Goal: Task Accomplishment & Management: Complete application form

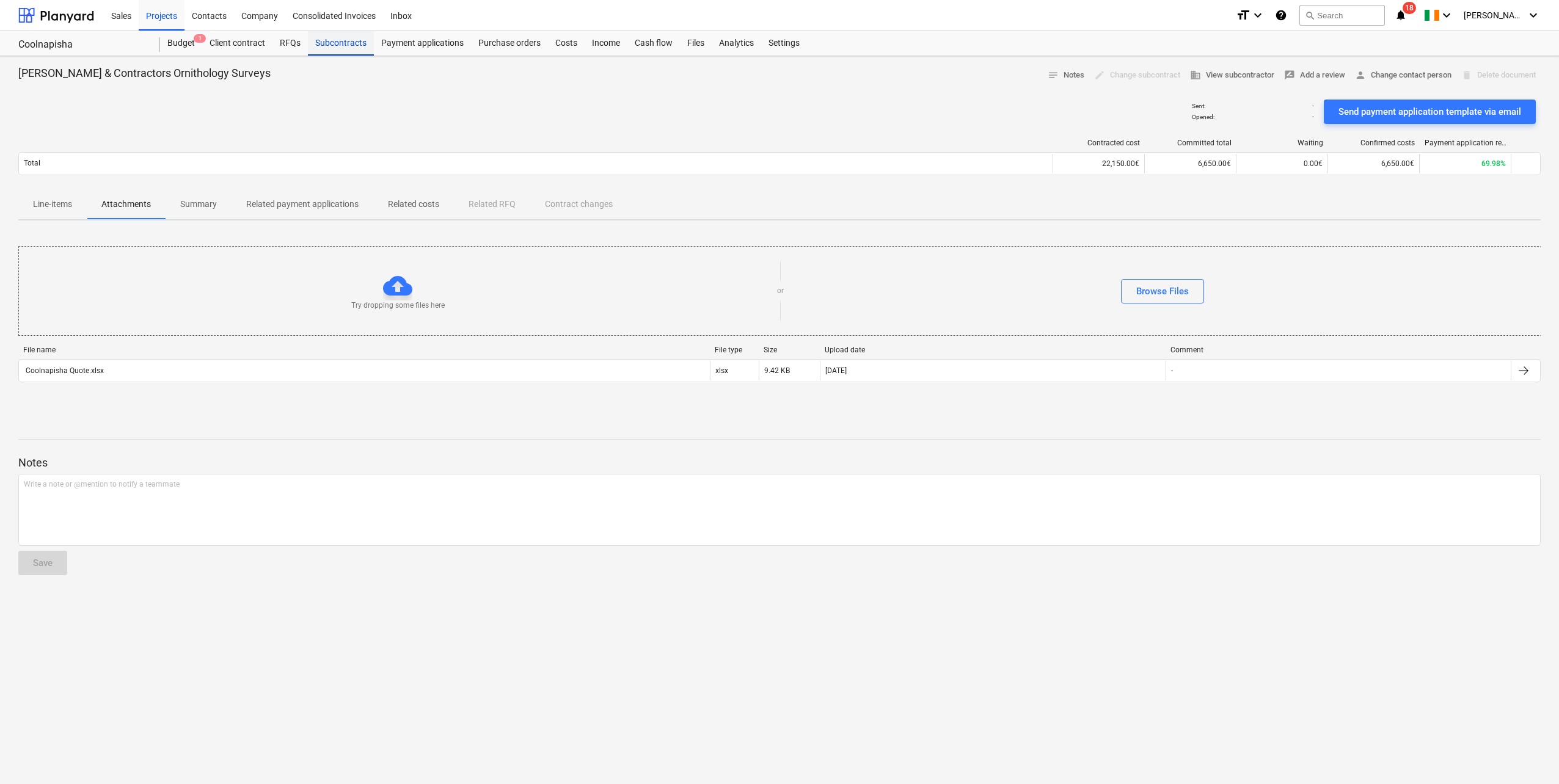
click at [350, 48] on div "Subcontracts" at bounding box center [341, 43] width 66 height 24
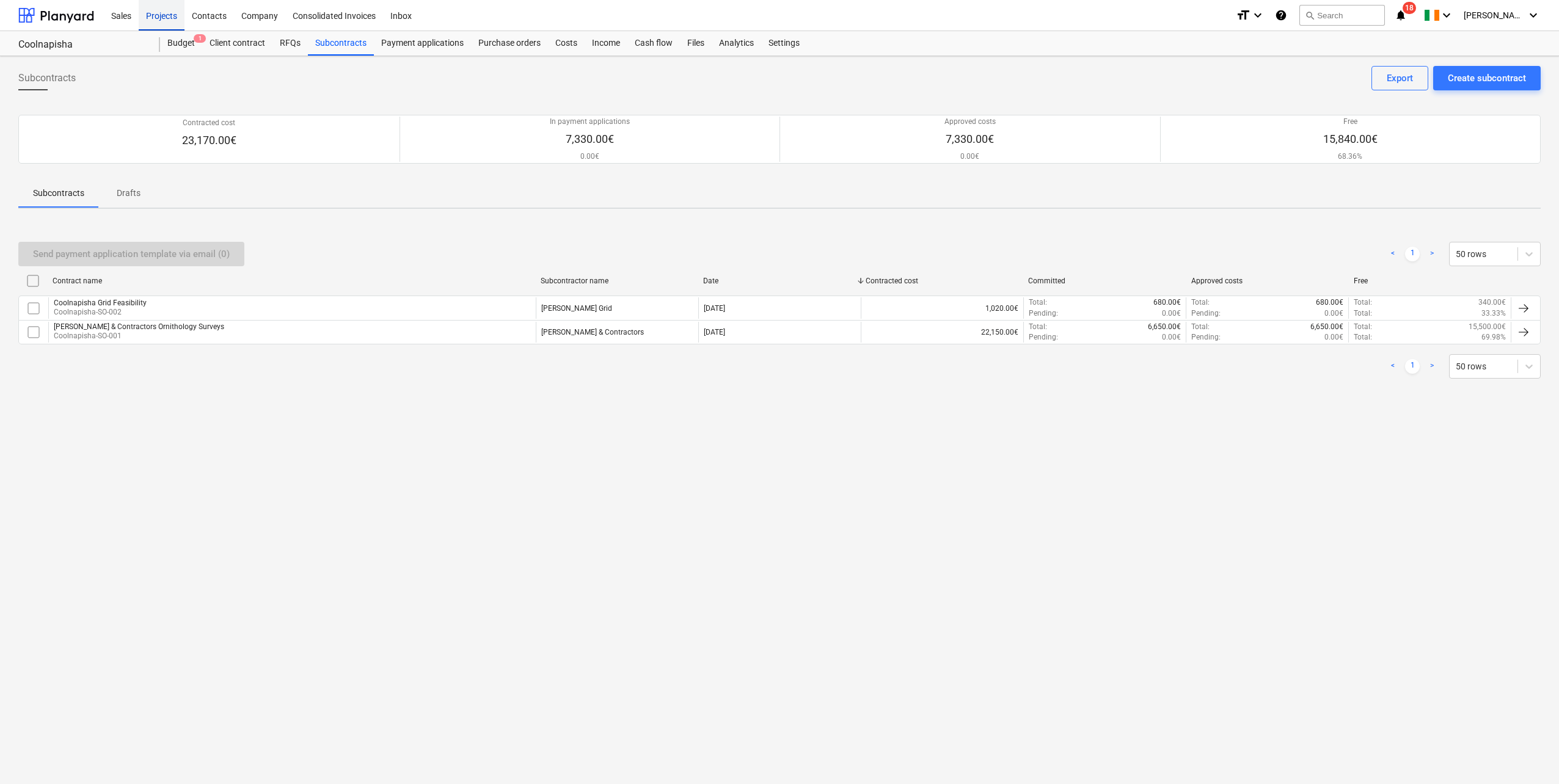
click at [163, 19] on div "Projects" at bounding box center [162, 14] width 45 height 31
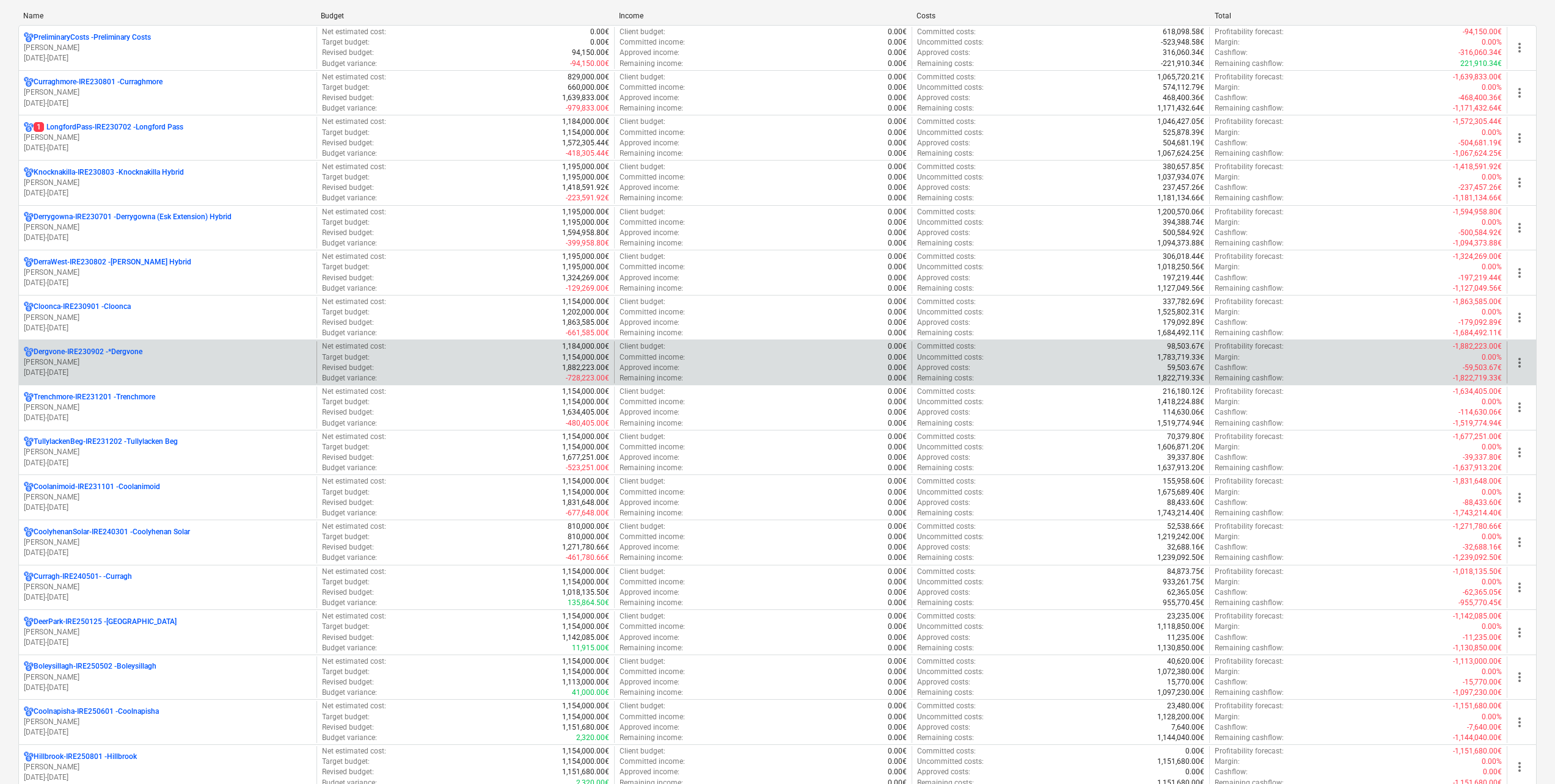
scroll to position [61, 0]
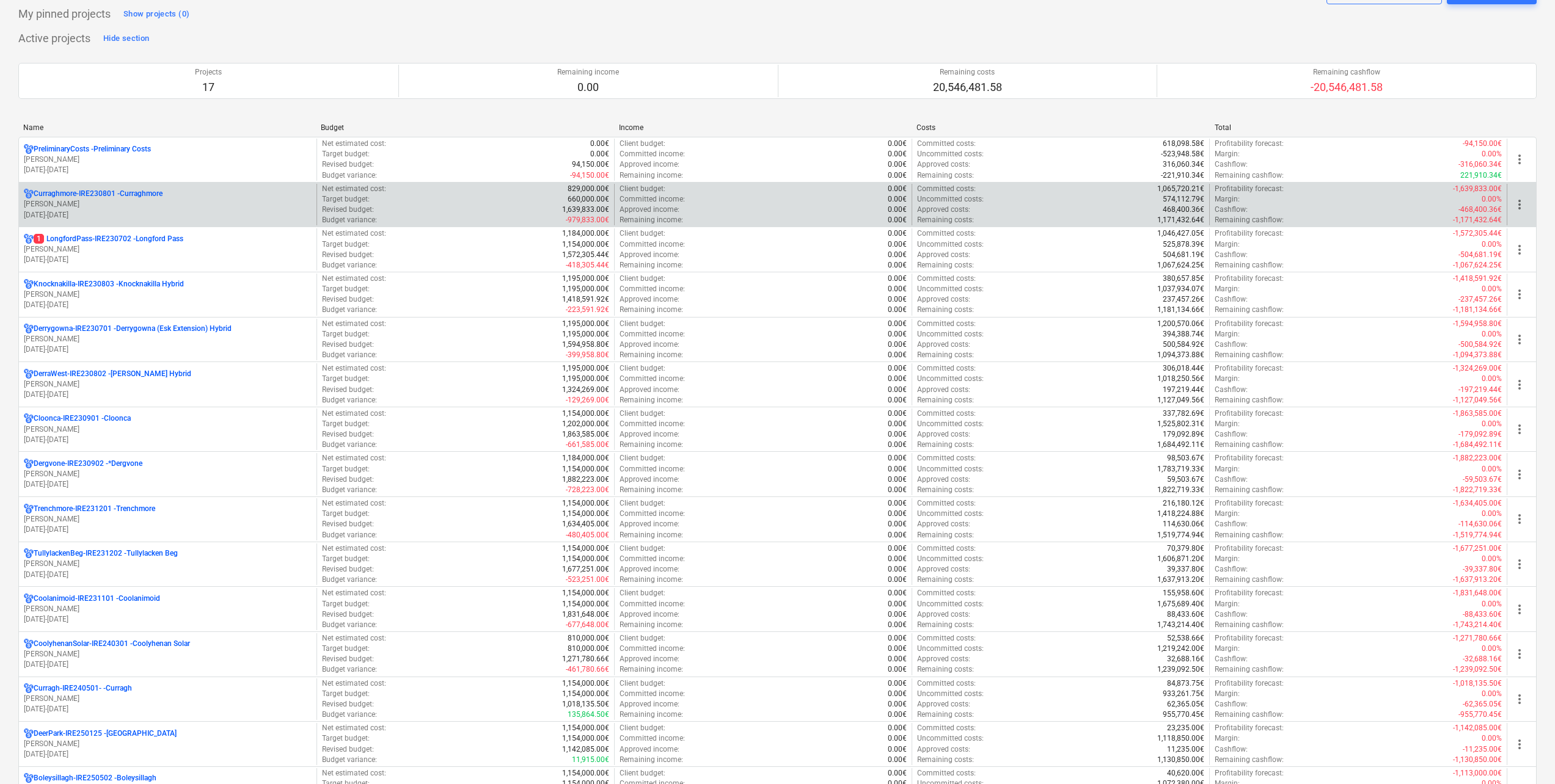
click at [154, 203] on p "[PERSON_NAME]" at bounding box center [168, 204] width 288 height 10
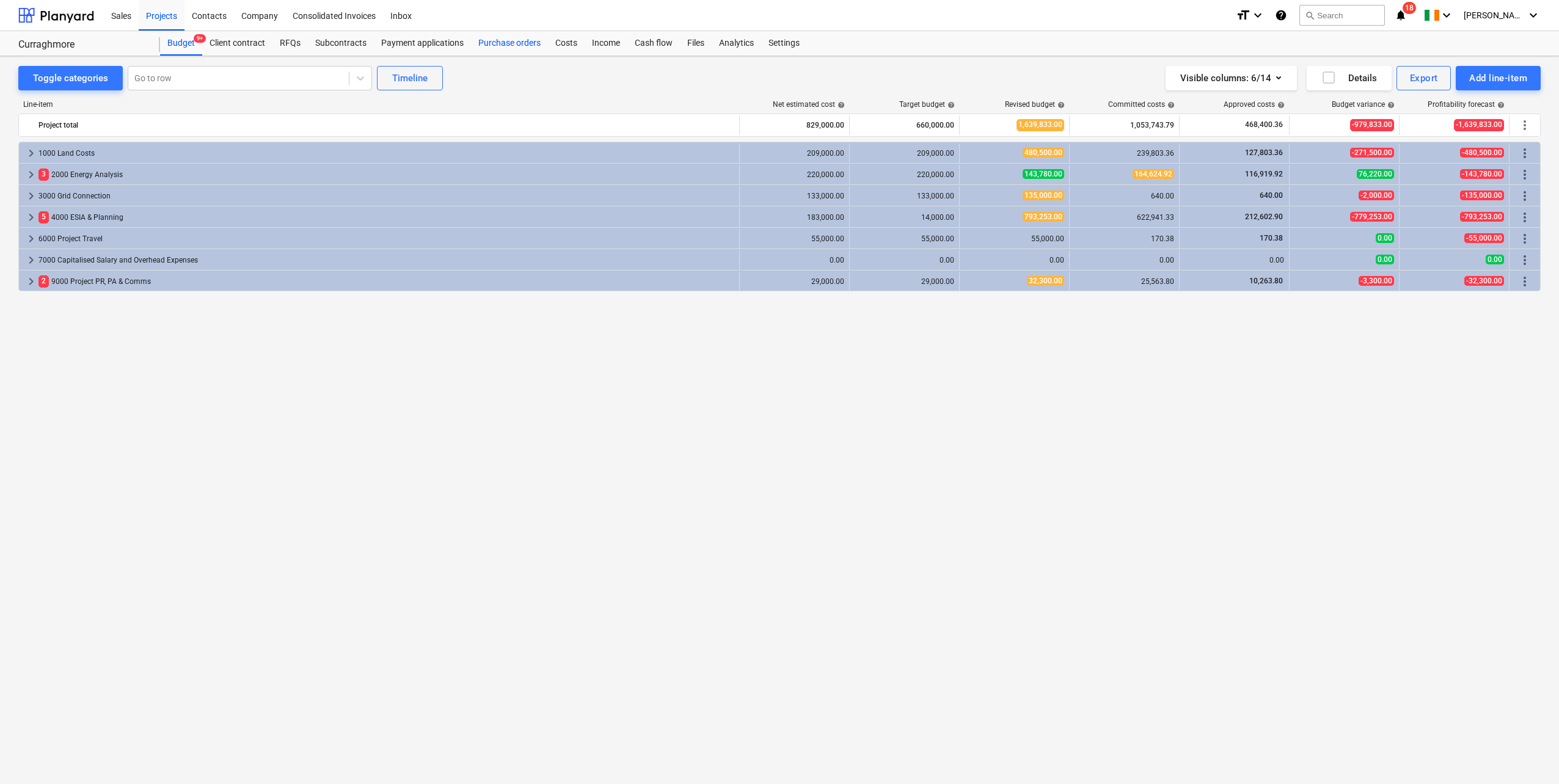
click at [496, 39] on div "Purchase orders" at bounding box center [509, 43] width 77 height 24
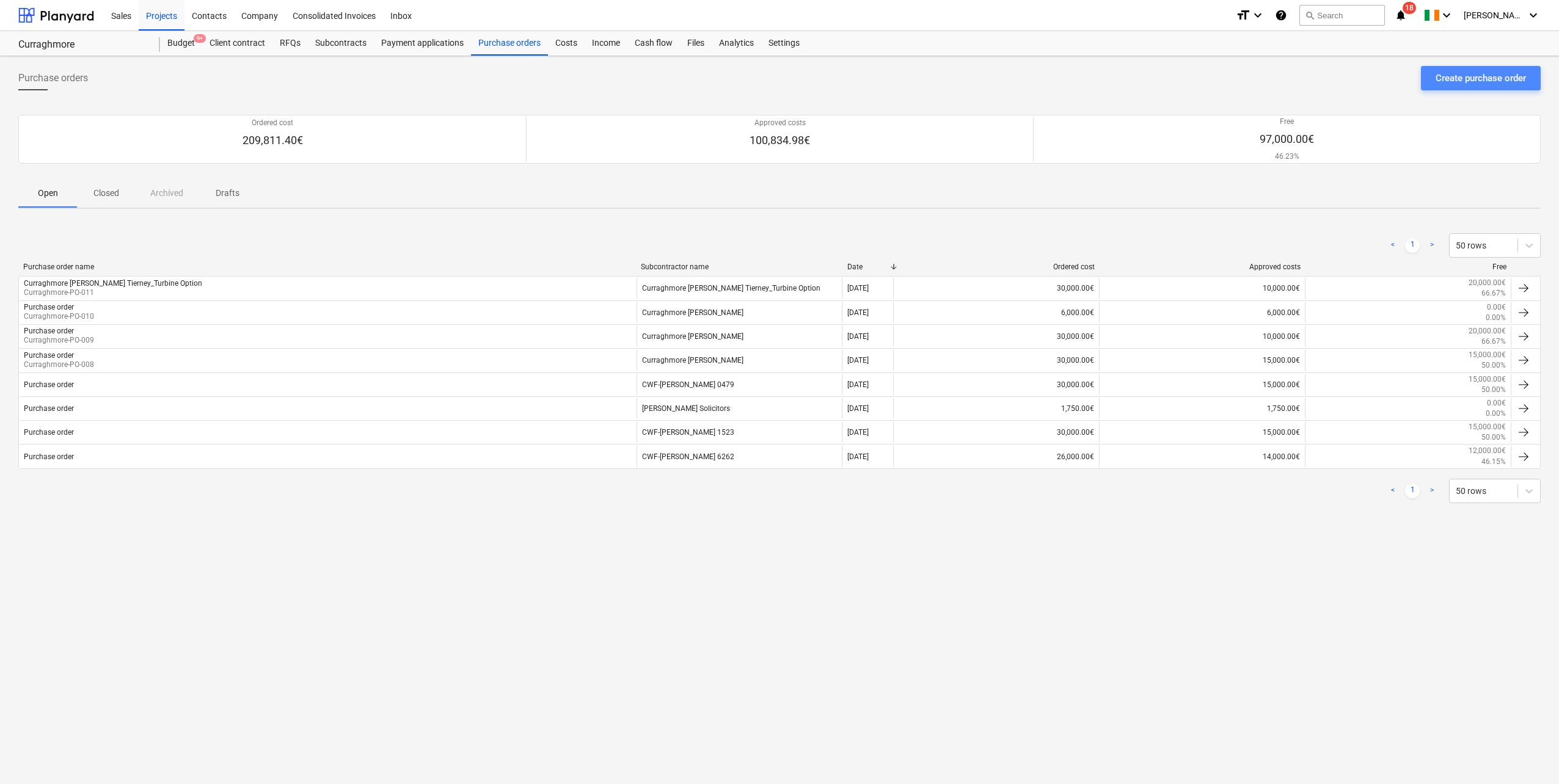
click at [1493, 70] on div "Create purchase order" at bounding box center [1480, 77] width 90 height 16
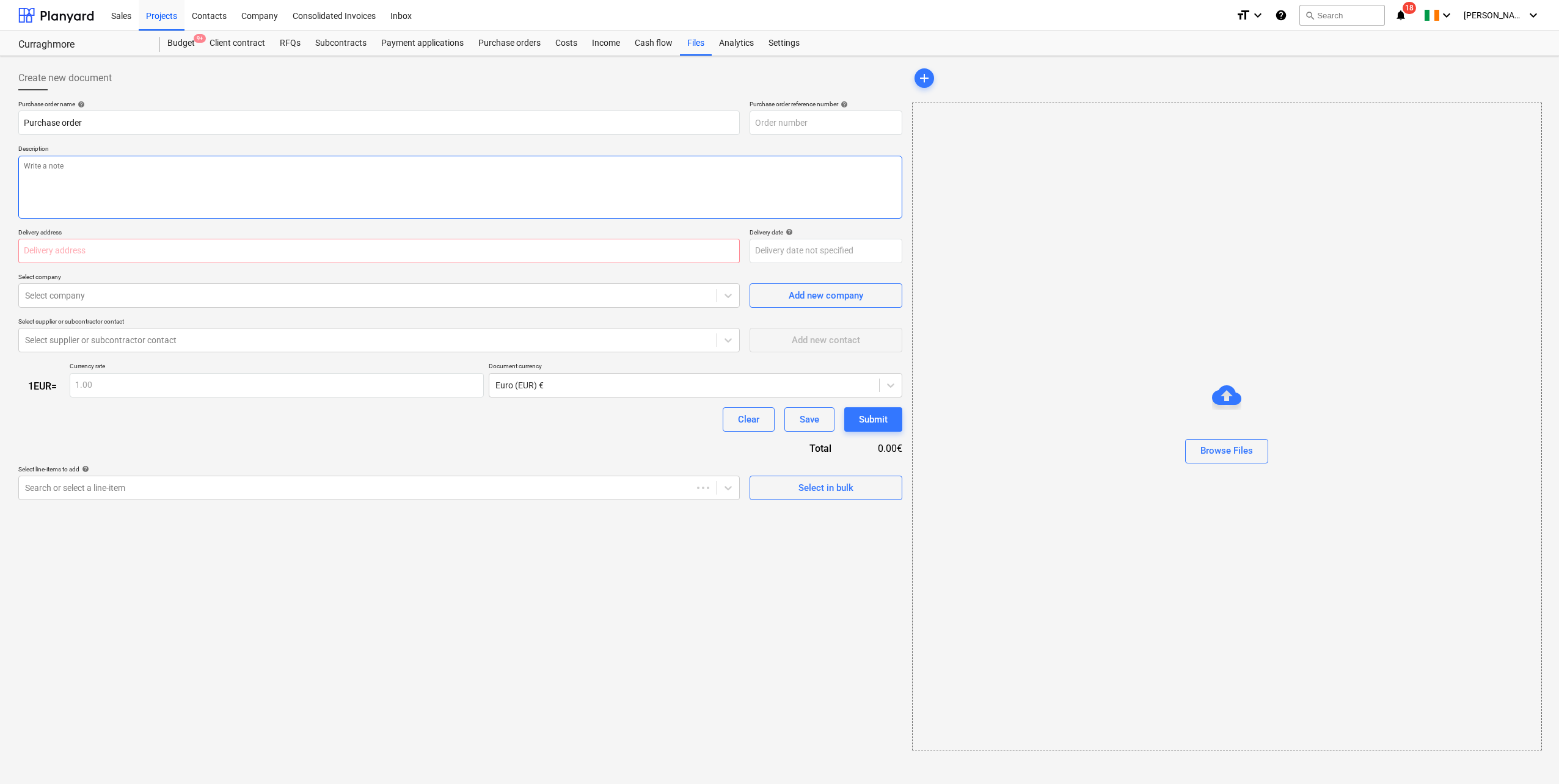
type textarea "x"
type input "Curraghmore-IRE230801-PO-012"
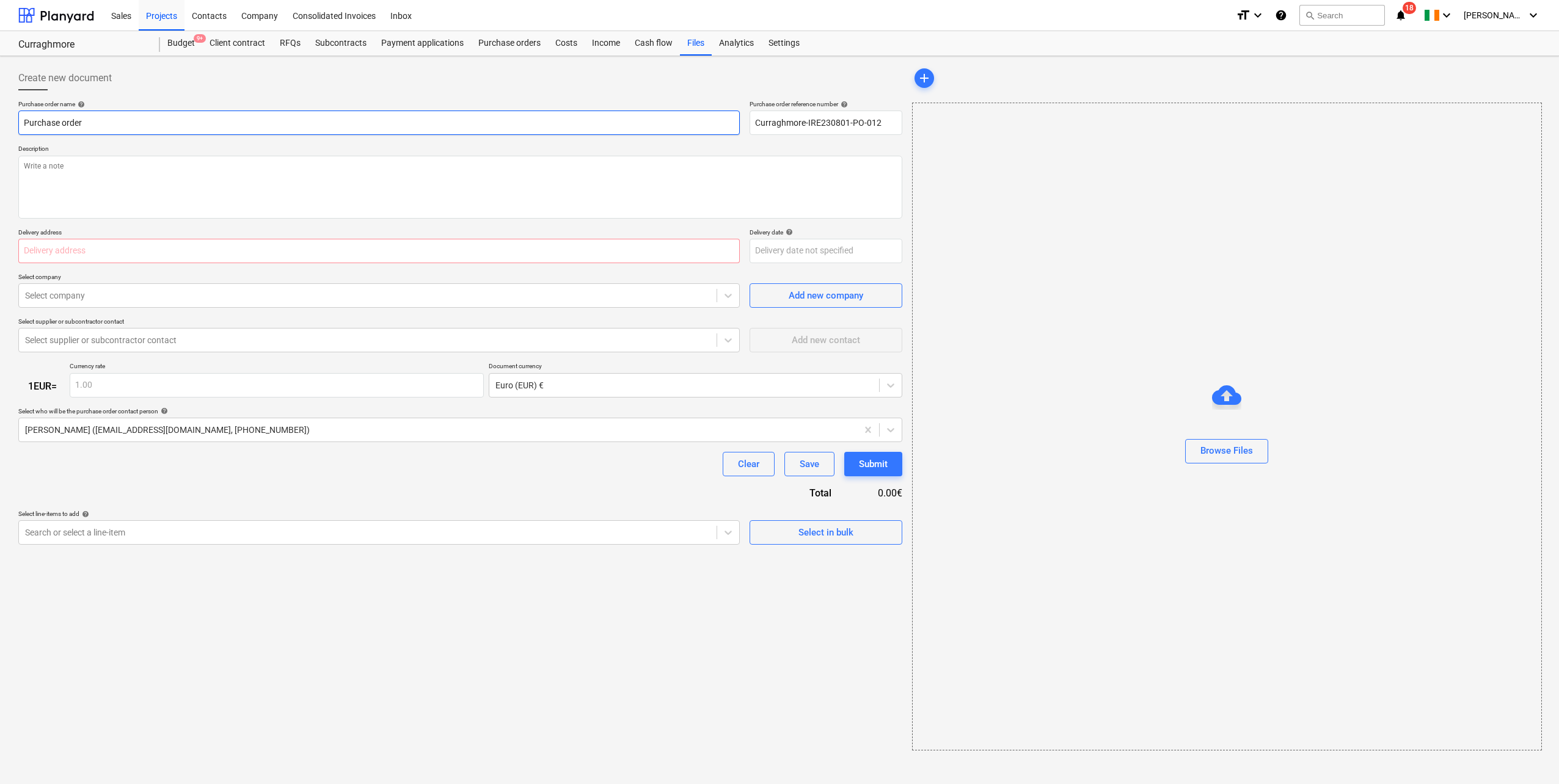
click at [142, 121] on input "Purchase order" at bounding box center [379, 122] width 721 height 24
drag, startPoint x: 141, startPoint y: 121, endPoint x: 105, endPoint y: 118, distance: 36.1
click at [105, 118] on input "Purchase order" at bounding box center [379, 122] width 721 height 24
drag, startPoint x: 105, startPoint y: 118, endPoint x: 25, endPoint y: 121, distance: 80.1
click at [25, 121] on input "Purchase order" at bounding box center [379, 122] width 721 height 24
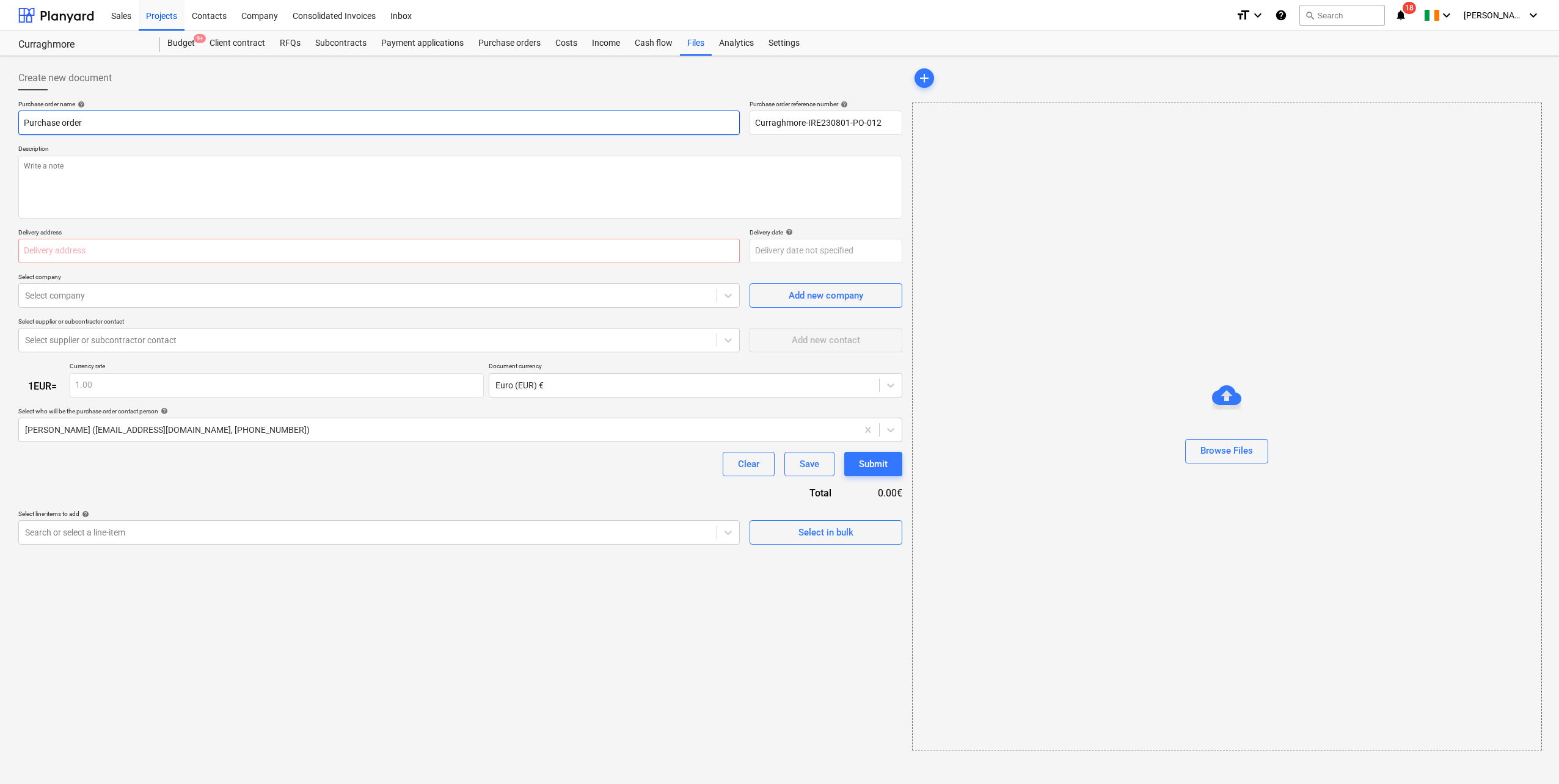
paste input "Curraghmore WF__Coillte Curraghmore_Turbine Option"
type textarea "x"
type input "Curraghmore WF__Coillte Curraghmore_Turbine Option"
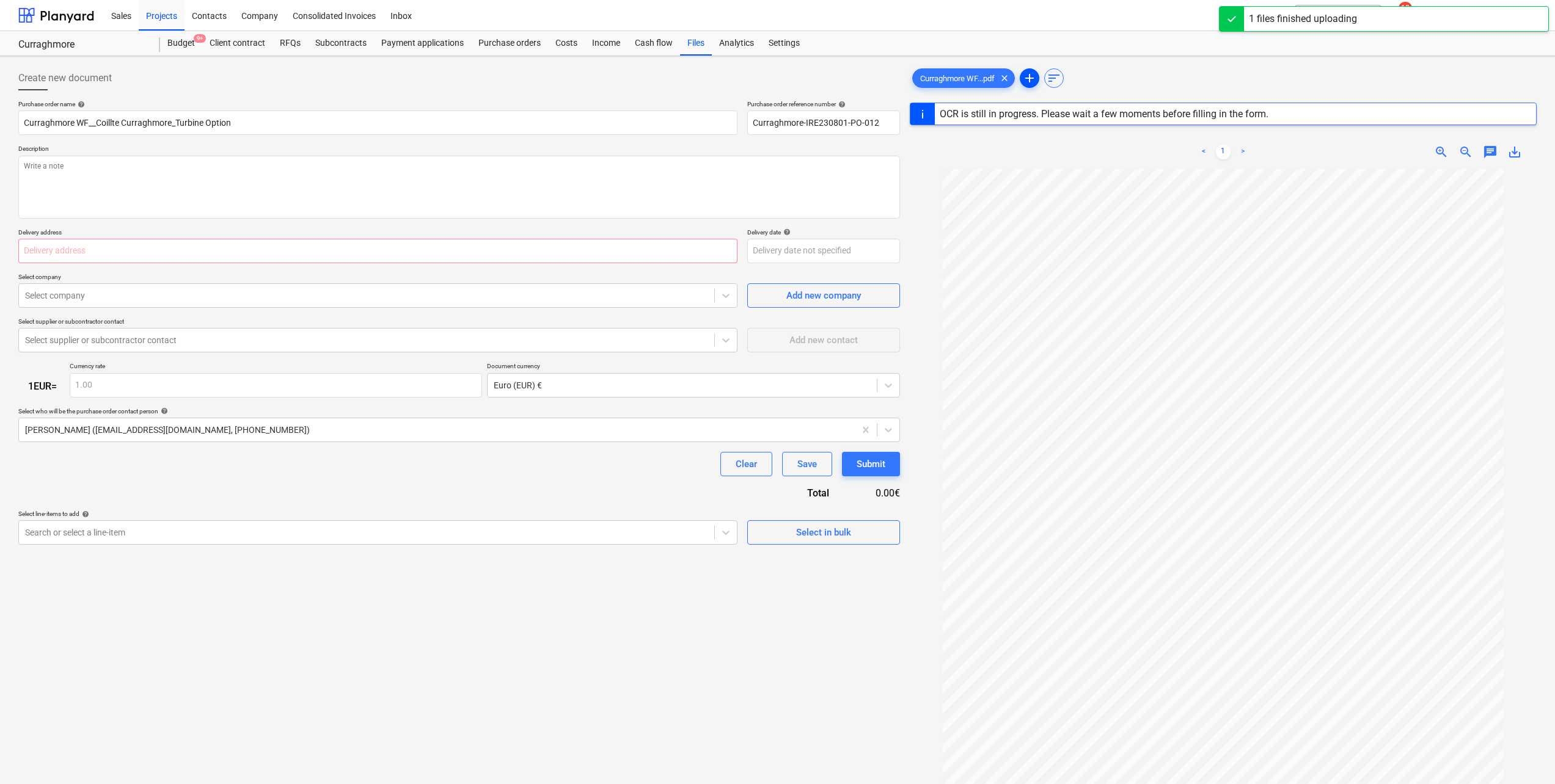
click at [1033, 77] on span "add" at bounding box center [1029, 77] width 14 height 14
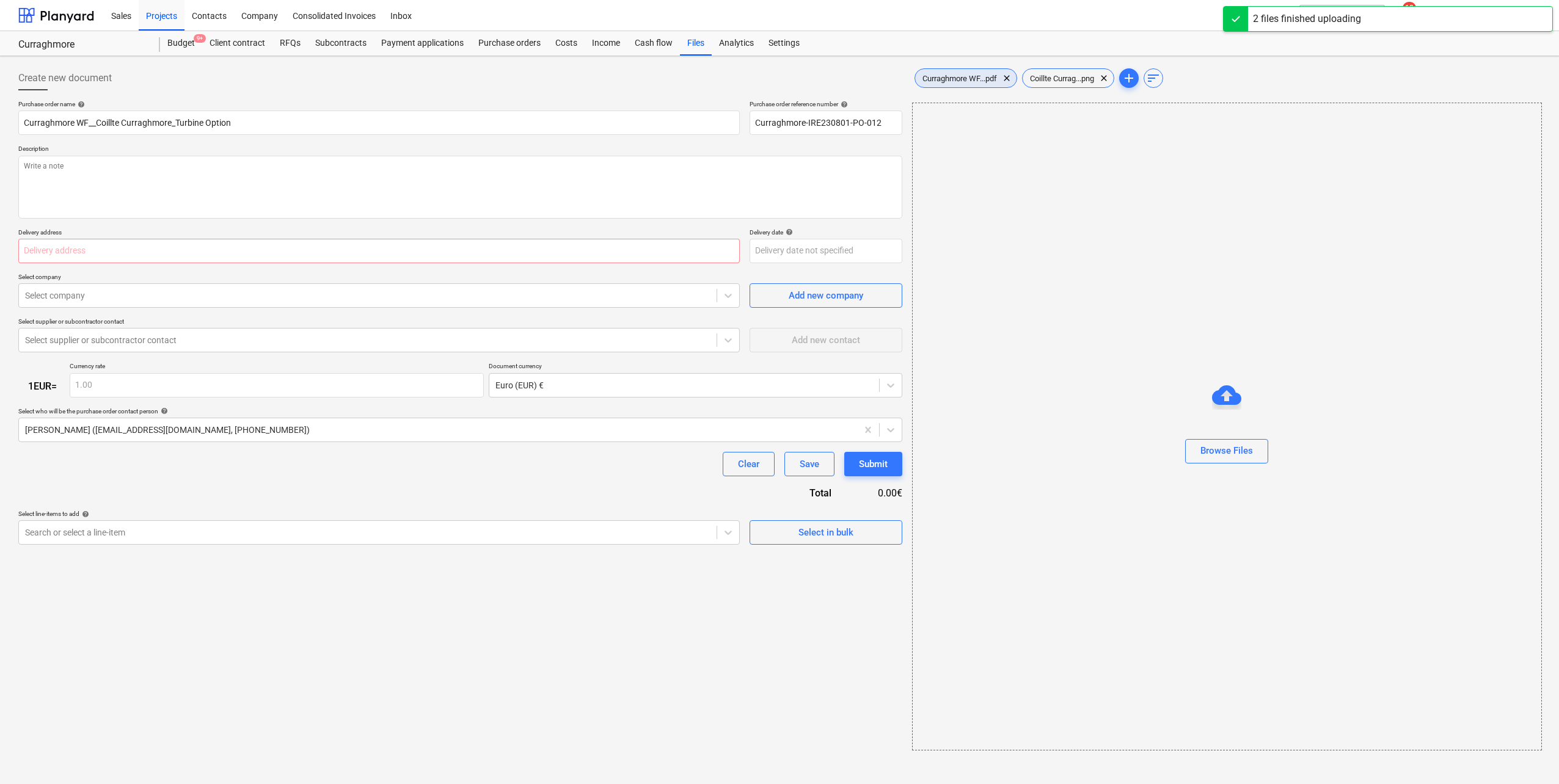
click at [957, 74] on span "Curraghmore WF...pdf" at bounding box center [959, 78] width 89 height 9
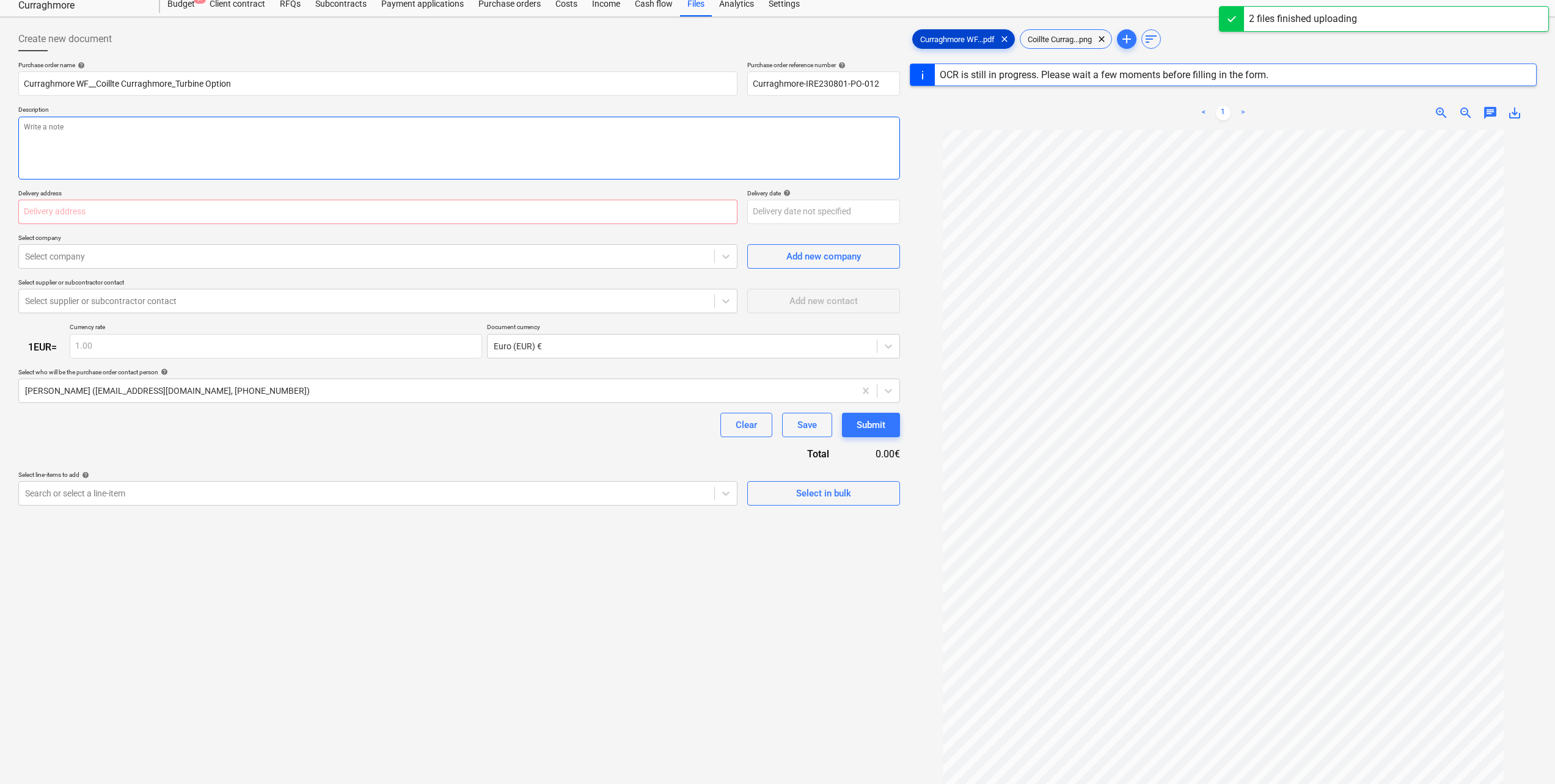
scroll to position [61, 0]
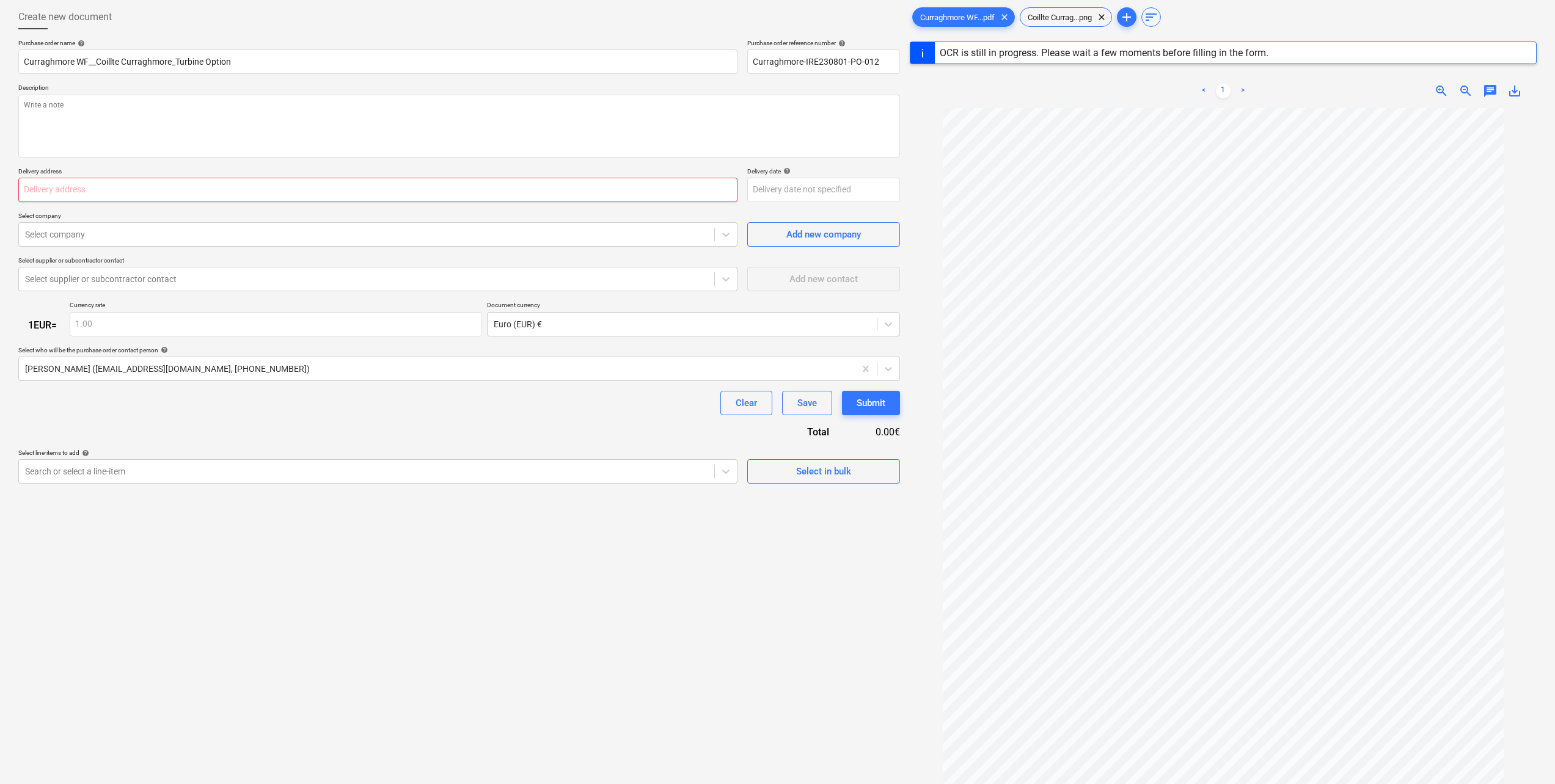
click at [327, 187] on input "text" at bounding box center [378, 189] width 719 height 24
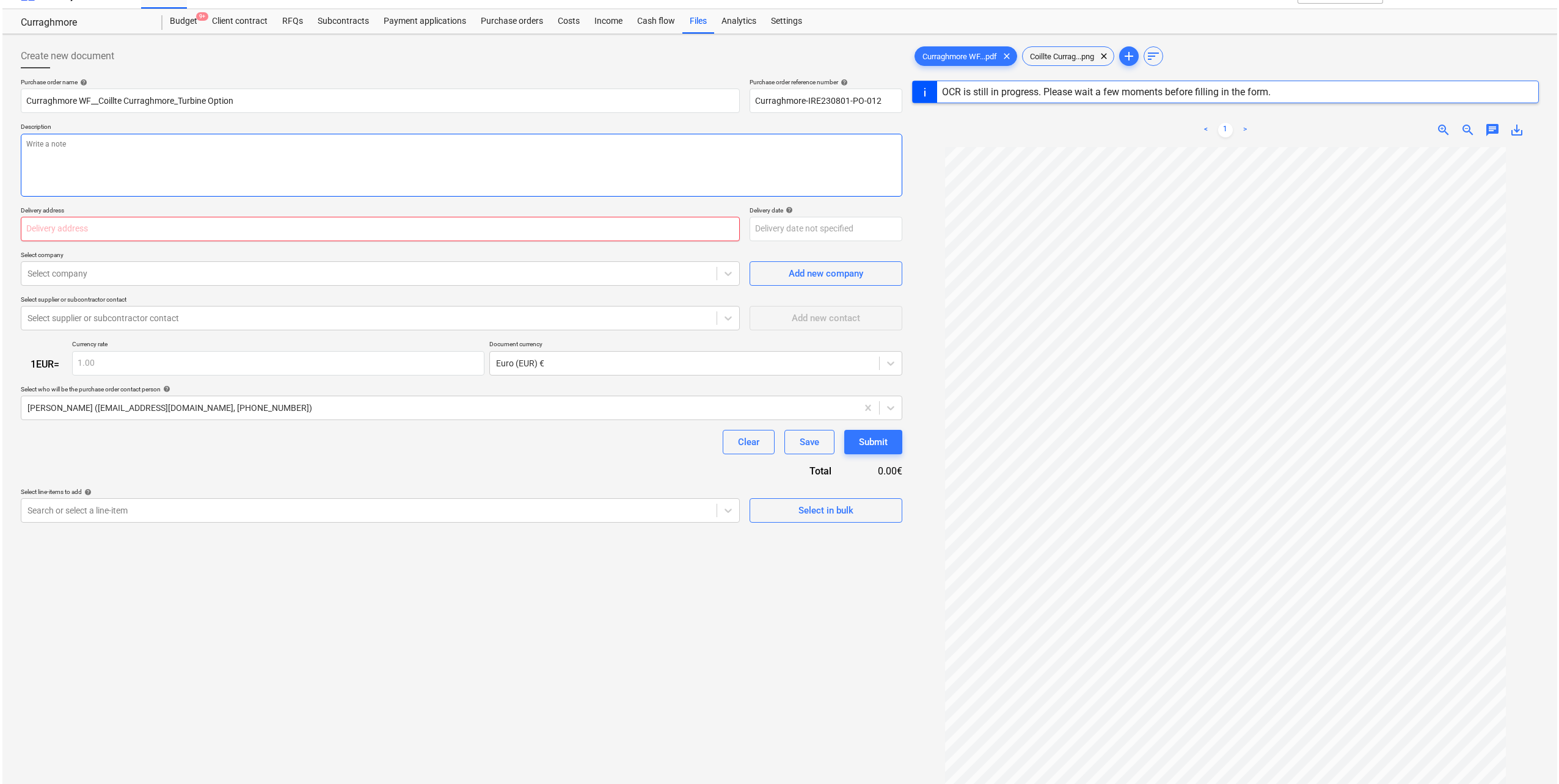
scroll to position [0, 0]
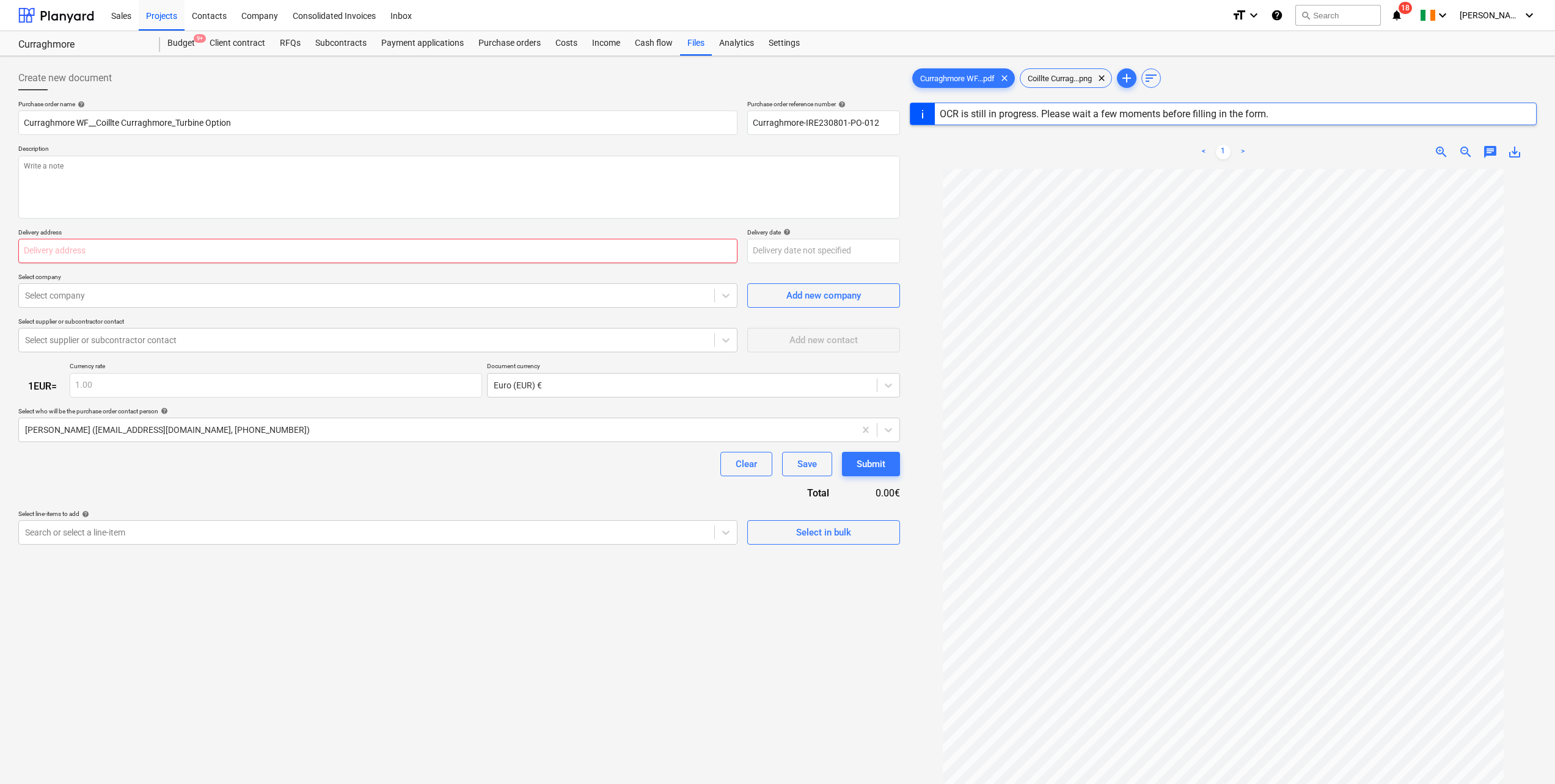
click at [117, 243] on input "text" at bounding box center [378, 251] width 719 height 24
type textarea "x"
type input "N/A"
type input "[PERSON_NAME] West_Mr. [PERSON_NAME] Option Agreement"
type textarea "x"
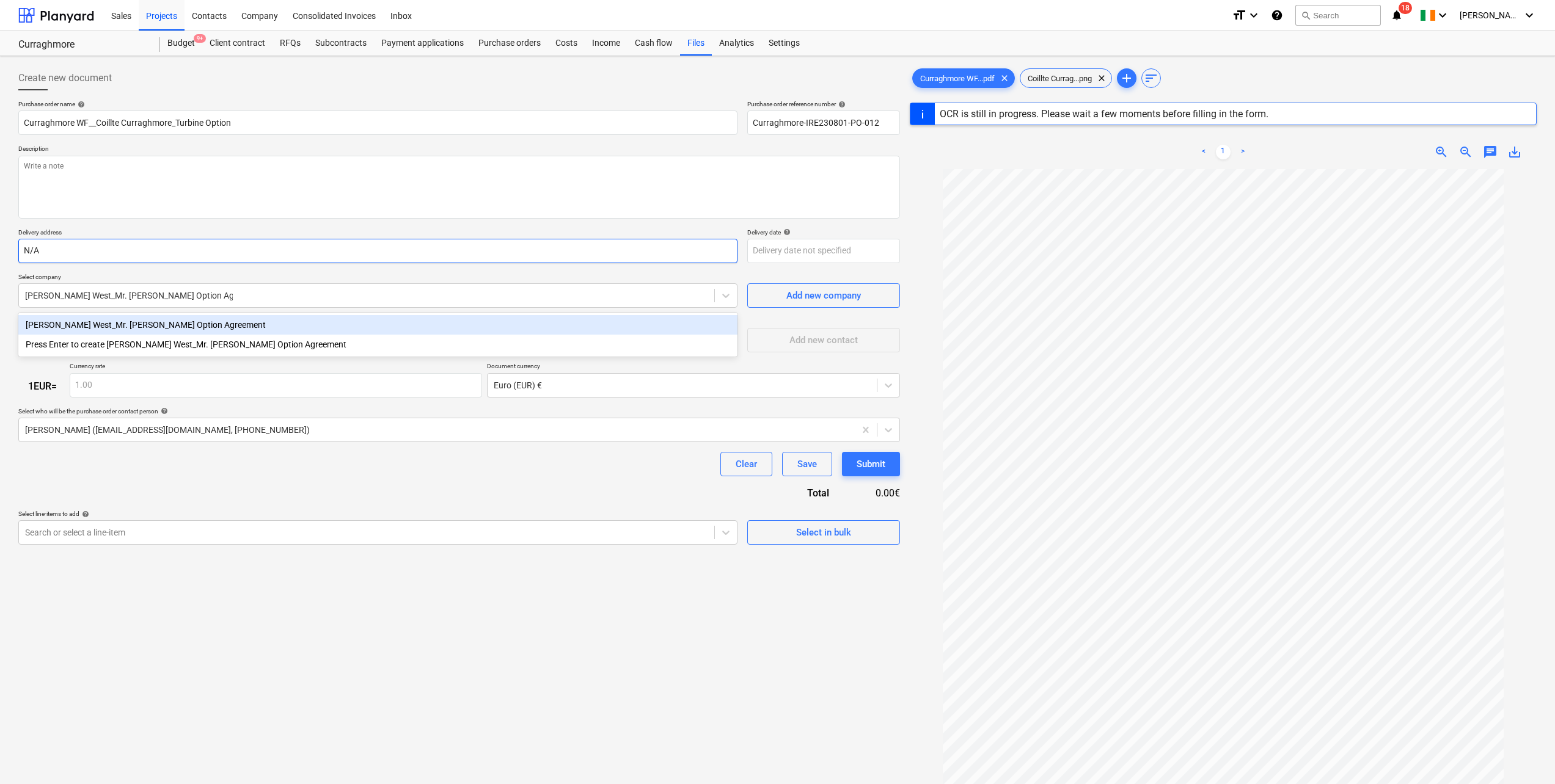
type input "Apartment 23"
click at [649, 191] on textarea at bounding box center [459, 187] width 881 height 63
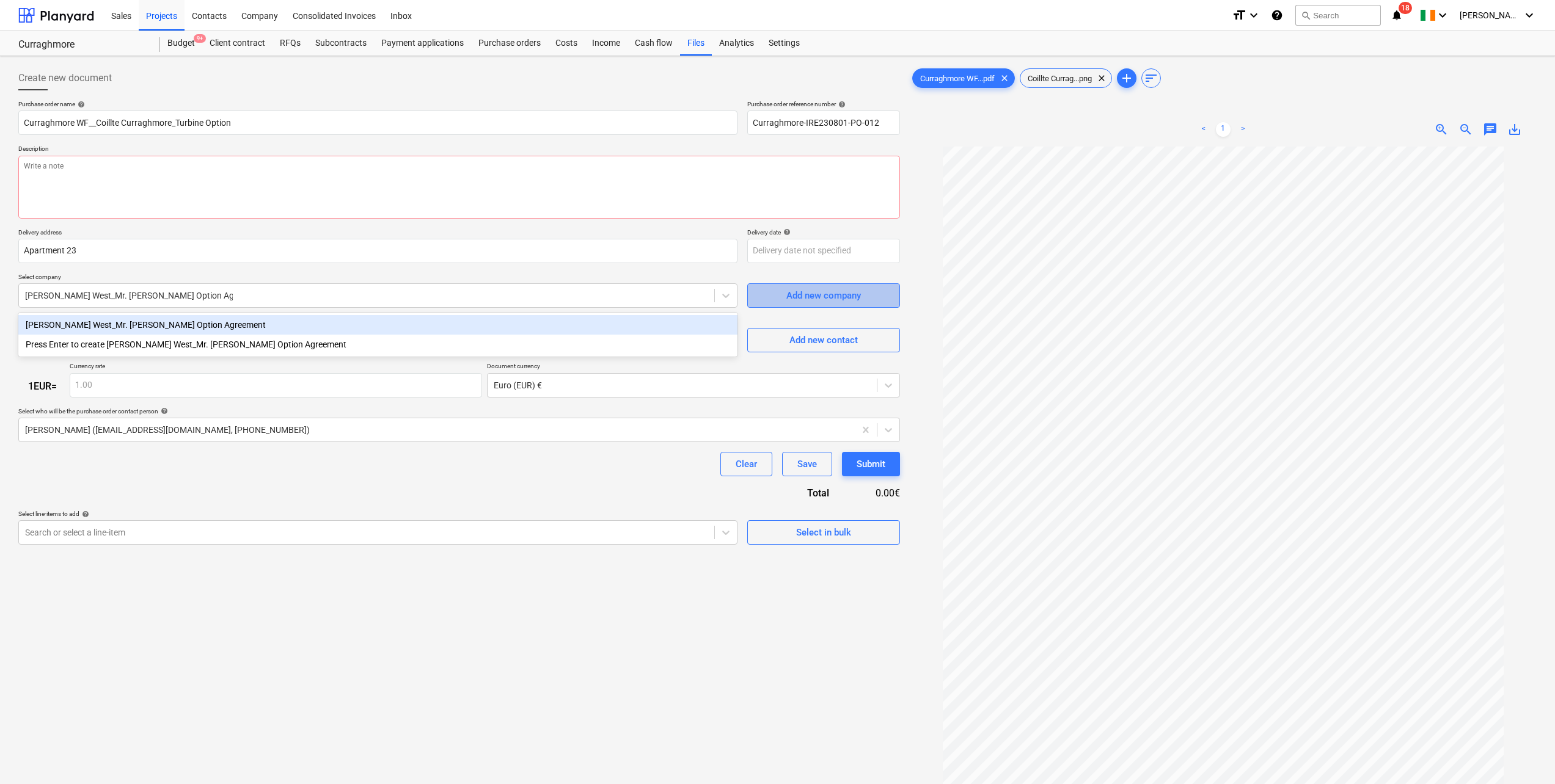
click at [817, 296] on div "Add new company" at bounding box center [823, 296] width 74 height 16
type textarea "x"
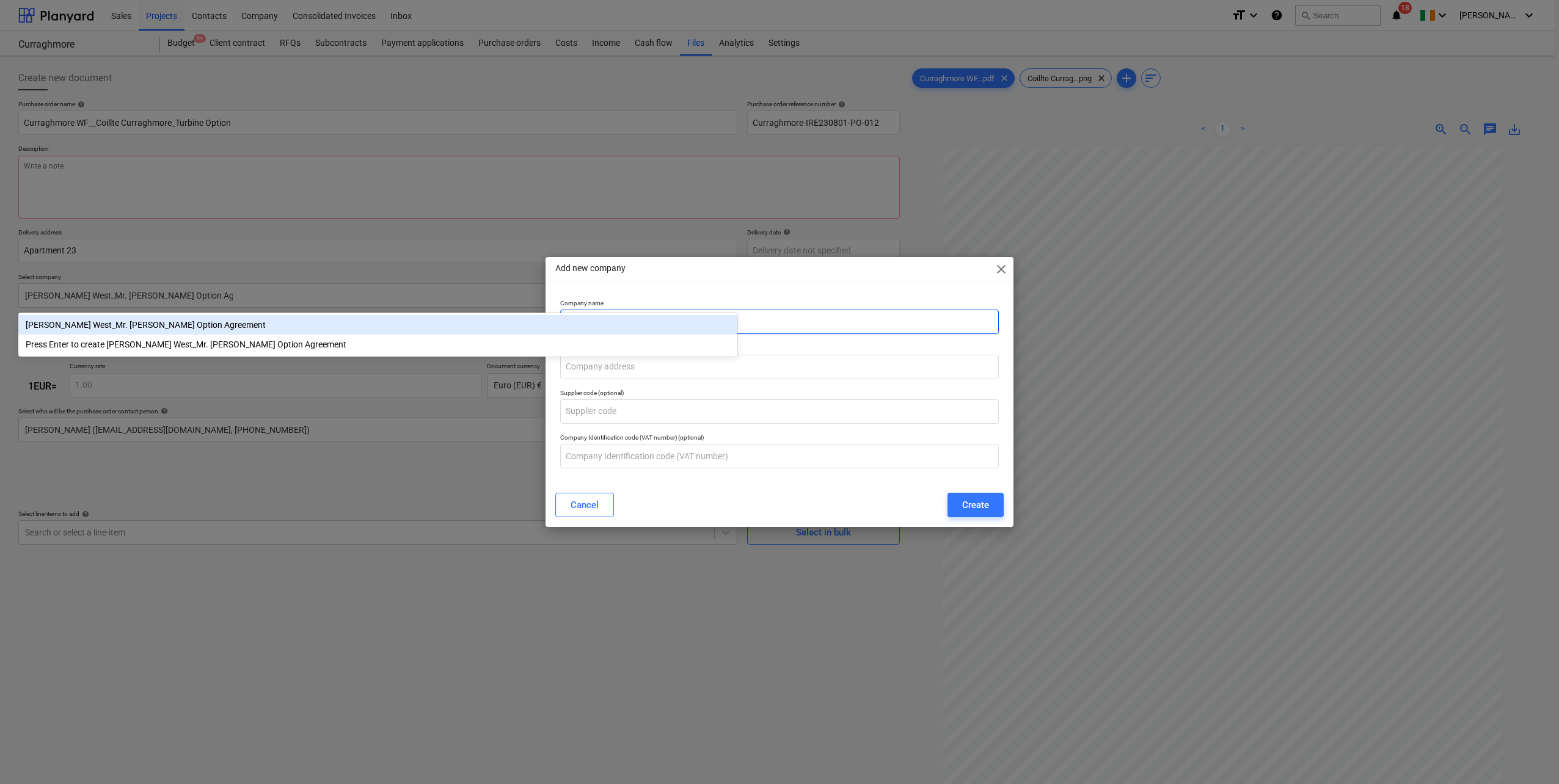
click at [796, 314] on input "text" at bounding box center [779, 322] width 439 height 24
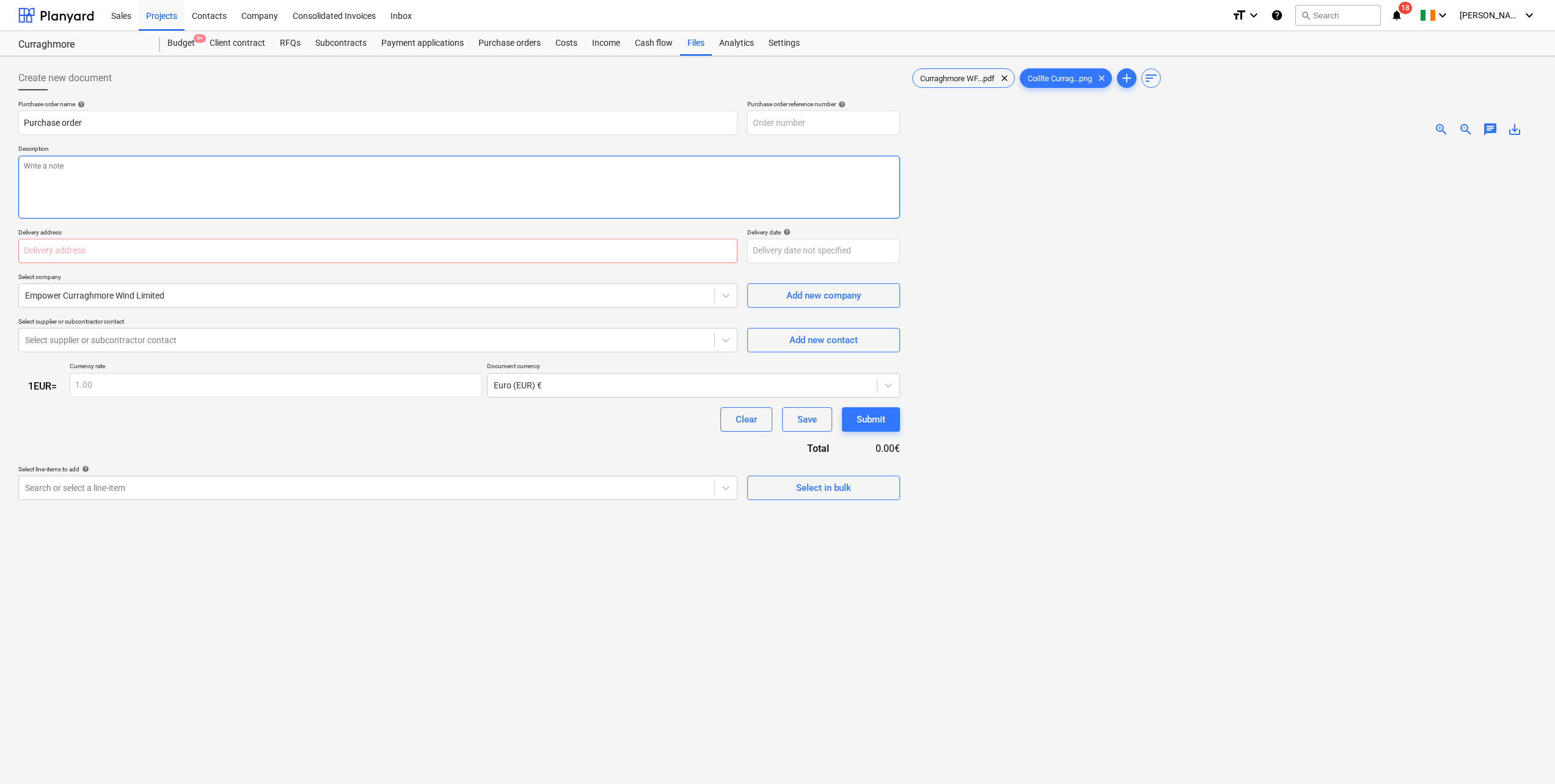
type textarea "x"
type input "Curraghmore-IRE230801-PO-013"
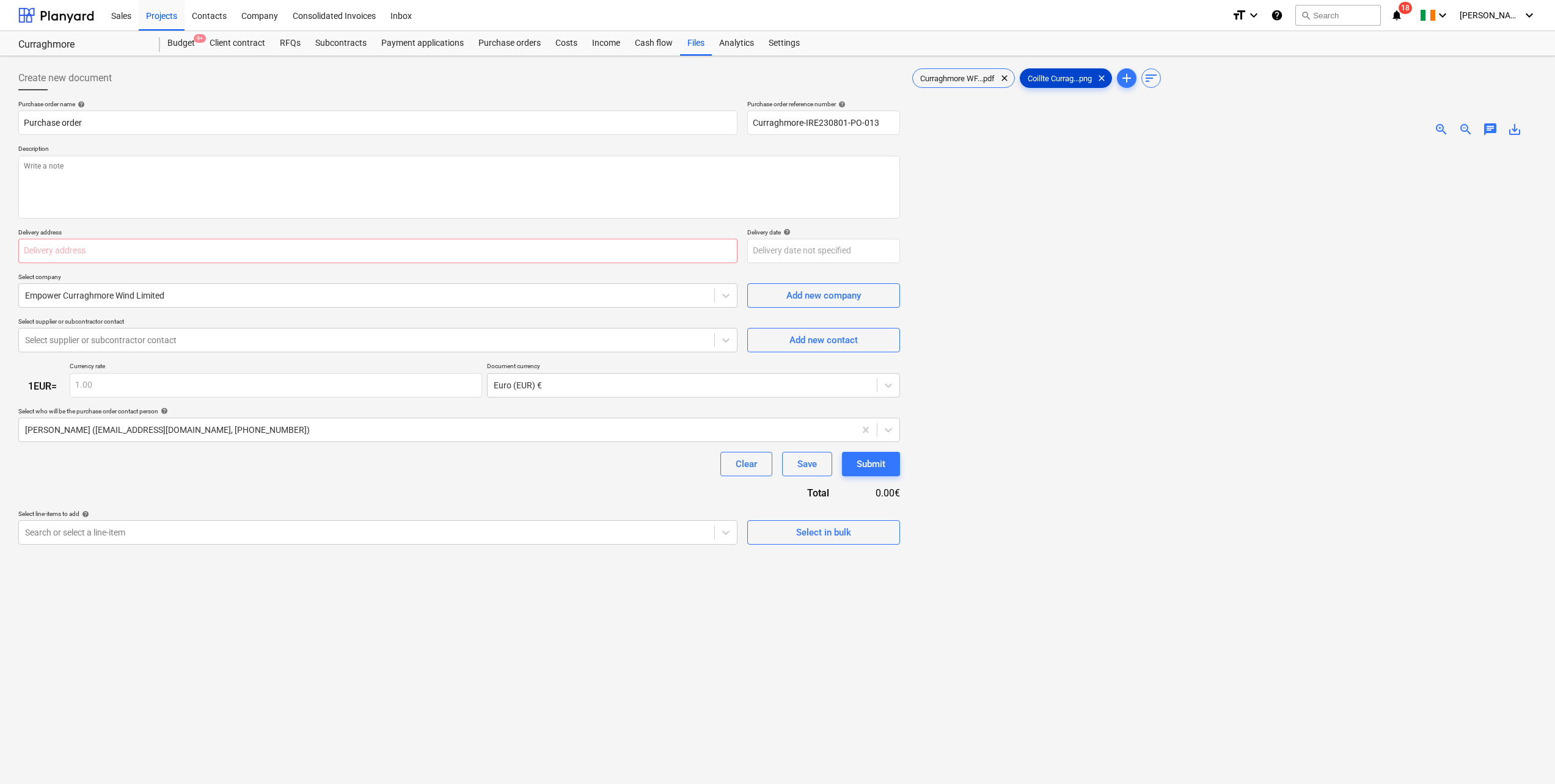
click at [1053, 74] on span "Coillte Currag...png" at bounding box center [1060, 78] width 79 height 9
click at [975, 74] on span "Curraghmore WF...pdf" at bounding box center [957, 78] width 89 height 9
click at [76, 121] on input "Purchase order" at bounding box center [378, 122] width 719 height 24
drag, startPoint x: 104, startPoint y: 117, endPoint x: -2, endPoint y: 121, distance: 106.1
click at [0, 121] on html "Sales Projects Contacts Company Consolidated Invoices Inbox format_size keyboar…" at bounding box center [778, 392] width 1555 height 784
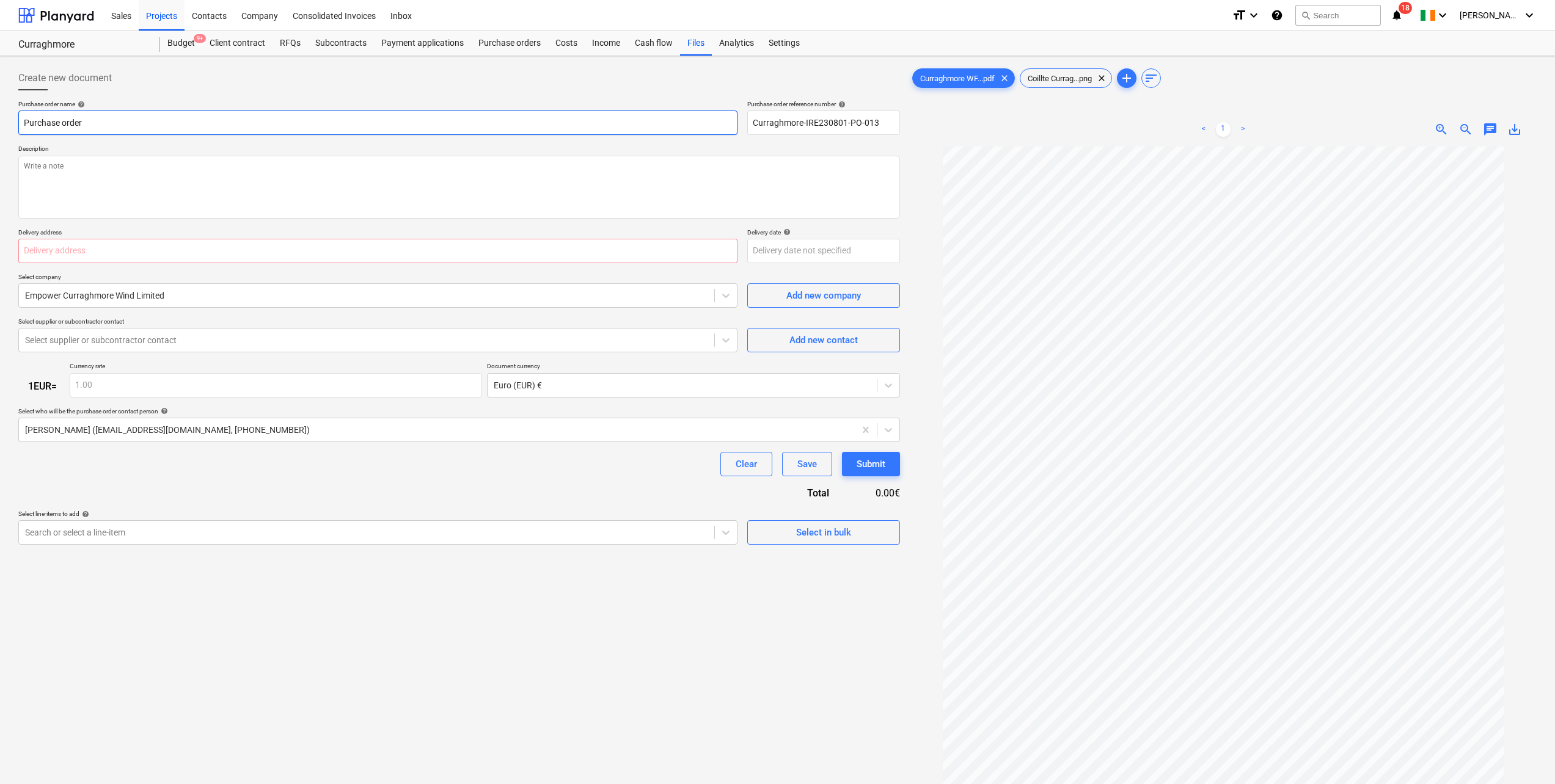
paste input "Curraghmore WF__Coillte Curraghmore_Turbine Option"
type textarea "x"
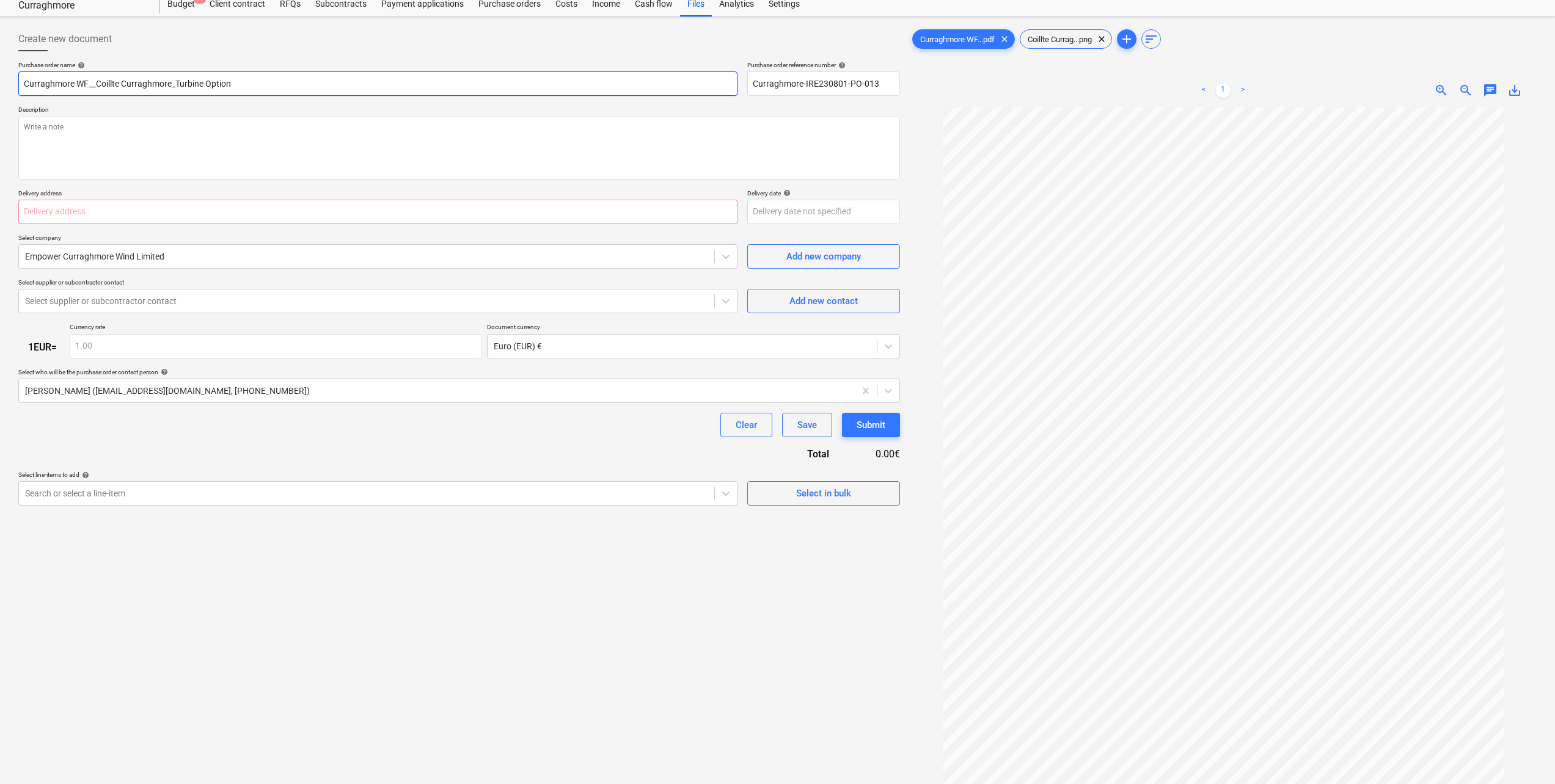
scroll to position [61, 0]
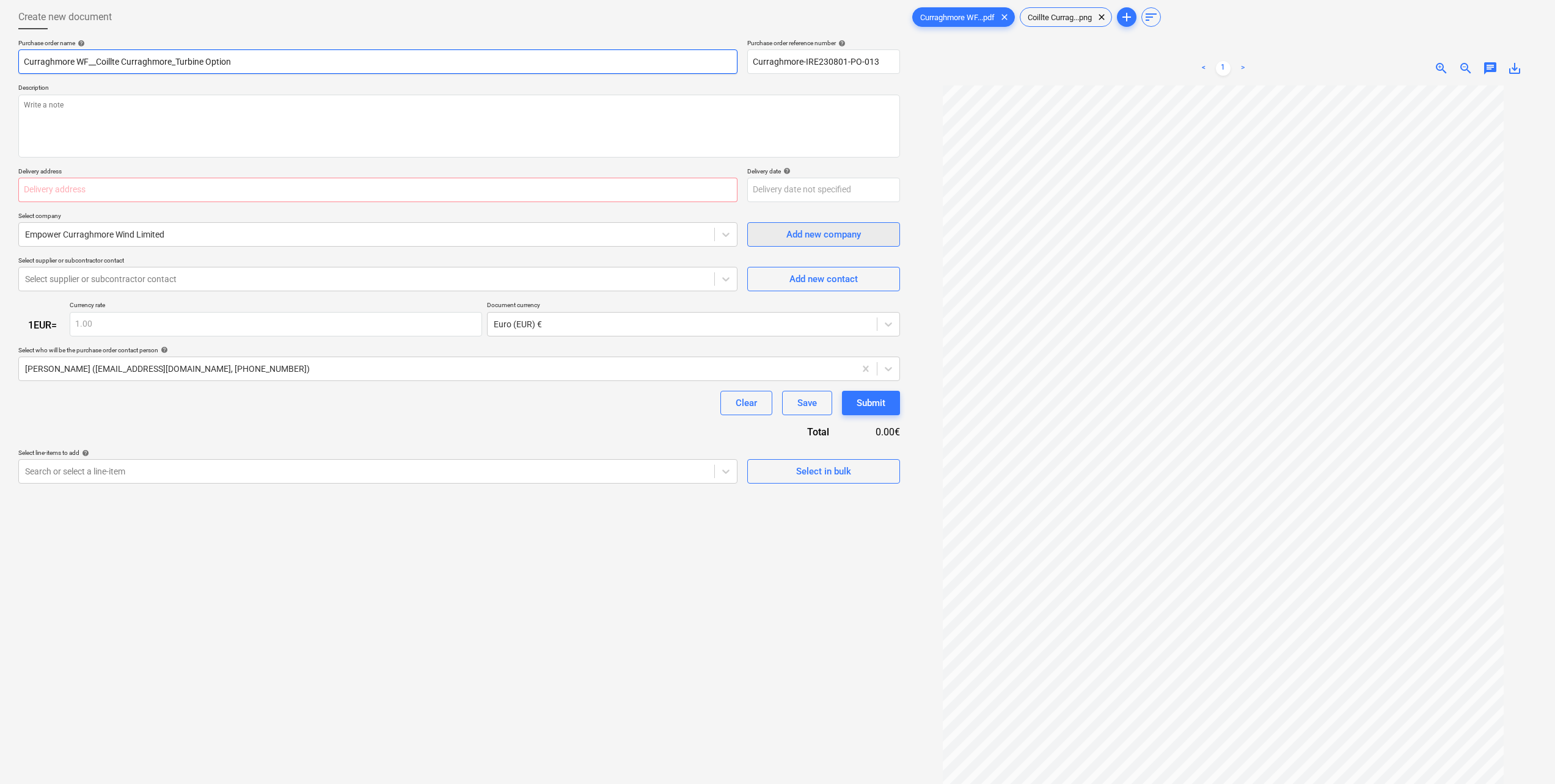
type input "Curraghmore WF__Coillte Curraghmore_Turbine Option"
click at [824, 230] on div "Add new company" at bounding box center [823, 234] width 74 height 16
type textarea "x"
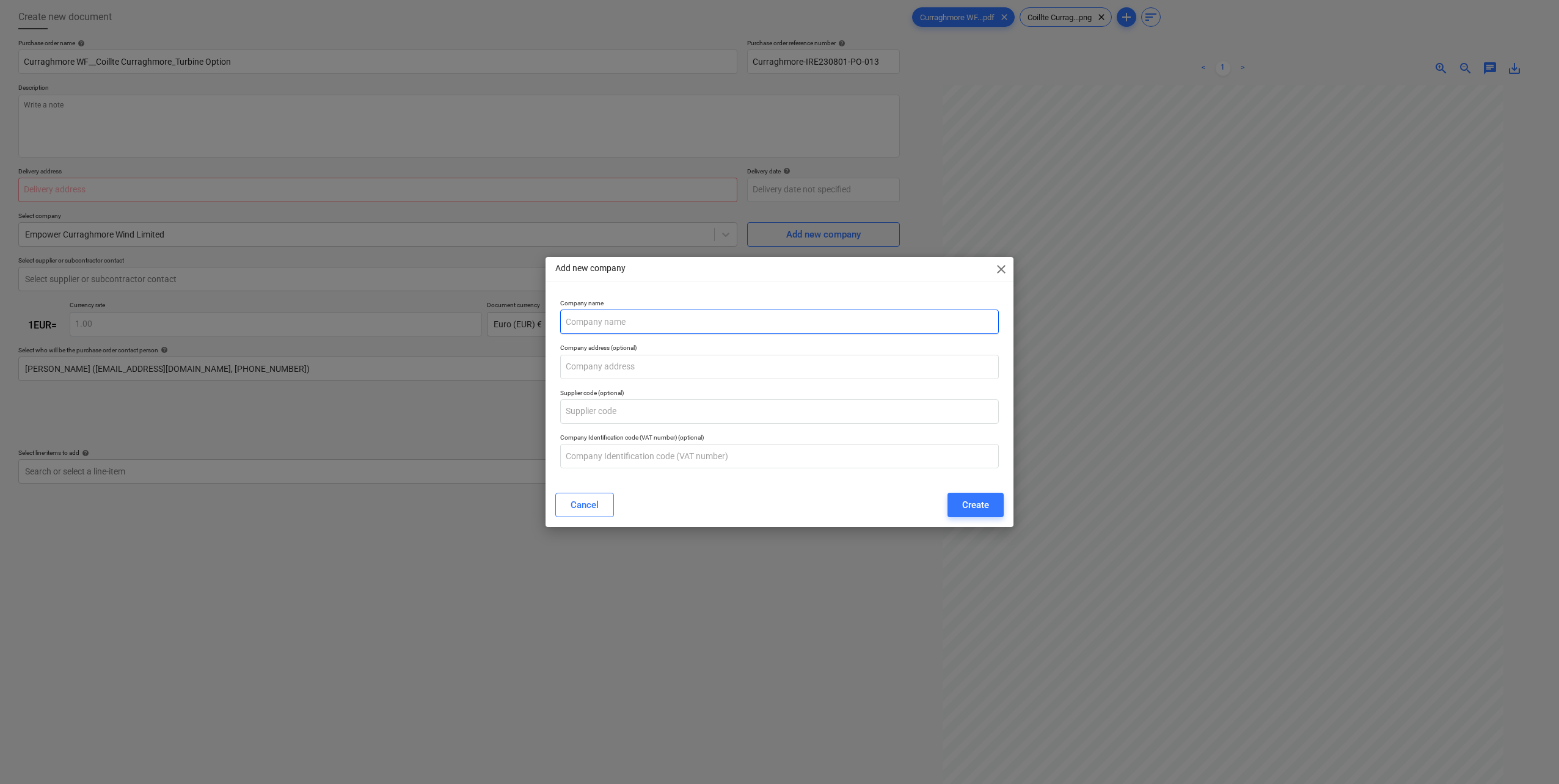
paste input "Curraghmore WF__Coillte Curraghmore_Turbine Option"
type input "Curraghmore WF__Coillte Curraghmore_Turbine Option"
click at [990, 507] on button "Create" at bounding box center [975, 504] width 56 height 24
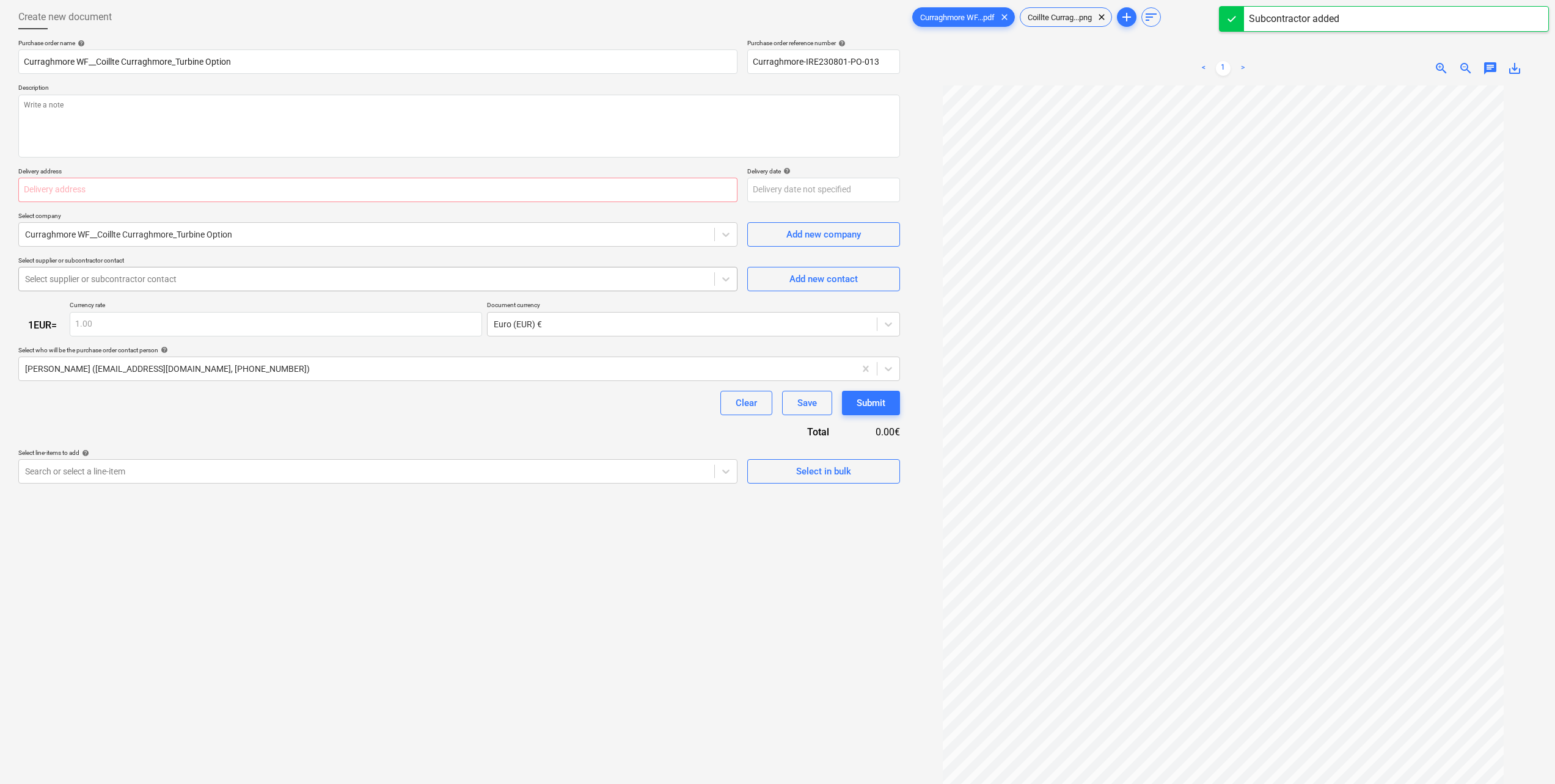
click at [152, 283] on div at bounding box center [366, 279] width 683 height 13
click at [796, 275] on div "Add new contact" at bounding box center [823, 279] width 68 height 16
type textarea "x"
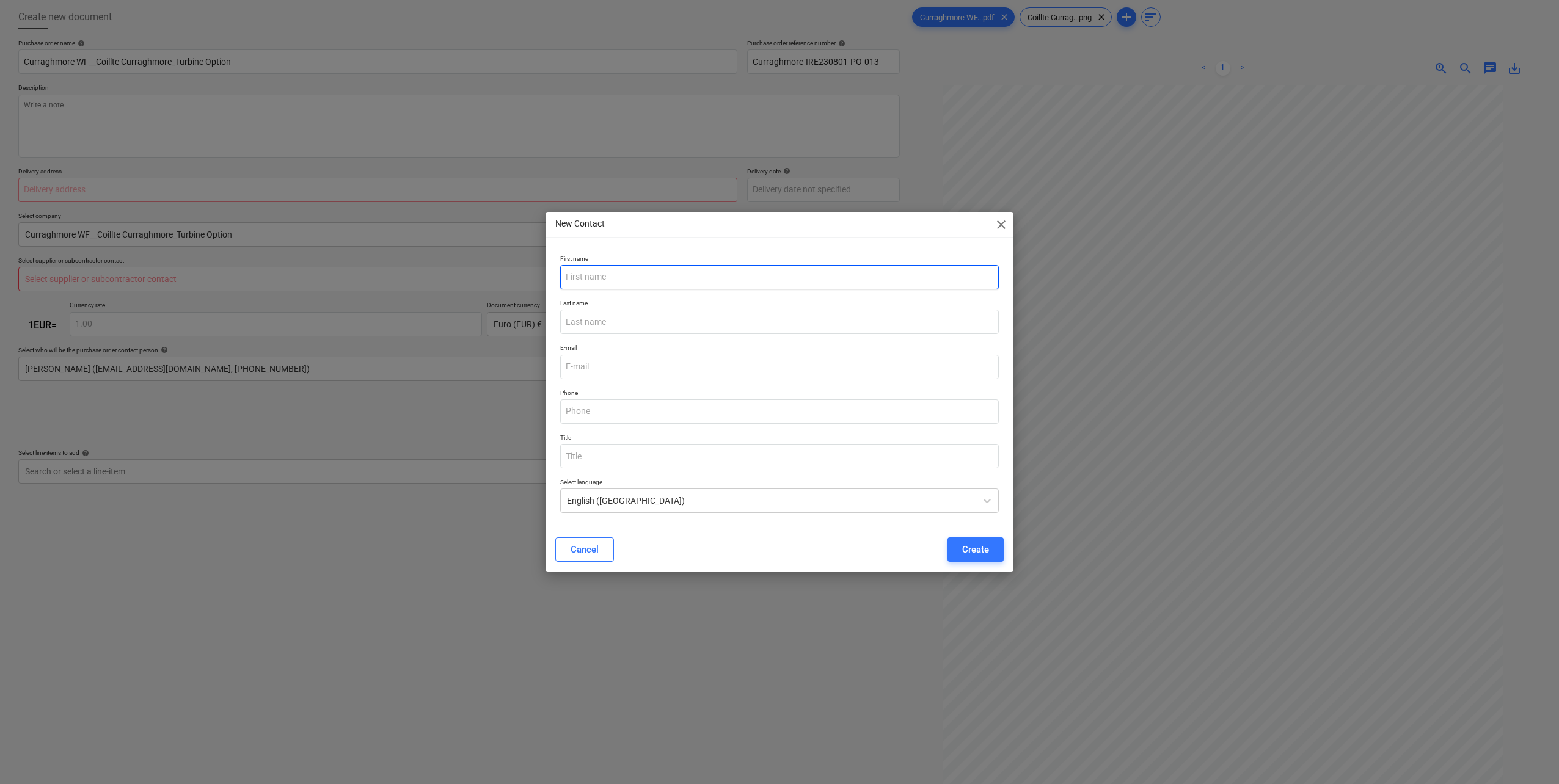
click at [601, 279] on input "text" at bounding box center [779, 277] width 439 height 24
paste input "Curraghmore WF__Coillte Curraghmore_Turbine Option"
drag, startPoint x: 642, startPoint y: 280, endPoint x: 557, endPoint y: 275, distance: 85.1
click at [557, 275] on div "First name Curraghmore WF__Coillte Curraghmore_Turbine Option" at bounding box center [779, 272] width 448 height 45
click at [637, 275] on input "Curraghmore WF__Coillte Curraghmore_Turbine Option" at bounding box center [779, 277] width 439 height 24
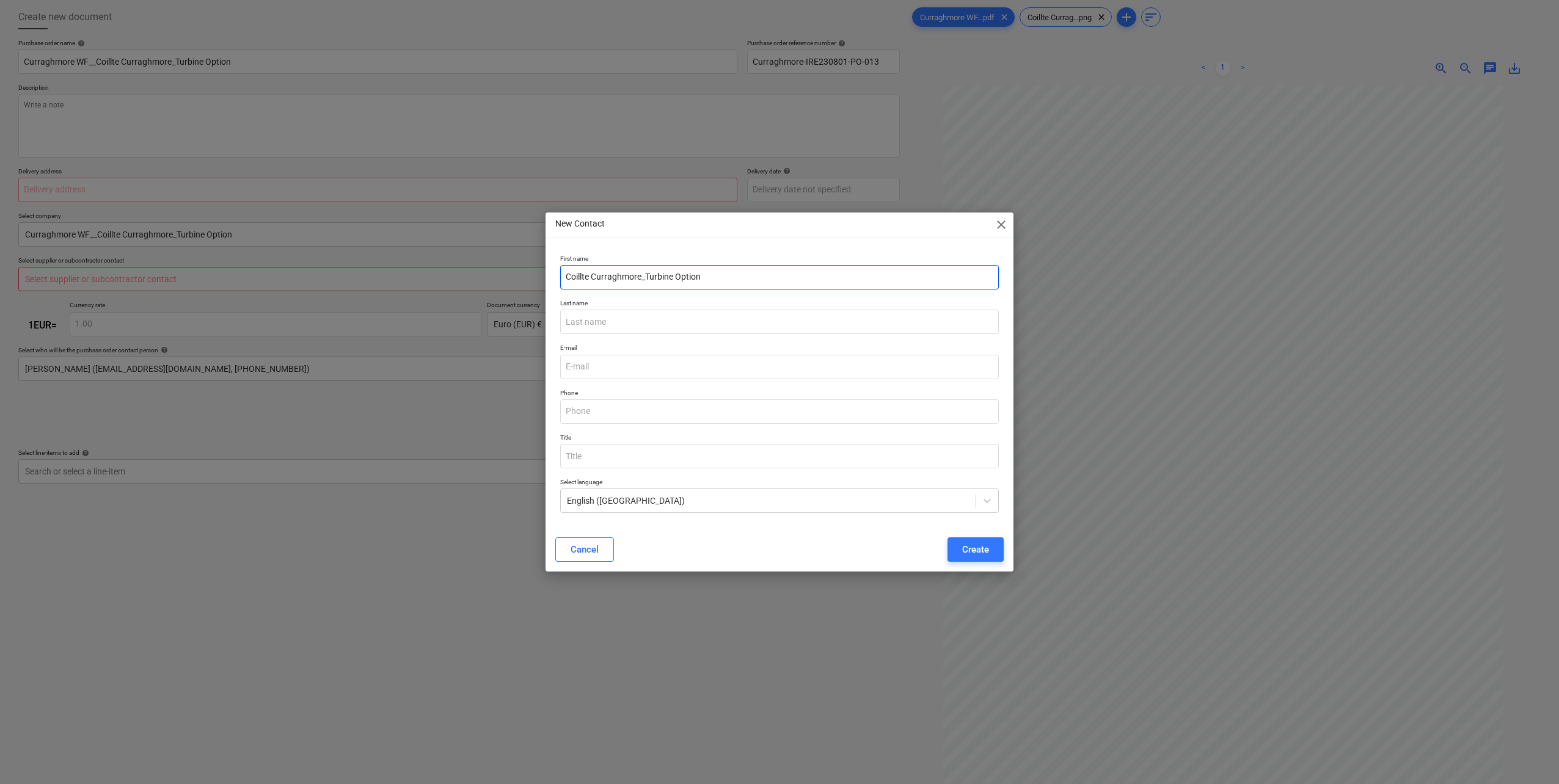
drag, startPoint x: 685, startPoint y: 280, endPoint x: 649, endPoint y: 286, distance: 36.5
click at [643, 285] on input "Coillte Curraghmore_Turbine Option" at bounding box center [779, 277] width 439 height 24
drag, startPoint x: 626, startPoint y: 275, endPoint x: 599, endPoint y: 280, distance: 27.5
click at [593, 281] on input "Coillte Curraghmore" at bounding box center [779, 277] width 439 height 24
type input "Coillte Curraghmore"
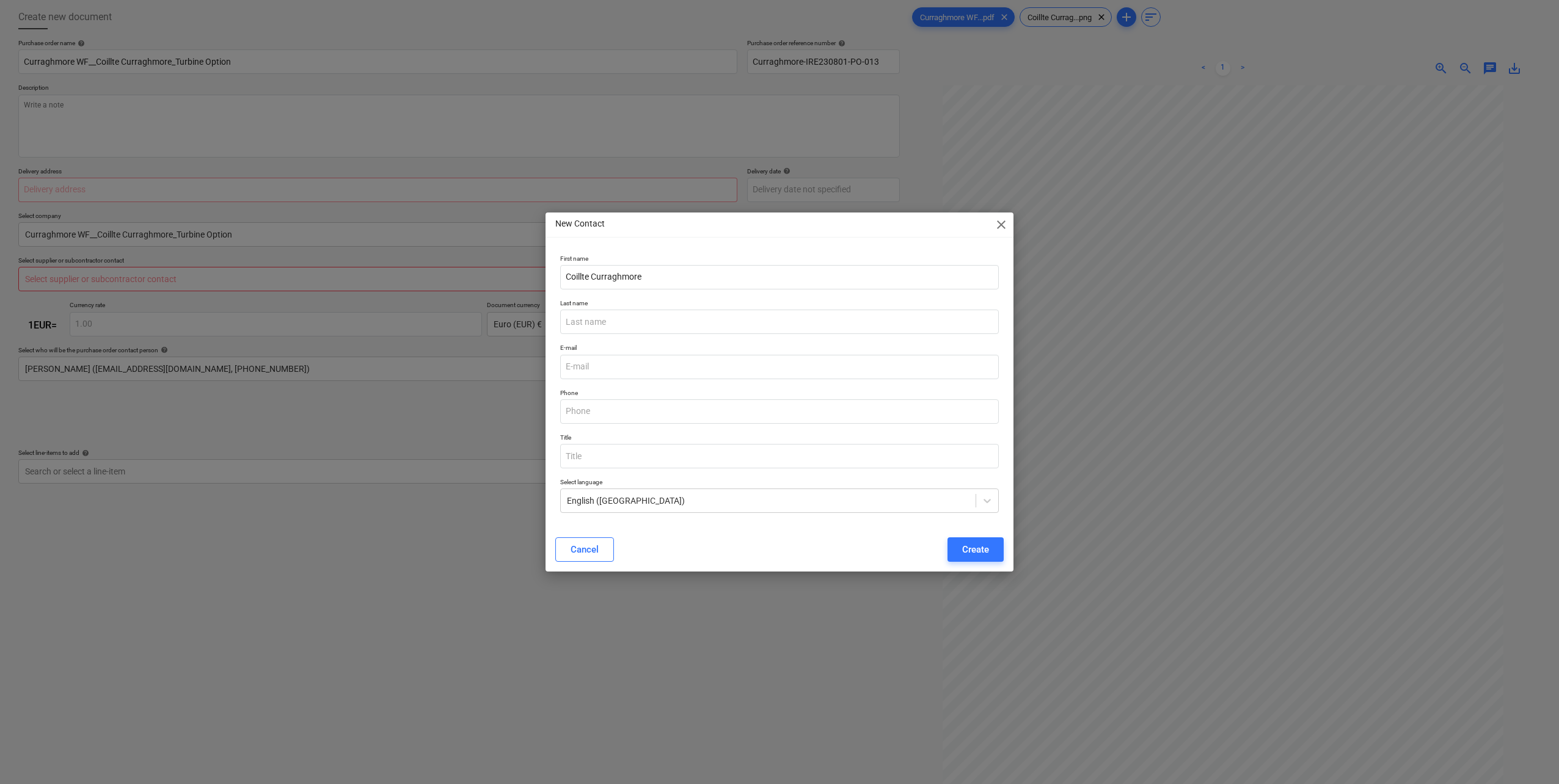
drag, startPoint x: 601, startPoint y: 279, endPoint x: 671, endPoint y: 243, distance: 78.7
click at [671, 243] on div "New Contact close First name Coillte Curraghmore Last name E-mail Phone Title S…" at bounding box center [780, 392] width 468 height 360
click at [595, 368] on input "email" at bounding box center [779, 366] width 439 height 24
type input "cc@emp.group"
click at [964, 546] on div "Create" at bounding box center [975, 549] width 27 height 16
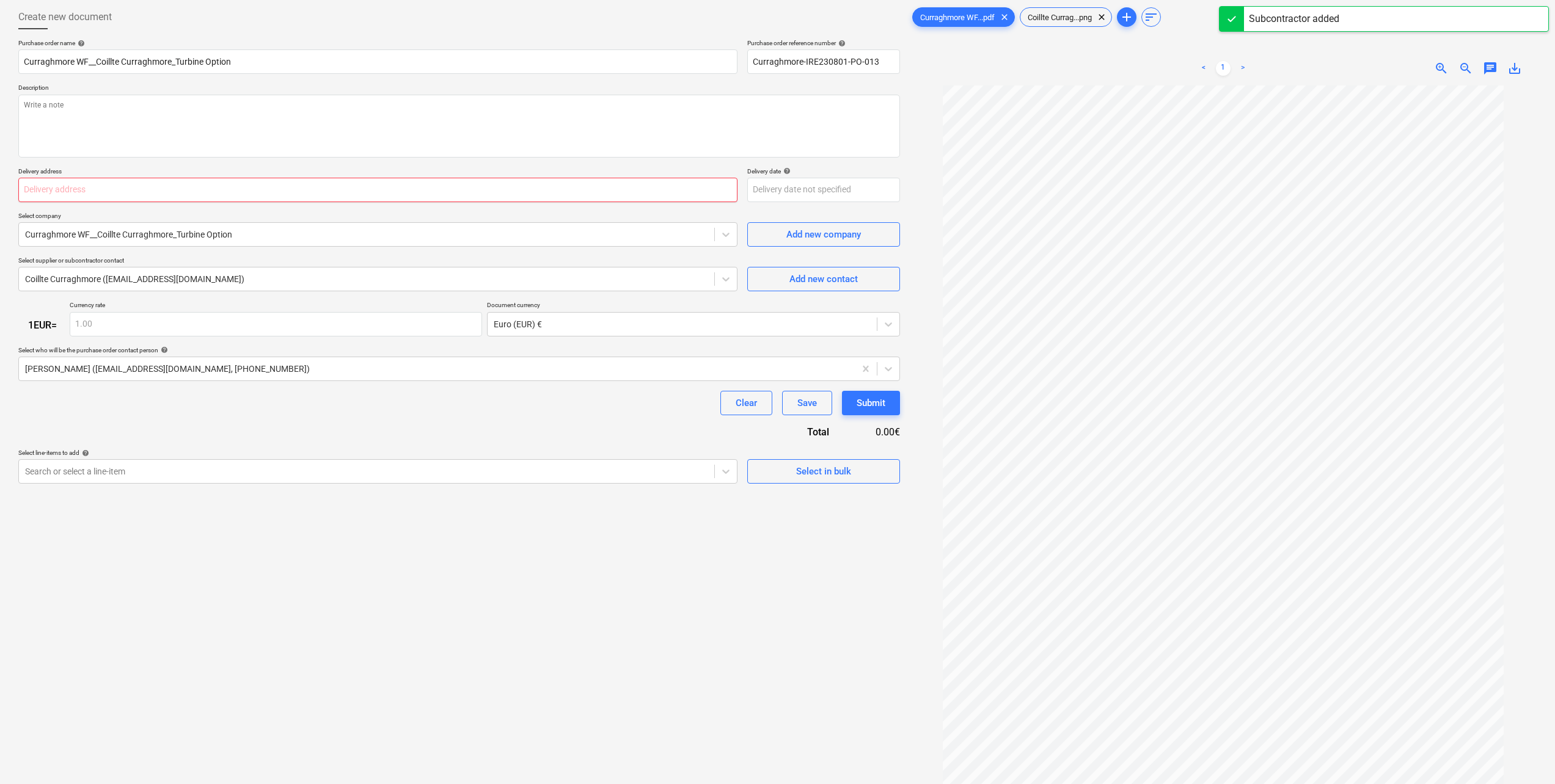
click at [180, 187] on input "text" at bounding box center [378, 189] width 719 height 24
click at [96, 192] on input "text" at bounding box center [378, 189] width 719 height 24
type textarea "x"
type input "N"
type textarea "x"
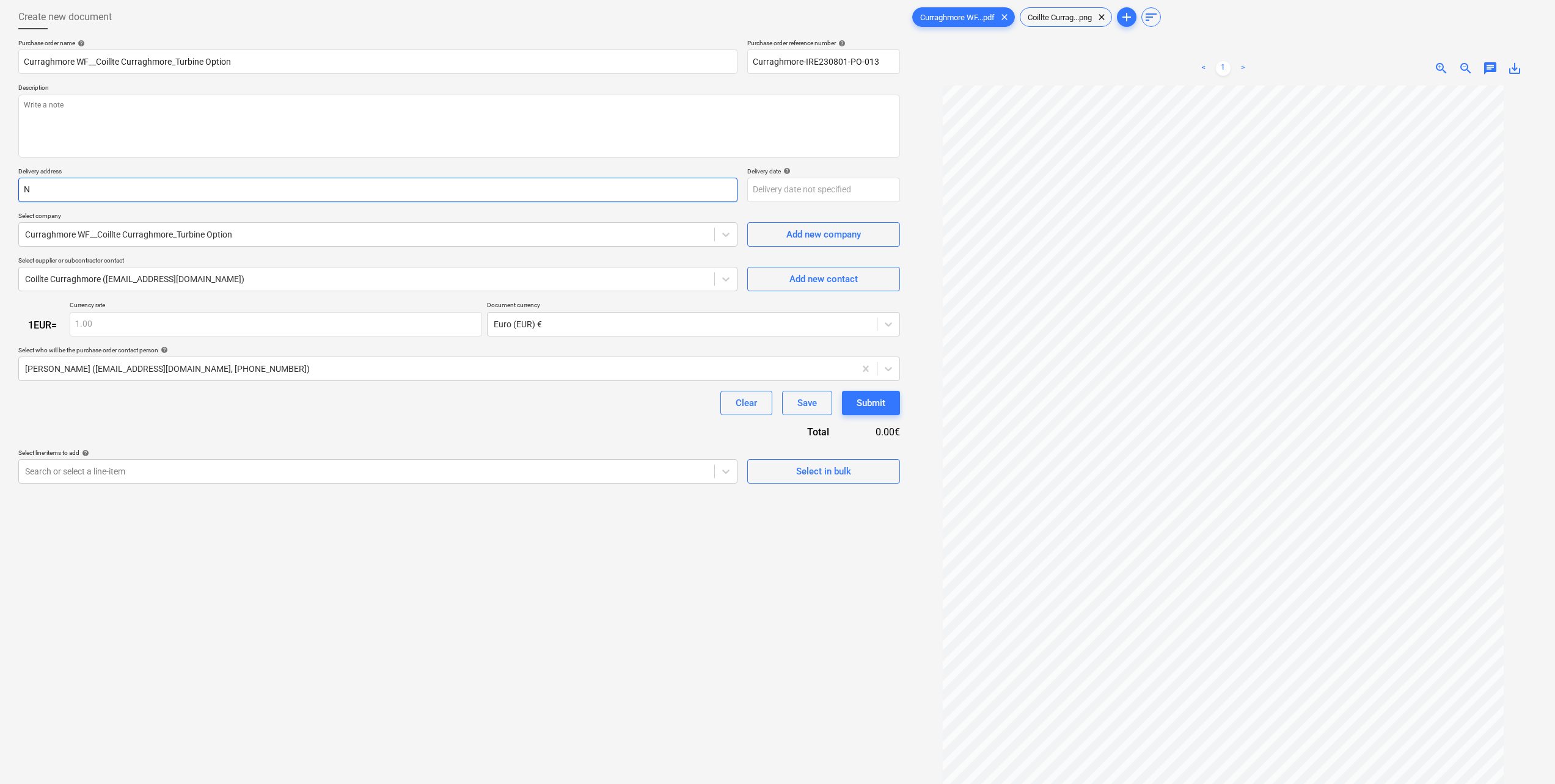
type input "N/"
type textarea "x"
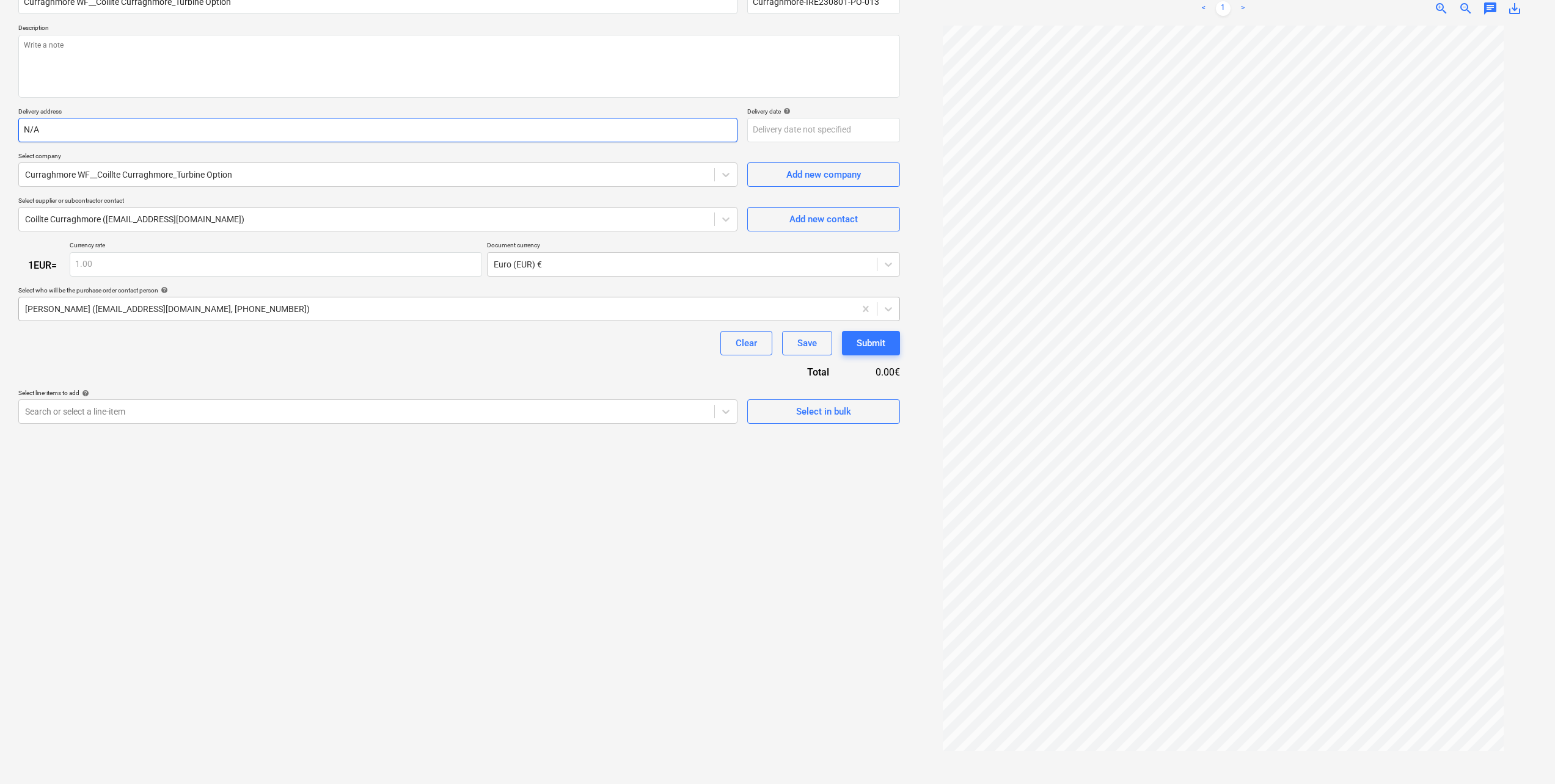
scroll to position [122, 0]
type input "N/A"
click at [724, 415] on icon at bounding box center [725, 410] width 13 height 13
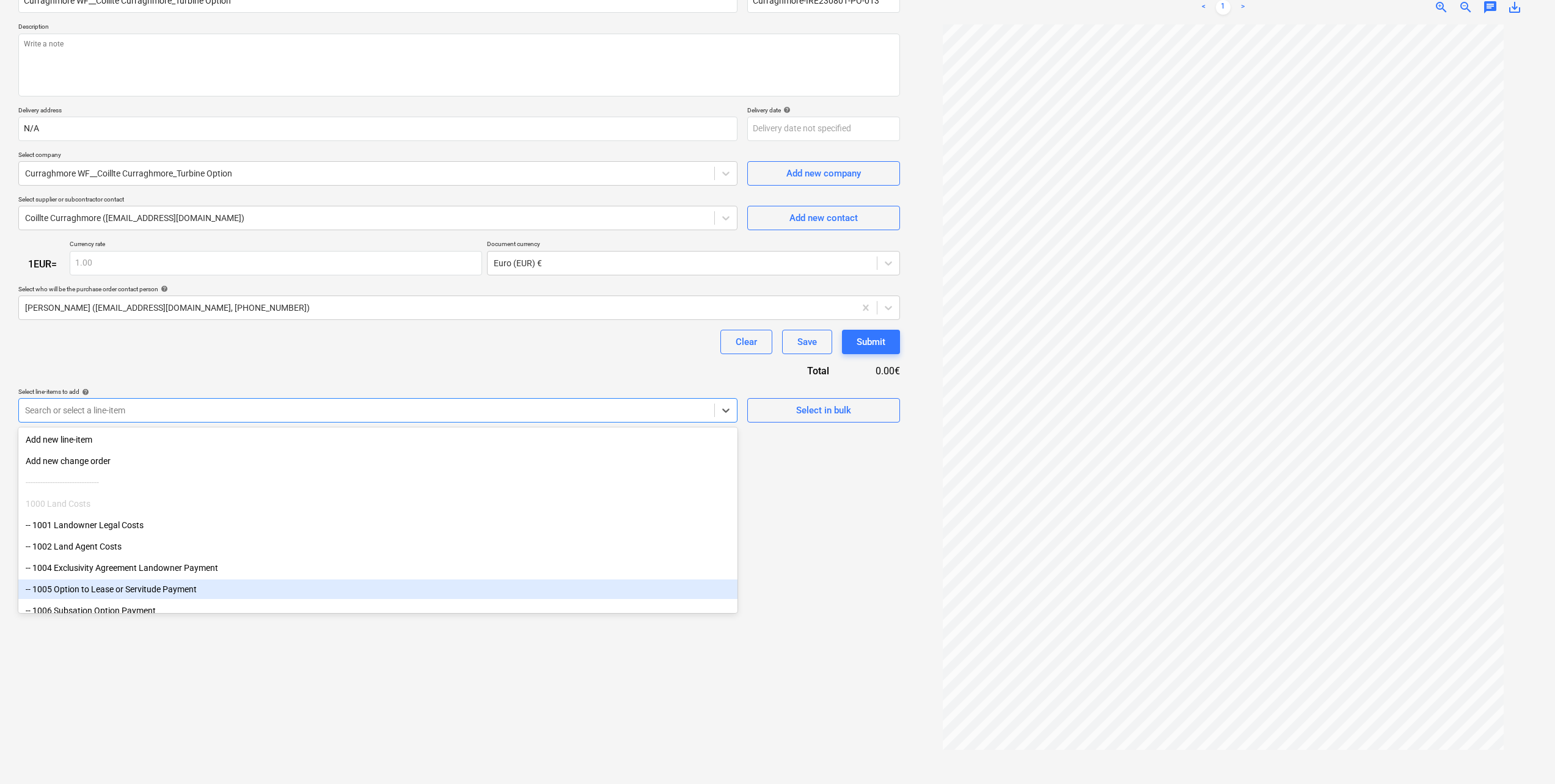
click at [94, 595] on div "-- 1005 Option to Lease or Servitude Payment" at bounding box center [378, 589] width 719 height 19
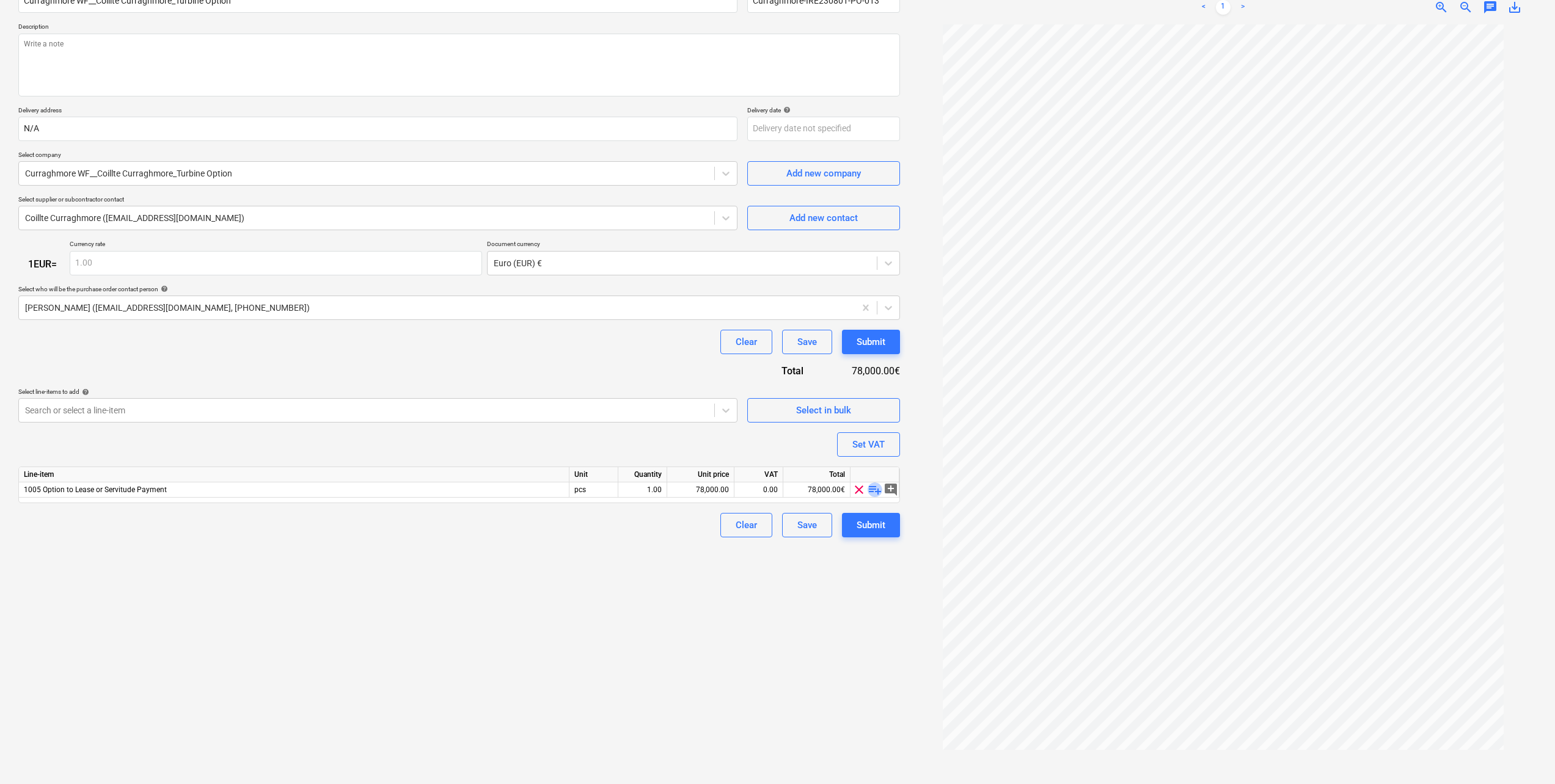
drag, startPoint x: 893, startPoint y: 494, endPoint x: 877, endPoint y: 488, distance: 17.1
click at [877, 488] on span "playlist_add" at bounding box center [874, 489] width 14 height 14
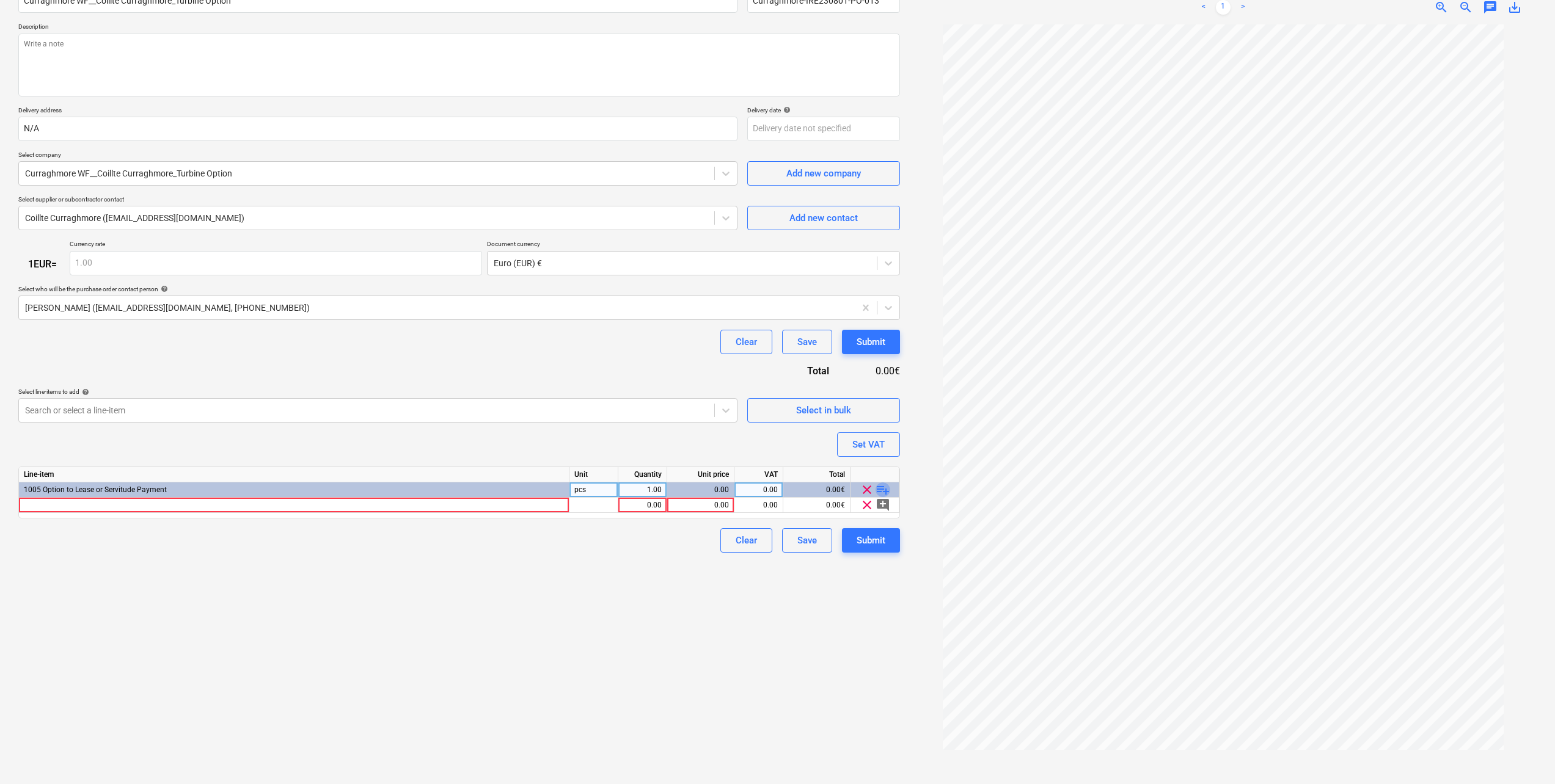
click at [882, 492] on span "playlist_add" at bounding box center [882, 489] width 14 height 14
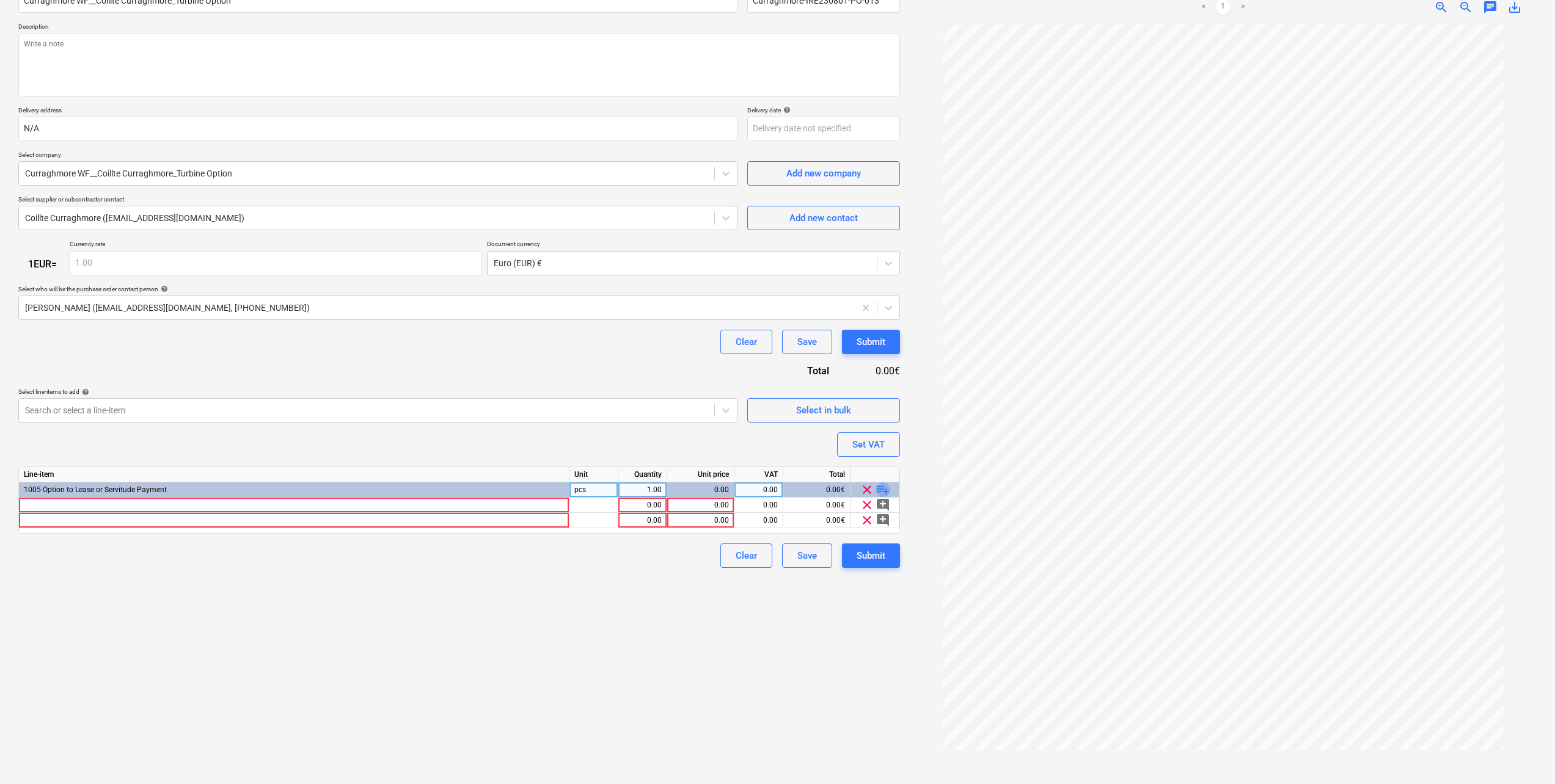
click at [882, 492] on span "playlist_add" at bounding box center [882, 489] width 14 height 14
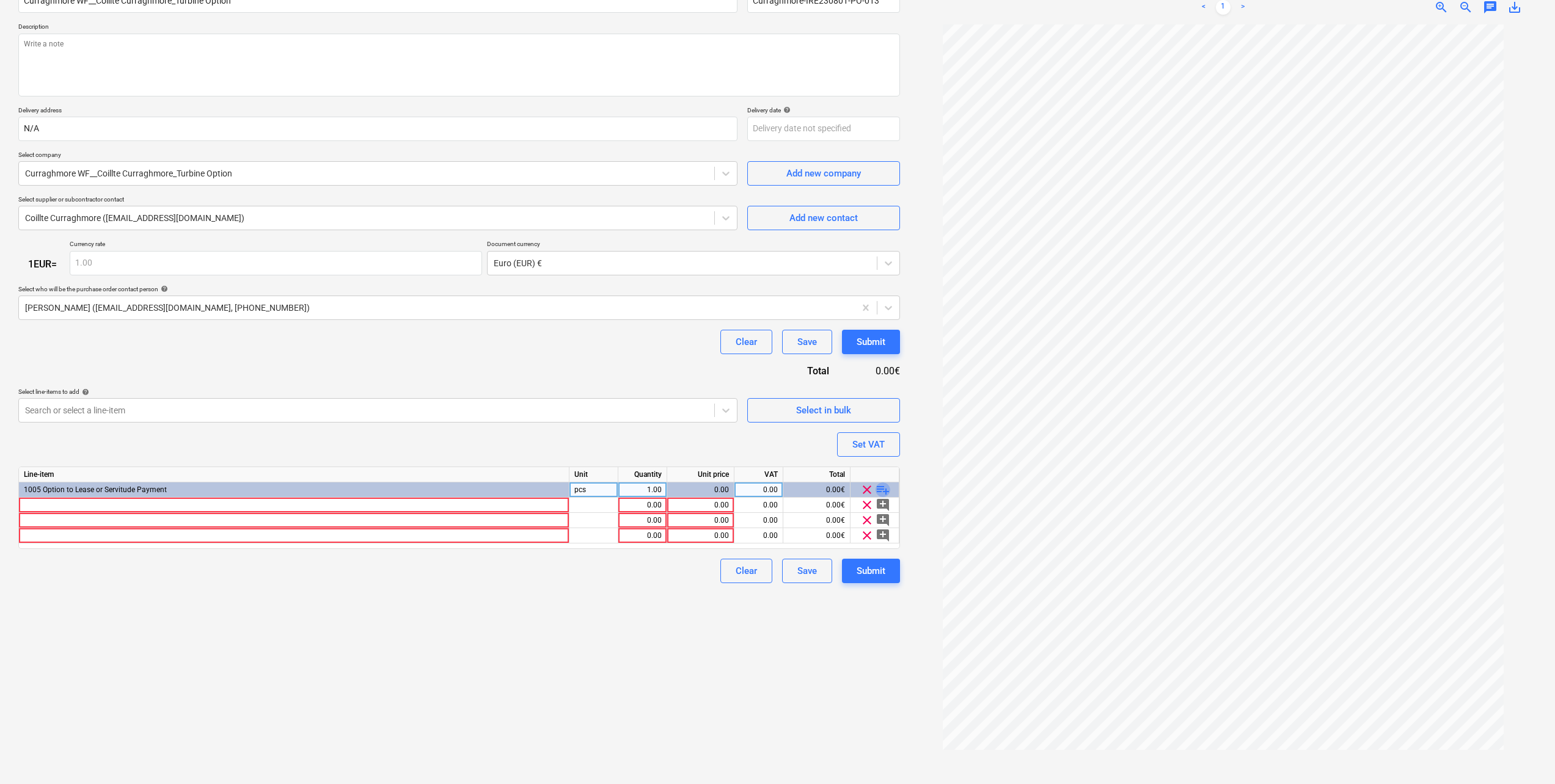
click at [882, 492] on span "playlist_add" at bounding box center [882, 489] width 14 height 14
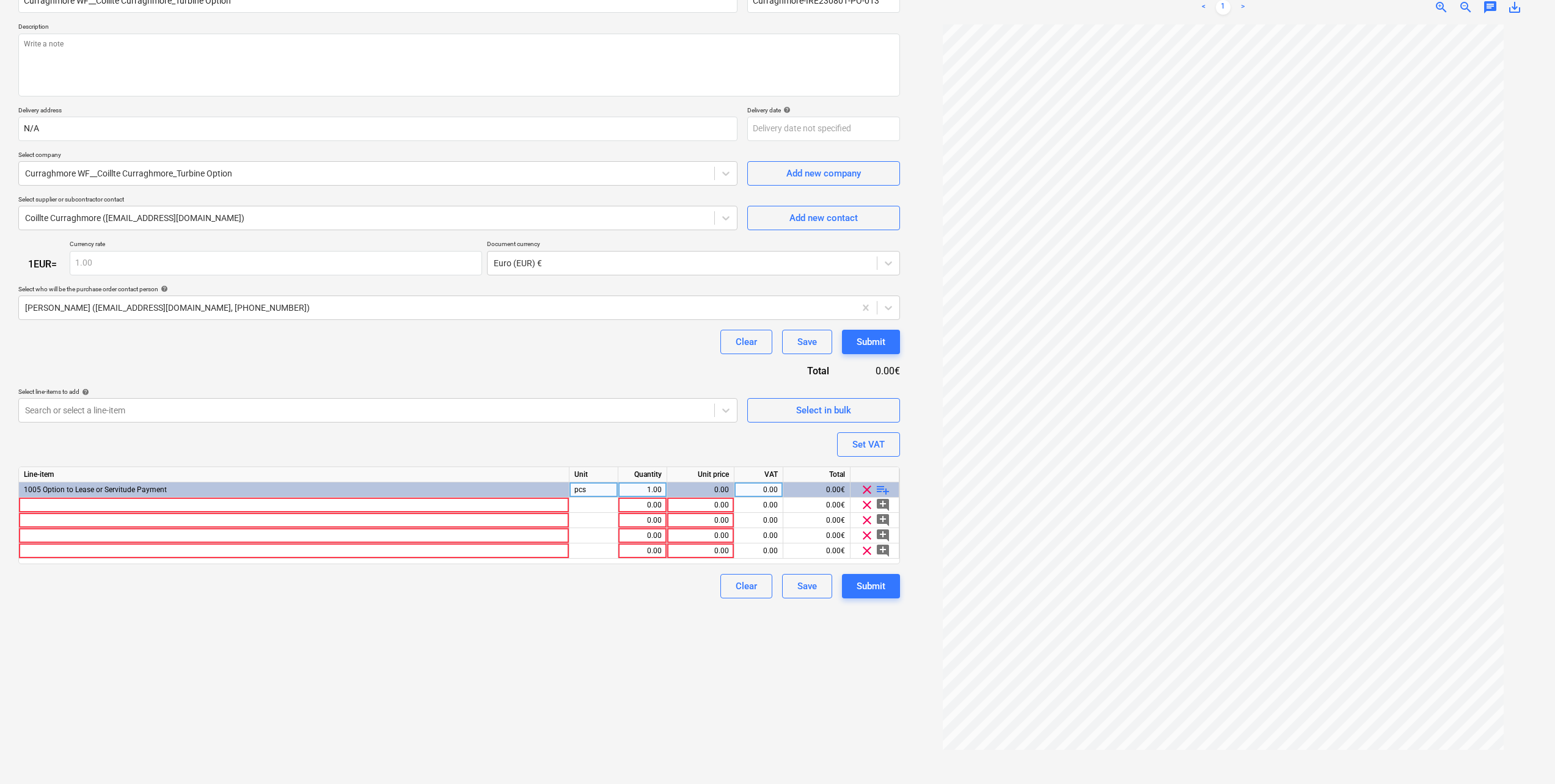
click at [882, 492] on span "playlist_add" at bounding box center [882, 489] width 14 height 14
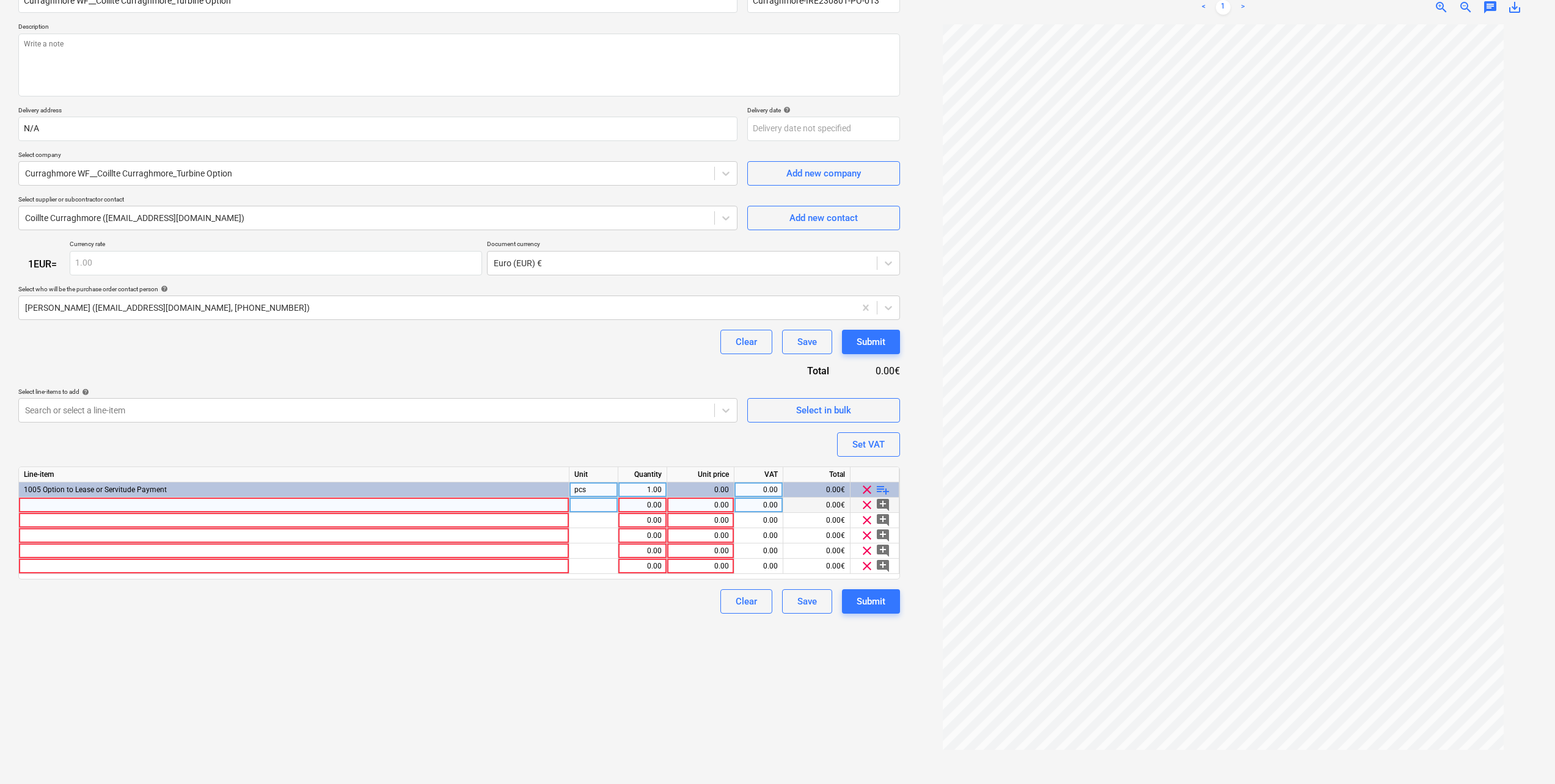
click at [91, 509] on div at bounding box center [293, 505] width 550 height 15
type textarea "x"
type input "12th August 2025"
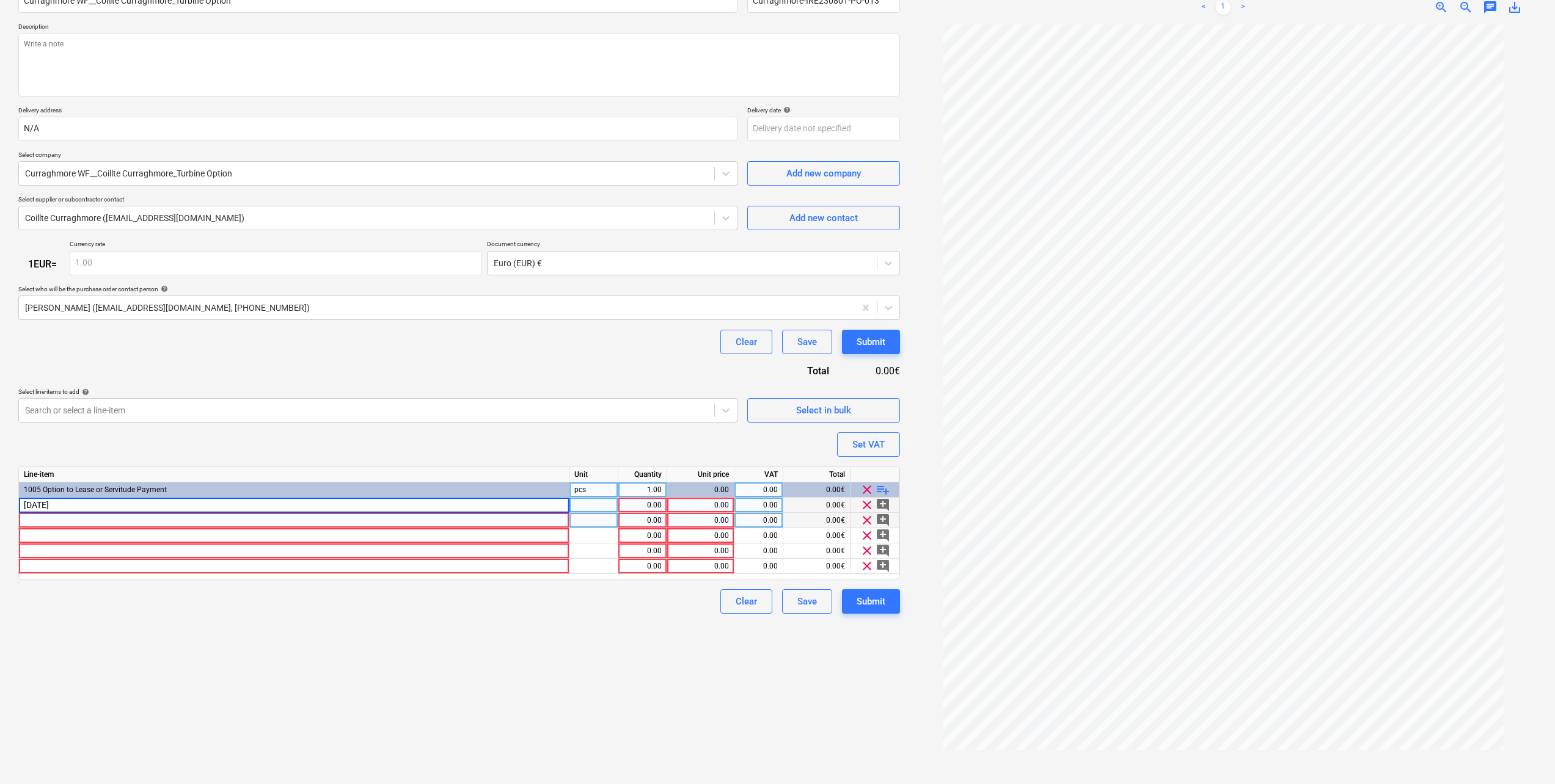
type textarea "x"
click at [72, 521] on div at bounding box center [293, 520] width 550 height 15
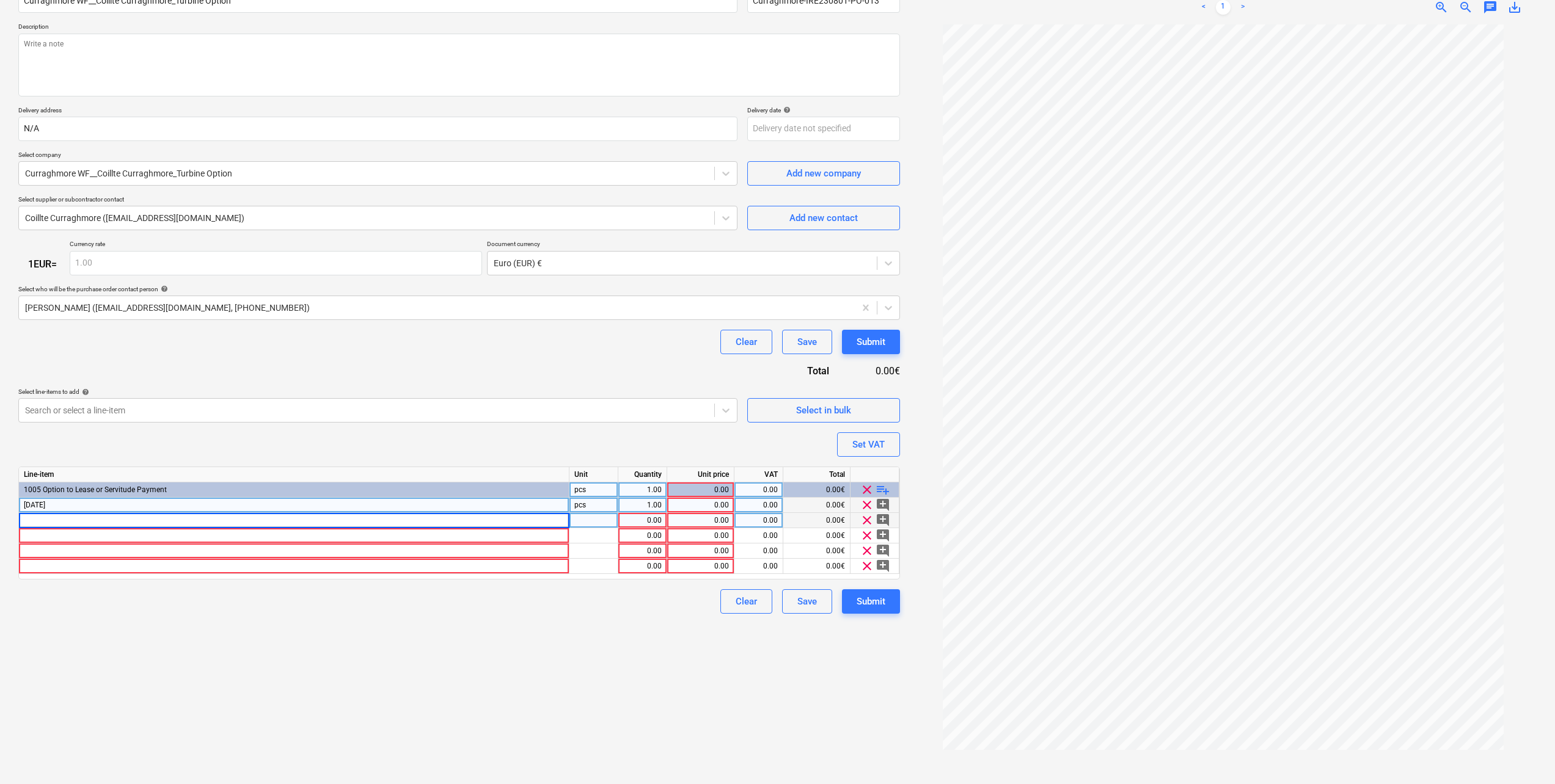
type input "12th August 2025"
type textarea "x"
click at [59, 536] on div at bounding box center [293, 536] width 550 height 15
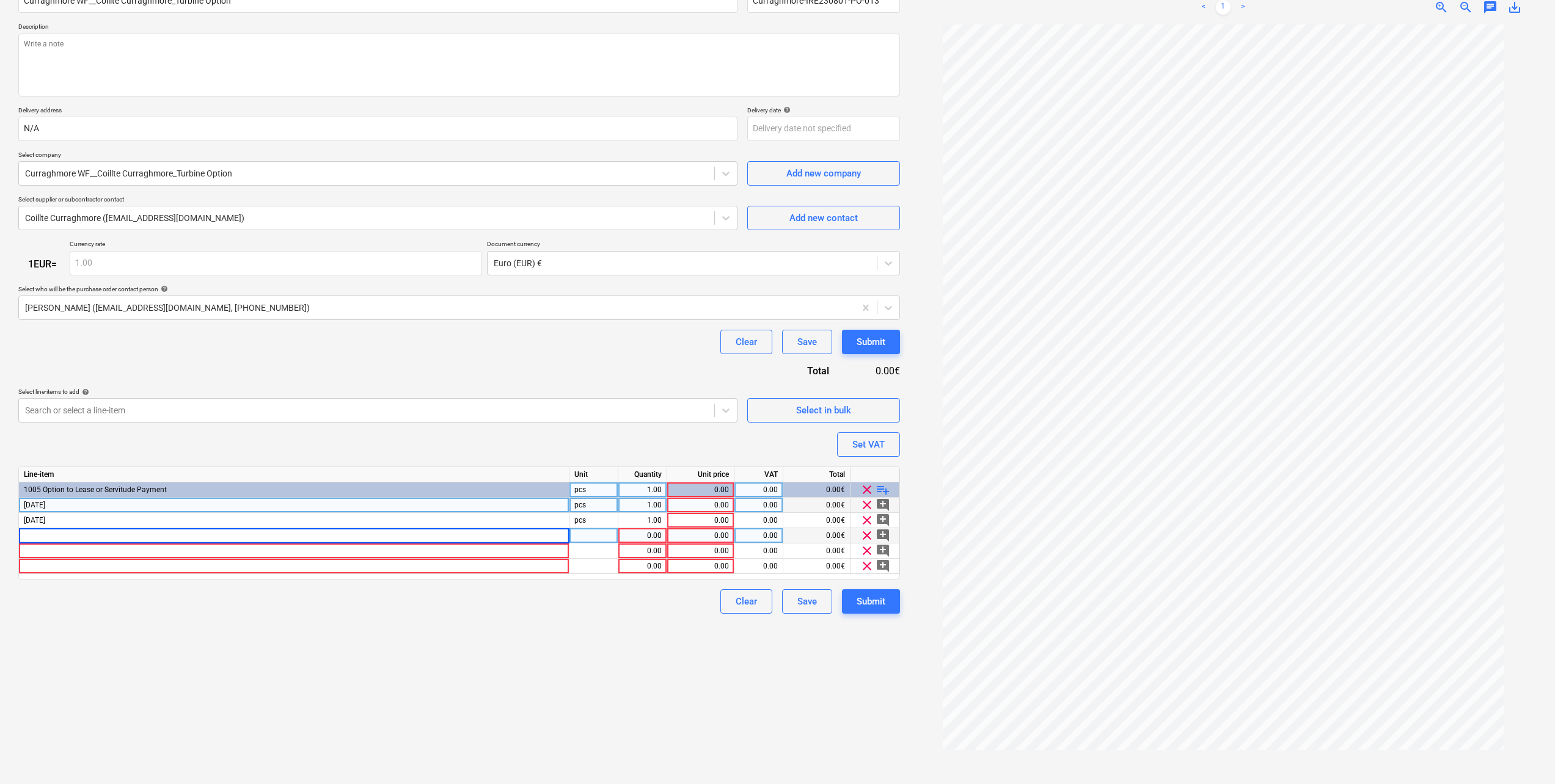
type input "12th August 2025"
type textarea "x"
click at [77, 547] on div at bounding box center [293, 551] width 550 height 15
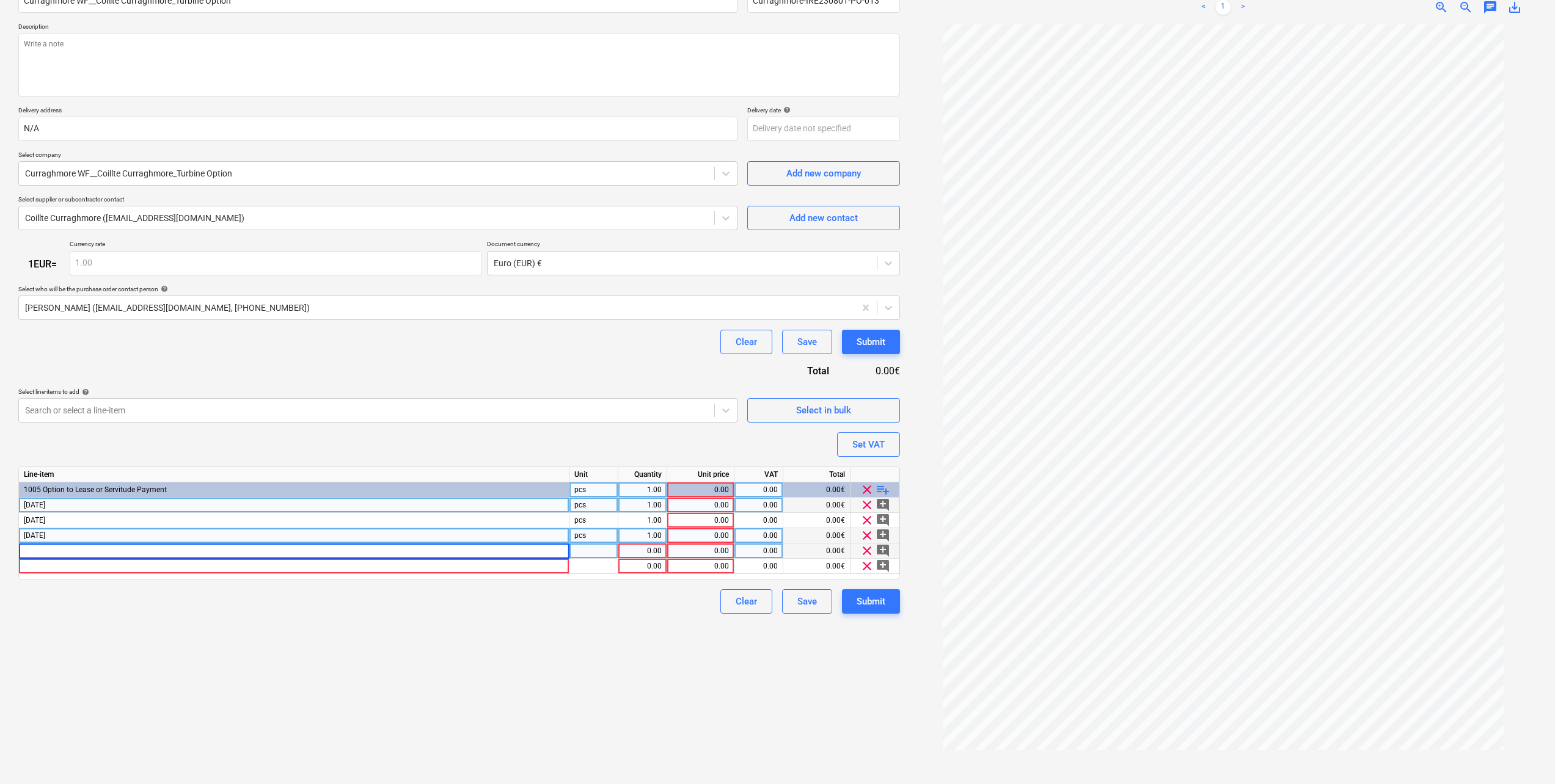
type input "12th August 2025"
type textarea "x"
click at [72, 567] on div at bounding box center [293, 567] width 550 height 15
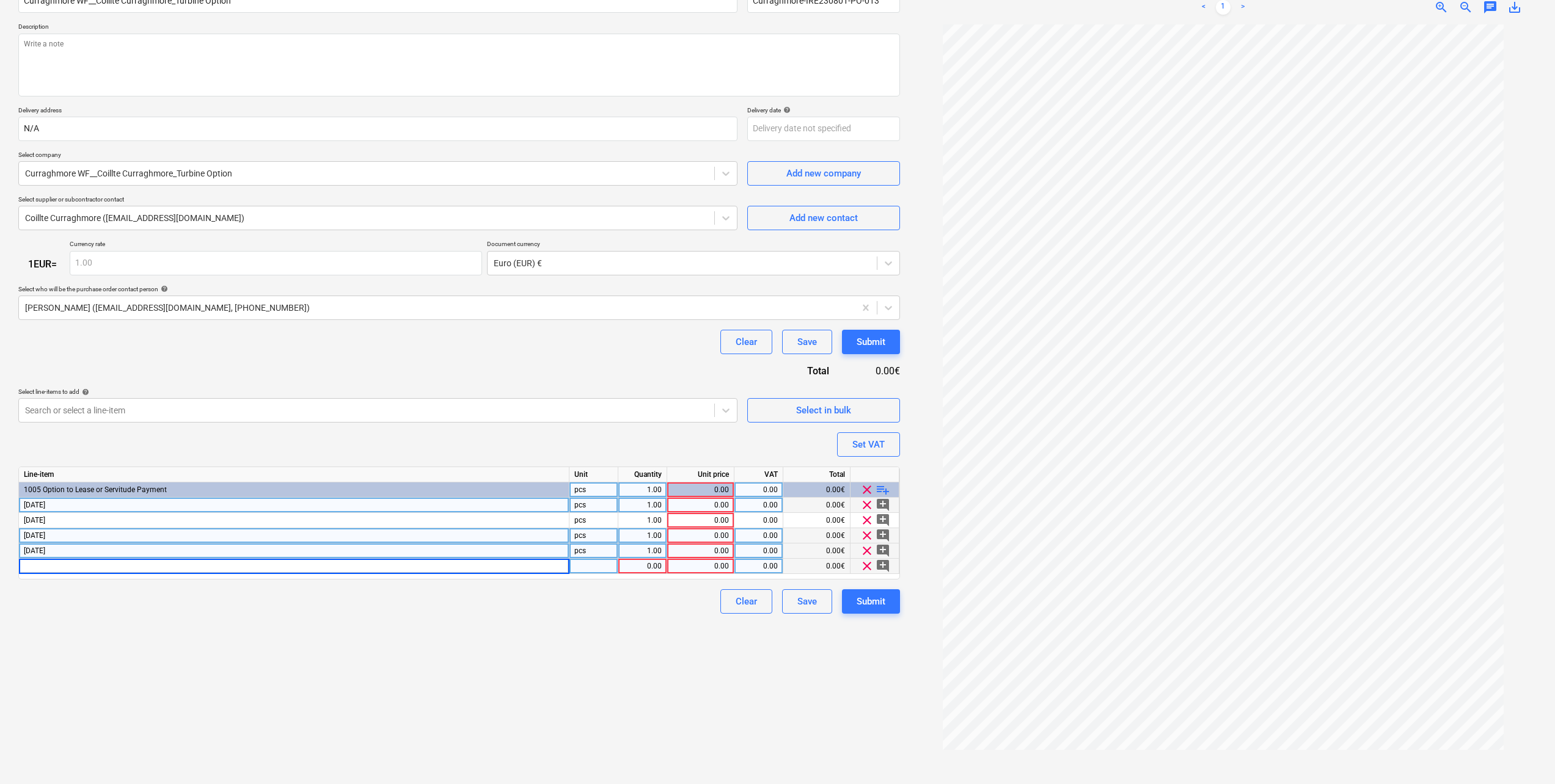
type input "12th August 2025"
type textarea "x"
click at [246, 610] on div "Clear Save Submit" at bounding box center [459, 601] width 881 height 24
click at [83, 508] on div "12th August 2025" at bounding box center [293, 505] width 550 height 15
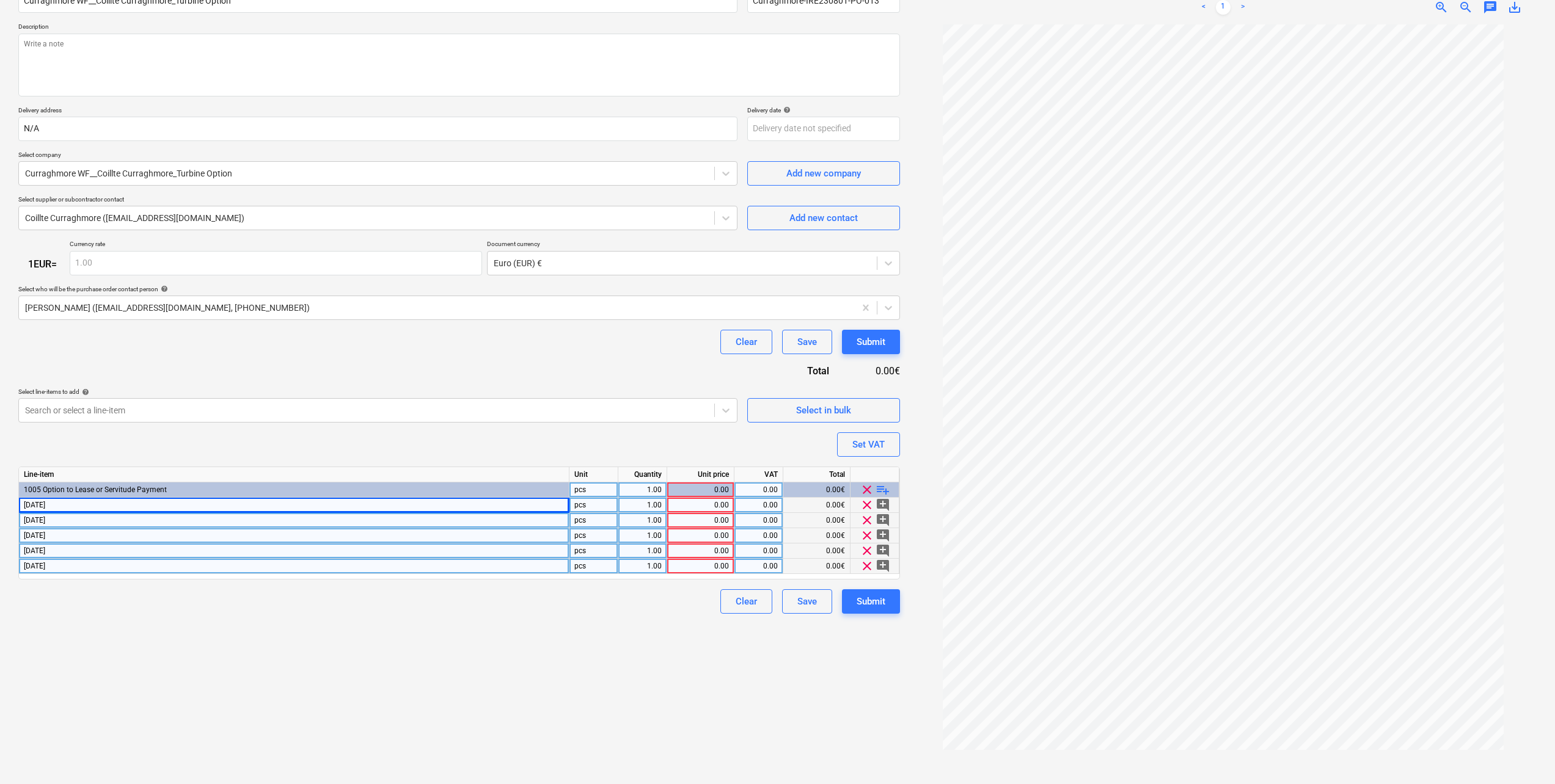
click at [83, 520] on div "12th August 2025" at bounding box center [293, 520] width 550 height 15
click at [98, 521] on input "12th August 2025" at bounding box center [293, 520] width 550 height 14
type input "12th August 2026"
type textarea "x"
click at [86, 537] on div "12th August 2025" at bounding box center [293, 536] width 550 height 15
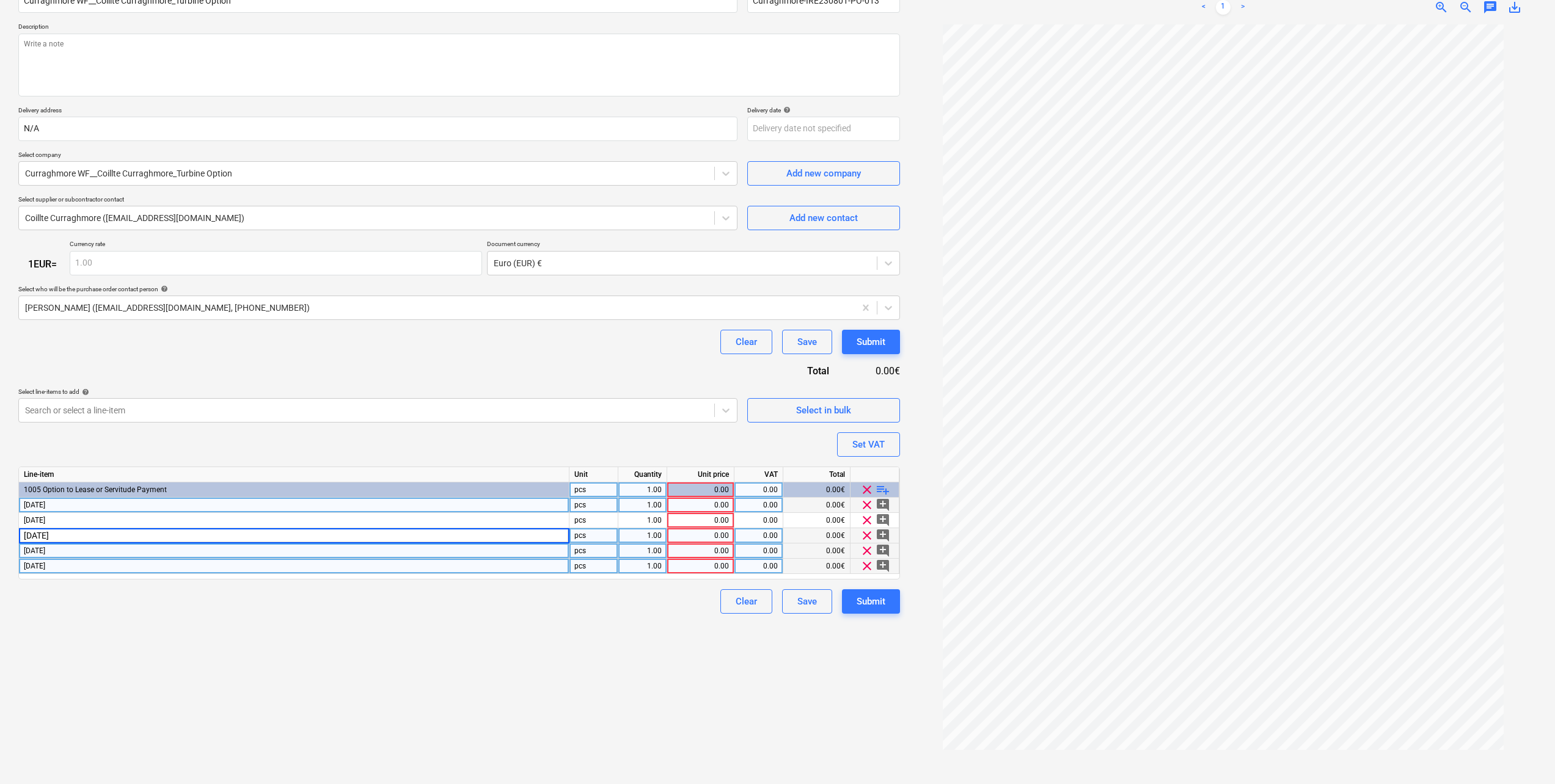
click at [103, 536] on input "12th August 2025" at bounding box center [293, 535] width 550 height 14
type input "12th August 2027"
type textarea "x"
drag, startPoint x: 114, startPoint y: 584, endPoint x: 114, endPoint y: 574, distance: 10.0
click at [113, 584] on div "Purchase order name help Curraghmore WF__Coillte Curraghmore_Turbine Option Pur…" at bounding box center [459, 296] width 881 height 636
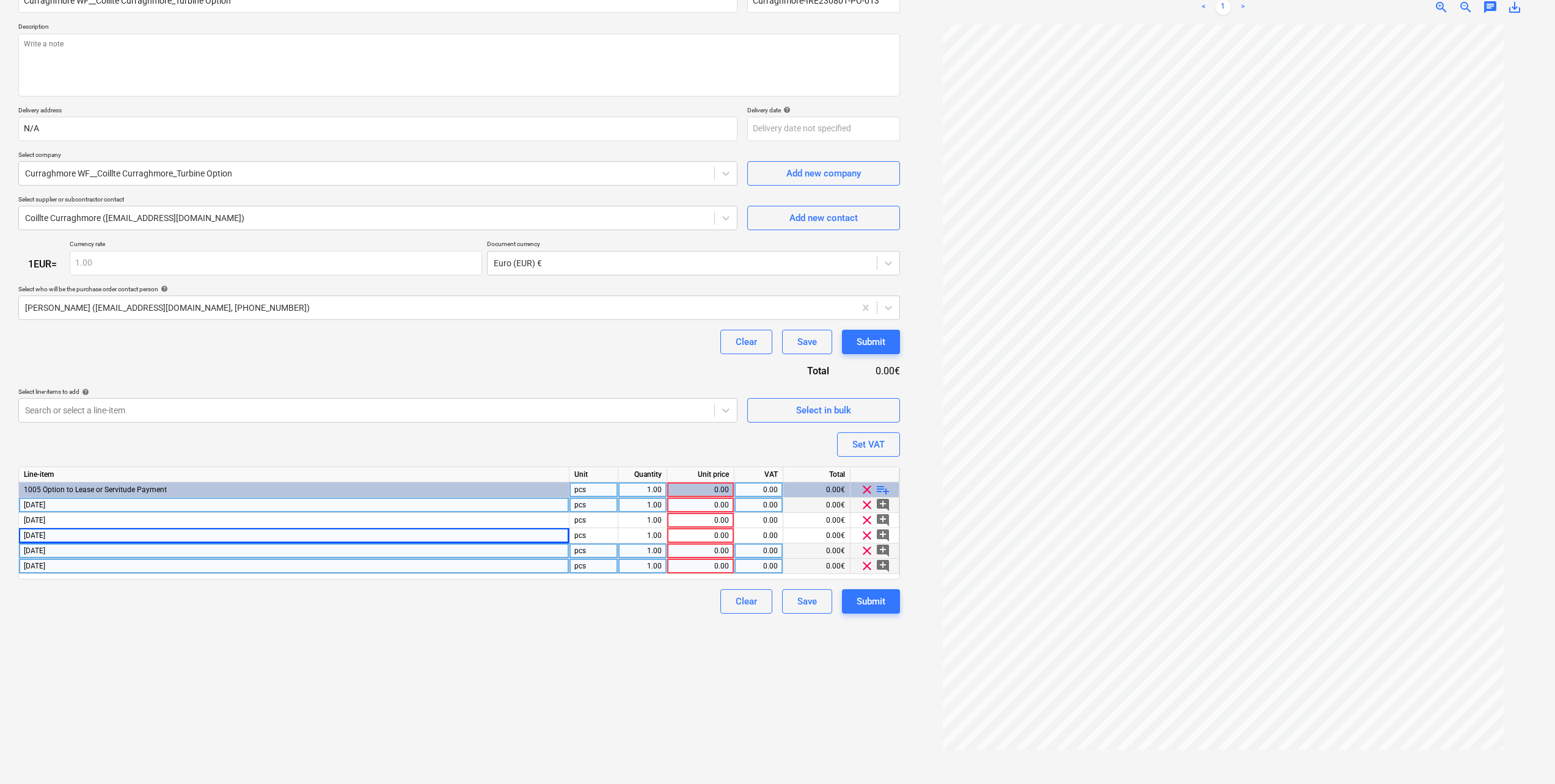
click at [94, 552] on div "12th August 2025" at bounding box center [293, 551] width 550 height 15
click at [94, 552] on input "12th August 2025" at bounding box center [293, 550] width 550 height 14
type input "12th August 2028"
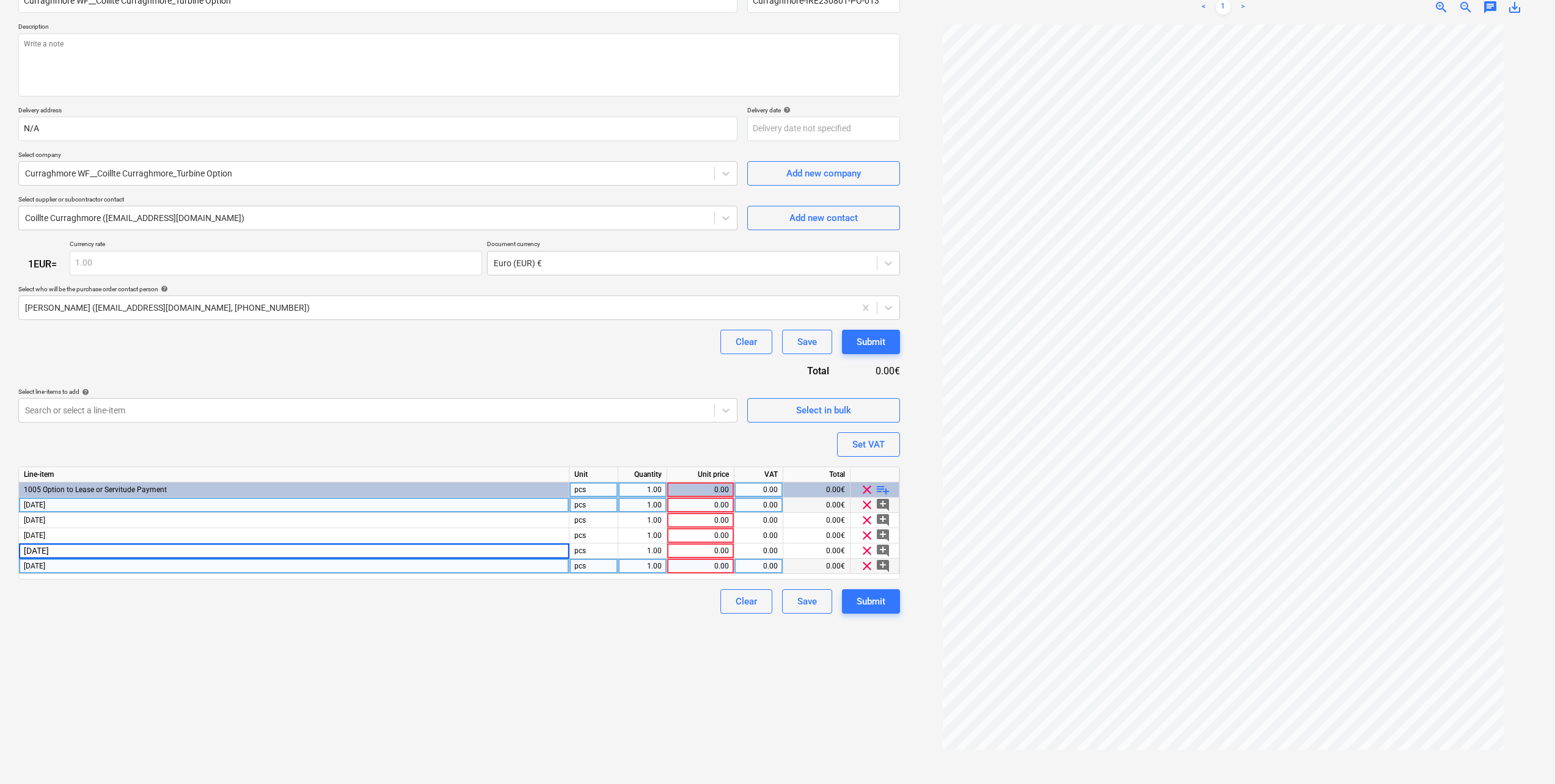
type textarea "x"
click at [99, 621] on div "Create new document Purchase order name help Curraghmore WF__Coillte Curraghmor…" at bounding box center [459, 359] width 891 height 840
click at [86, 563] on div "12th August 2025" at bounding box center [293, 567] width 550 height 15
click at [95, 566] on input "12th August 2025" at bounding box center [293, 566] width 550 height 14
type input "12th August 2029"
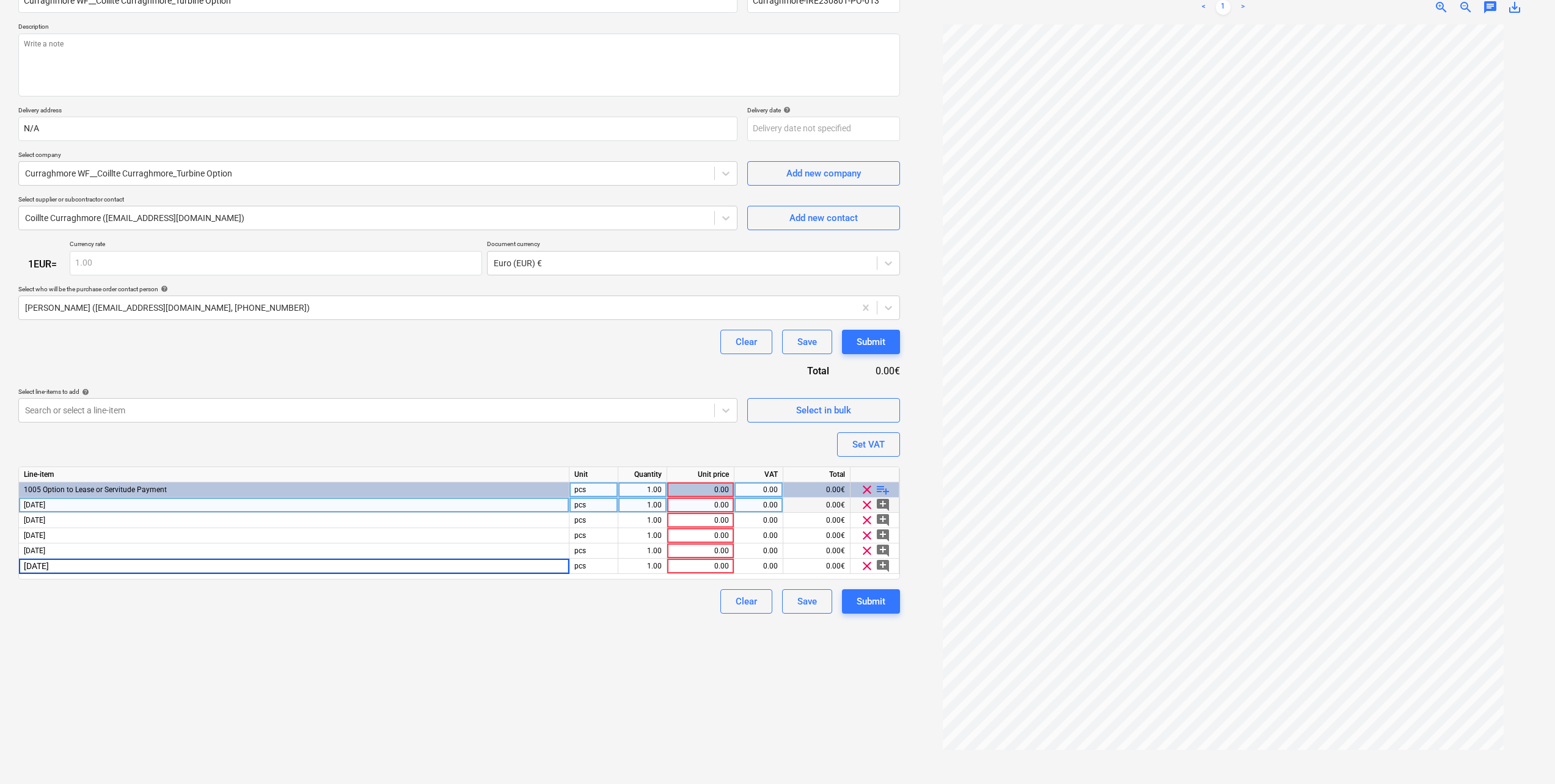
type textarea "x"
click at [134, 701] on div "Create new document Purchase order name help Curraghmore WF__Coillte Curraghmor…" at bounding box center [459, 359] width 891 height 840
click at [677, 643] on div "Create new document Purchase order name help Curraghmore WF__Coillte Curraghmor…" at bounding box center [459, 359] width 891 height 840
click at [687, 505] on div "0.00" at bounding box center [700, 505] width 56 height 15
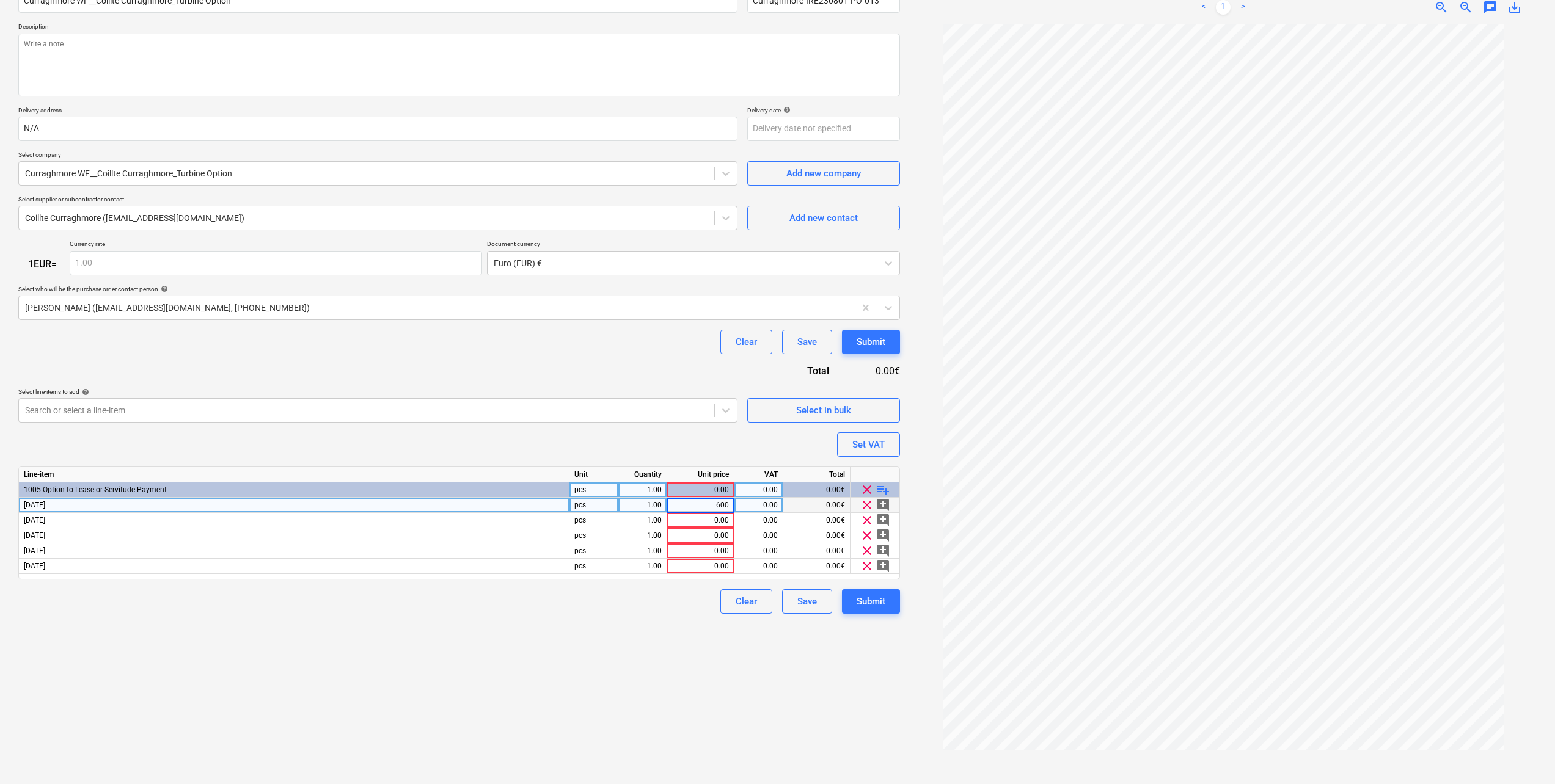
type input "6000"
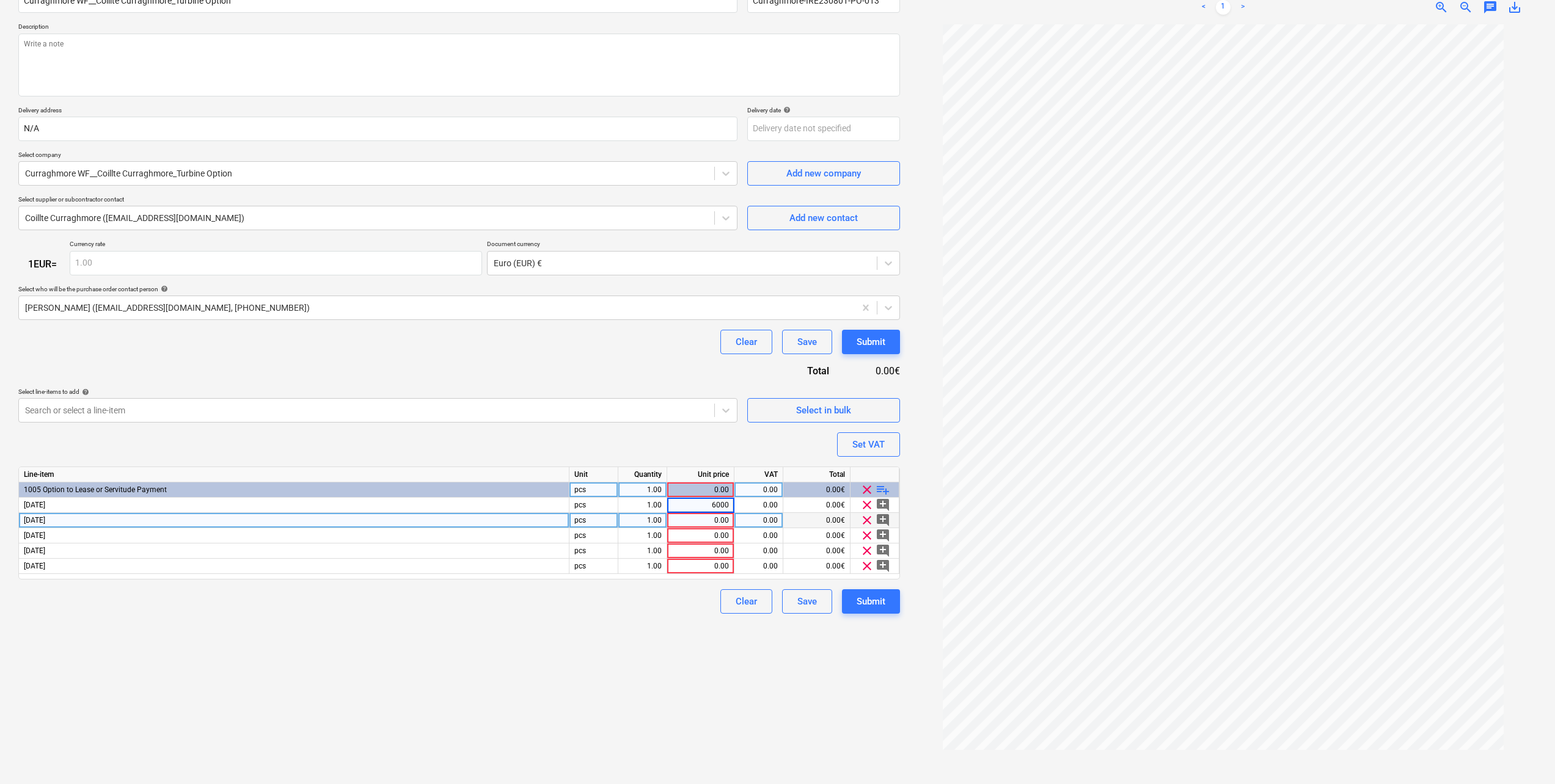
type textarea "x"
click at [715, 520] on div "0.00" at bounding box center [700, 520] width 56 height 15
type input "6000"
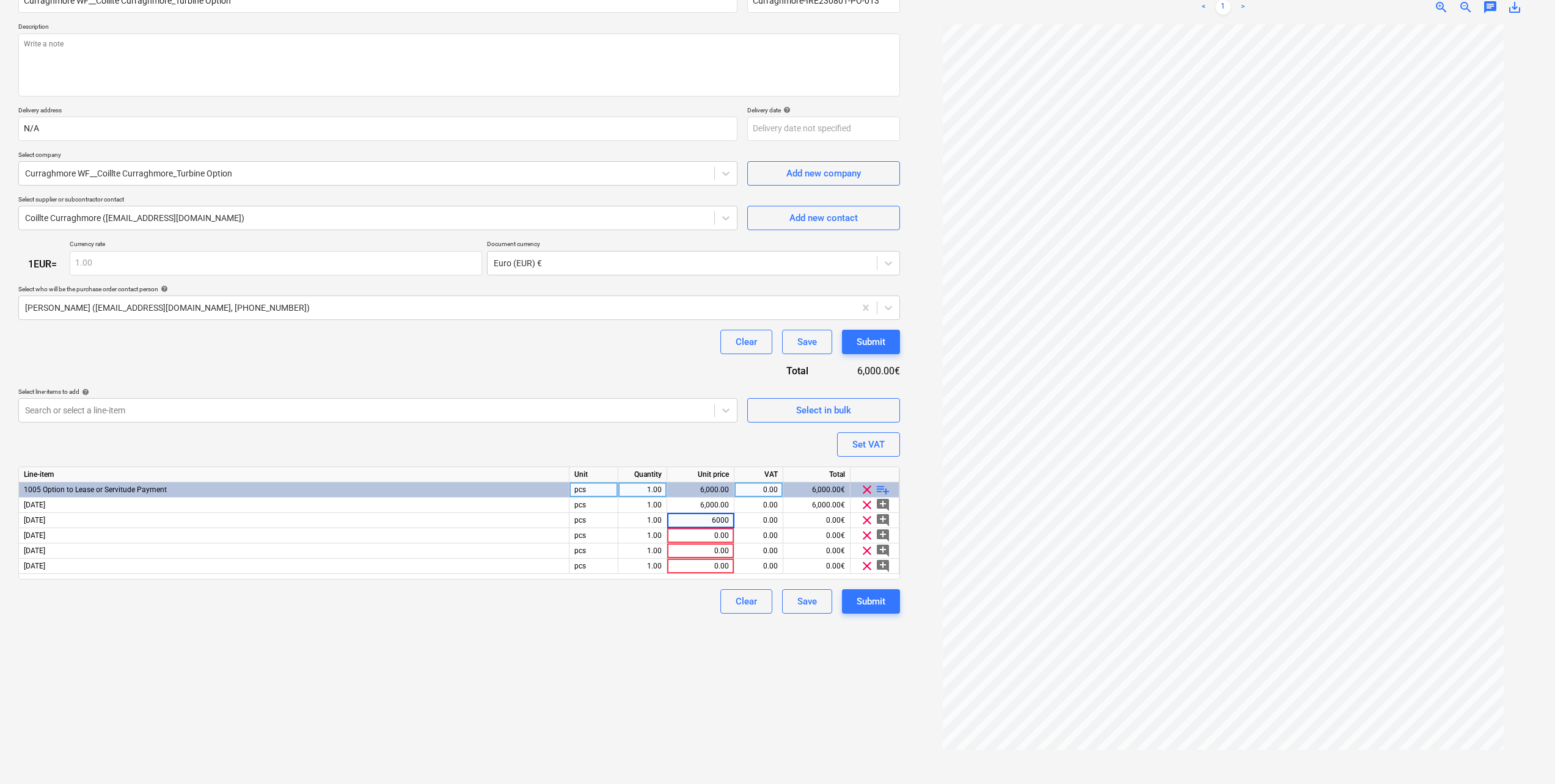
type textarea "x"
click at [675, 656] on div "Create new document Purchase order name help Curraghmore WF__Coillte Curraghmor…" at bounding box center [459, 359] width 891 height 840
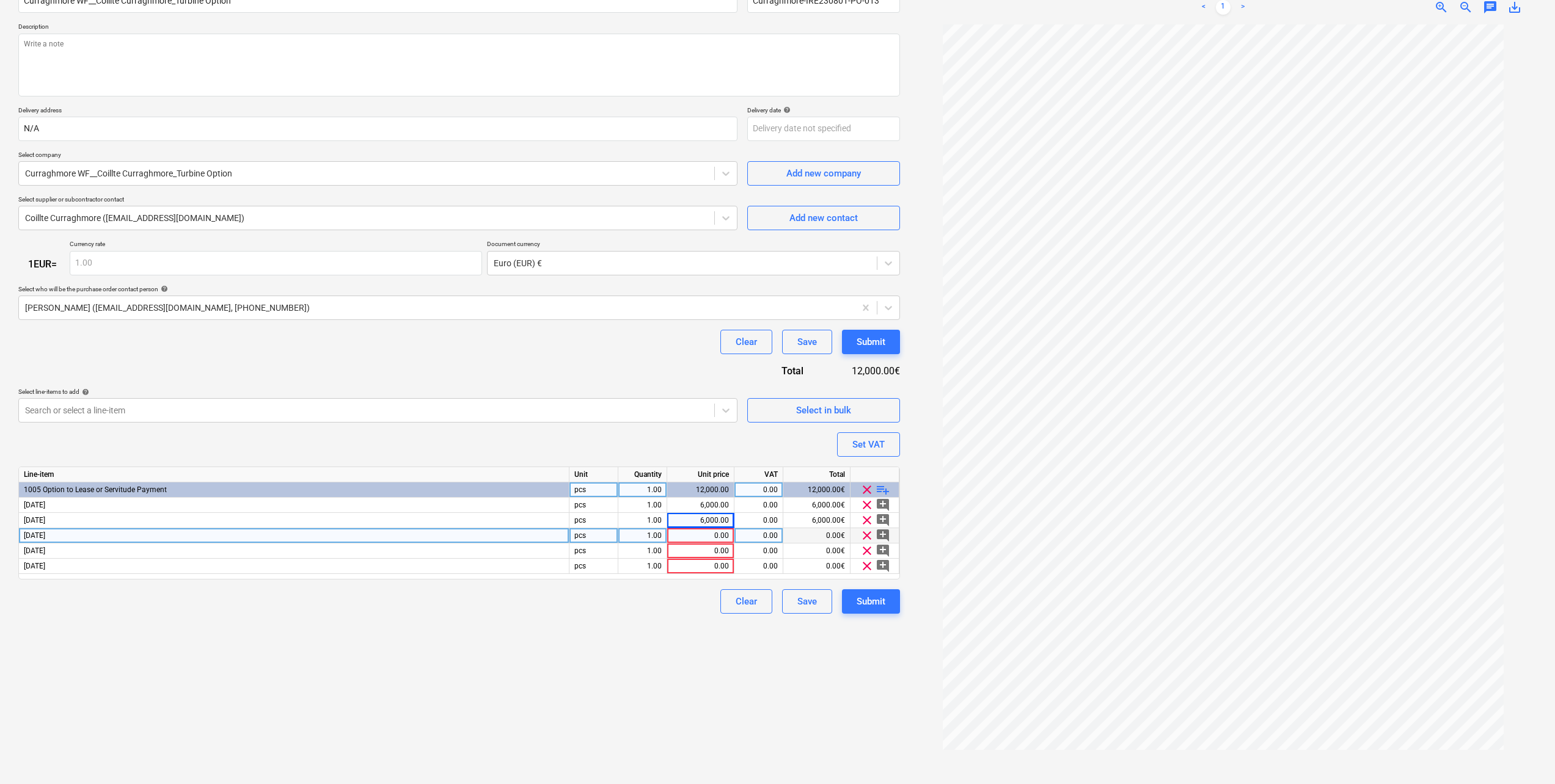
click at [716, 536] on div "0.00" at bounding box center [700, 536] width 56 height 15
type input "6000"
type textarea "x"
click at [686, 639] on div "Create new document Purchase order name help Curraghmore WF__Coillte Curraghmor…" at bounding box center [459, 359] width 891 height 840
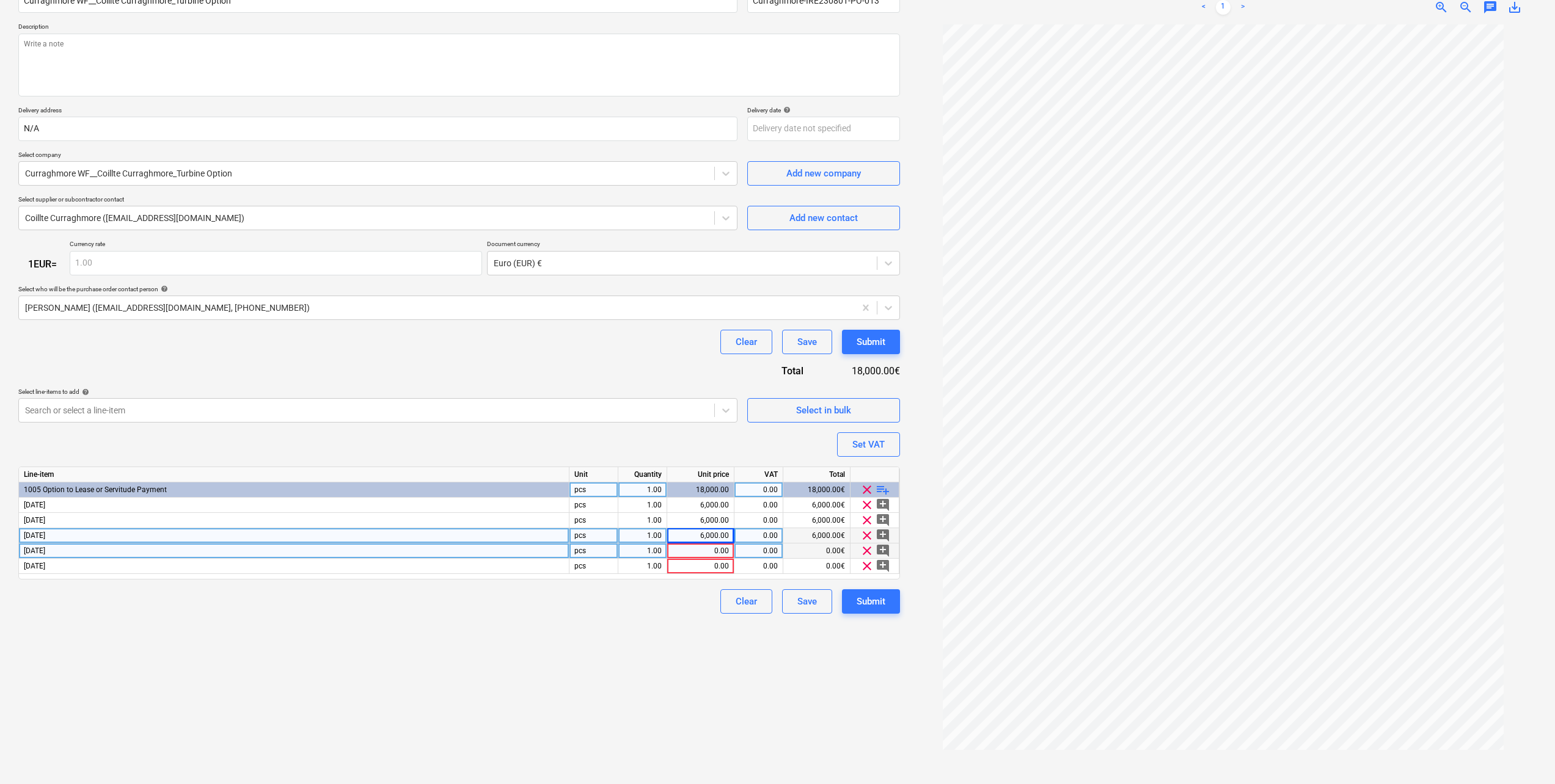
click at [710, 550] on div "0.00" at bounding box center [700, 551] width 56 height 15
type input "6000"
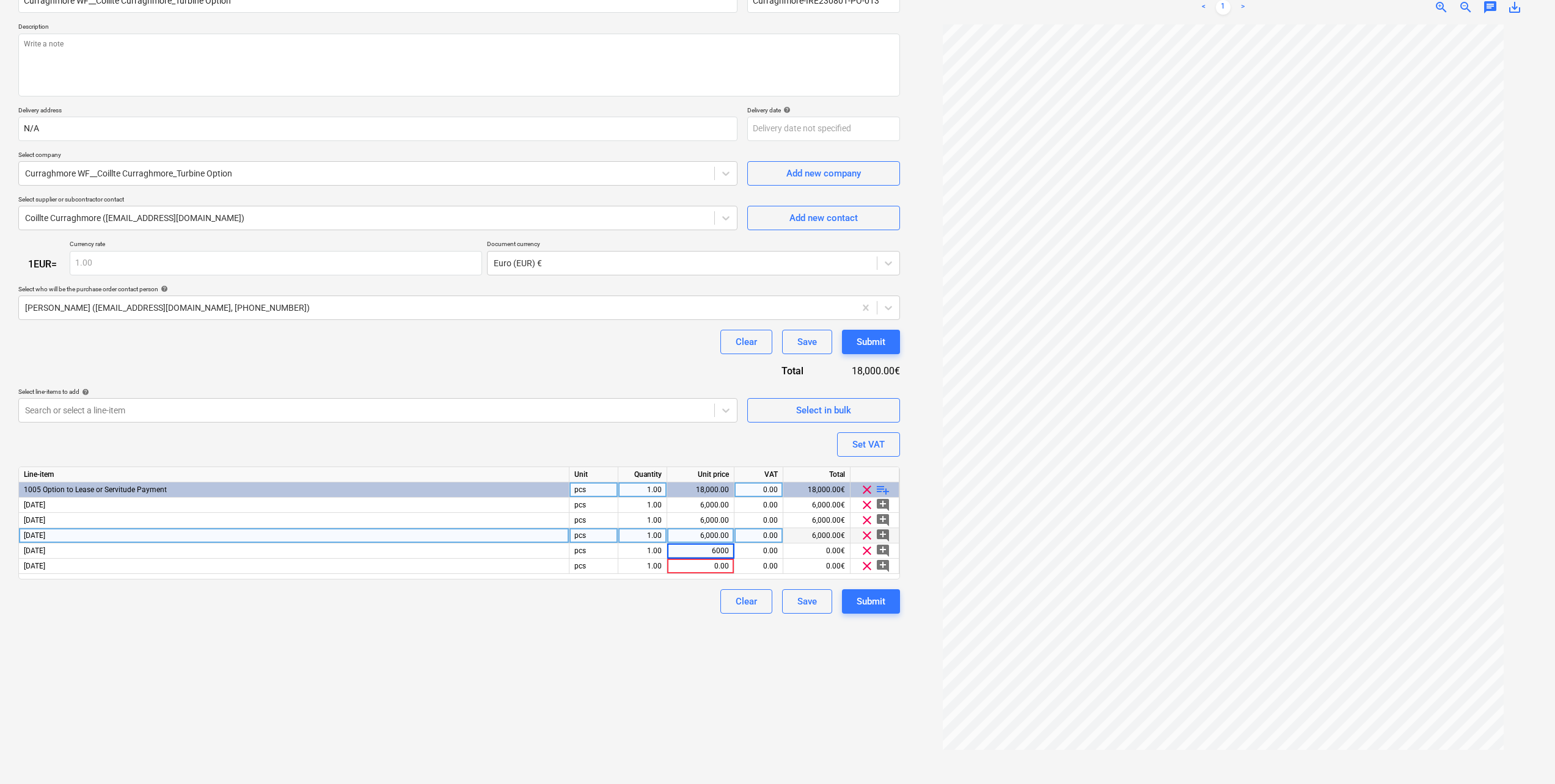
type textarea "x"
click at [600, 670] on div "Create new document Purchase order name help Curraghmore WF__Coillte Curraghmor…" at bounding box center [459, 359] width 891 height 840
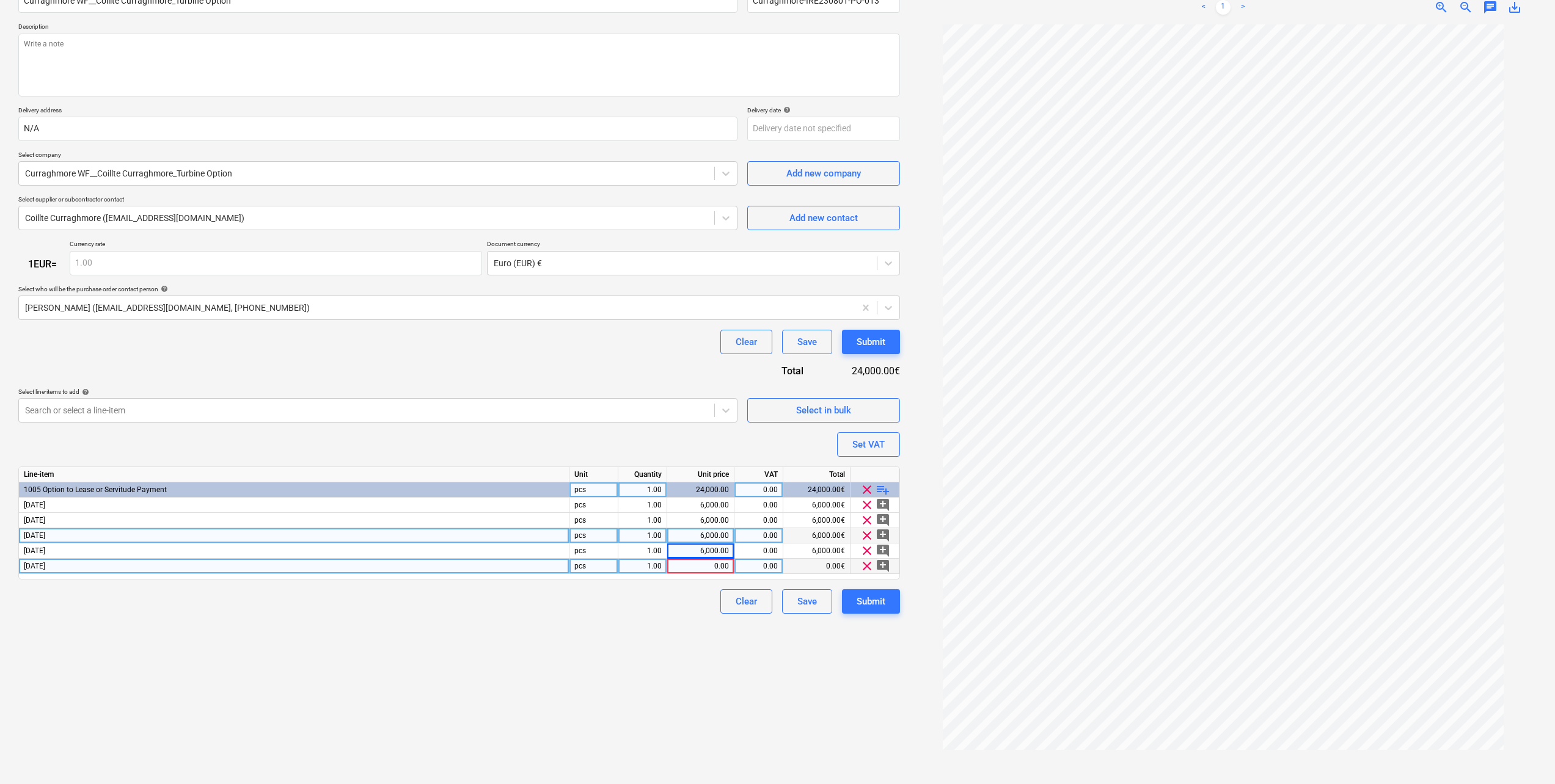
click at [717, 565] on div "0.00" at bounding box center [700, 567] width 56 height 15
type input "6000"
click at [681, 669] on div "Create new document Purchase order name help Curraghmore WF__Coillte Curraghmor…" at bounding box center [459, 359] width 891 height 840
click at [511, 625] on div "Create new document Purchase order name help Curraghmore WF__Coillte Curraghmor…" at bounding box center [459, 359] width 891 height 840
click at [884, 605] on div "Submit" at bounding box center [871, 601] width 29 height 16
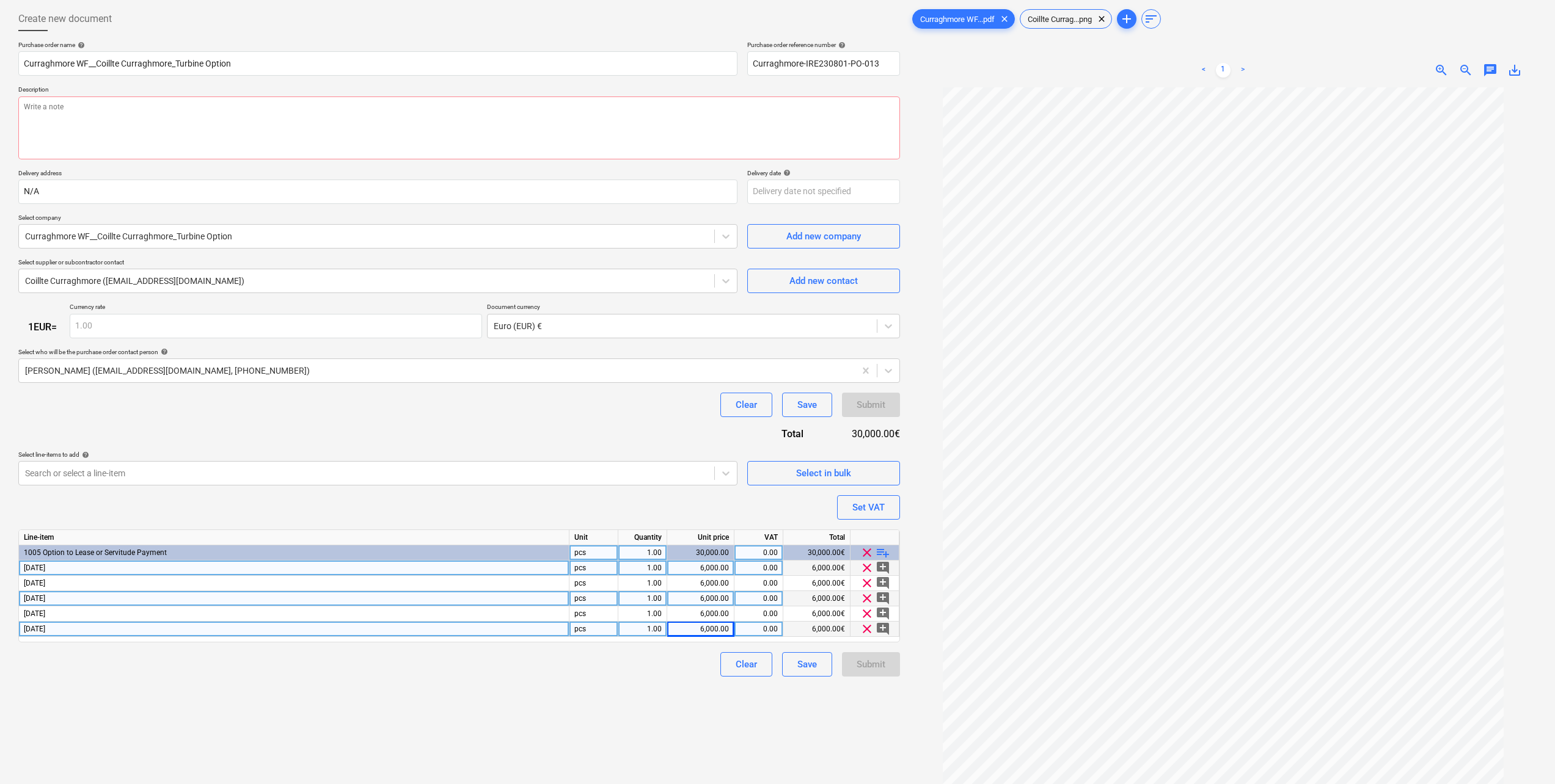
scroll to position [0, 0]
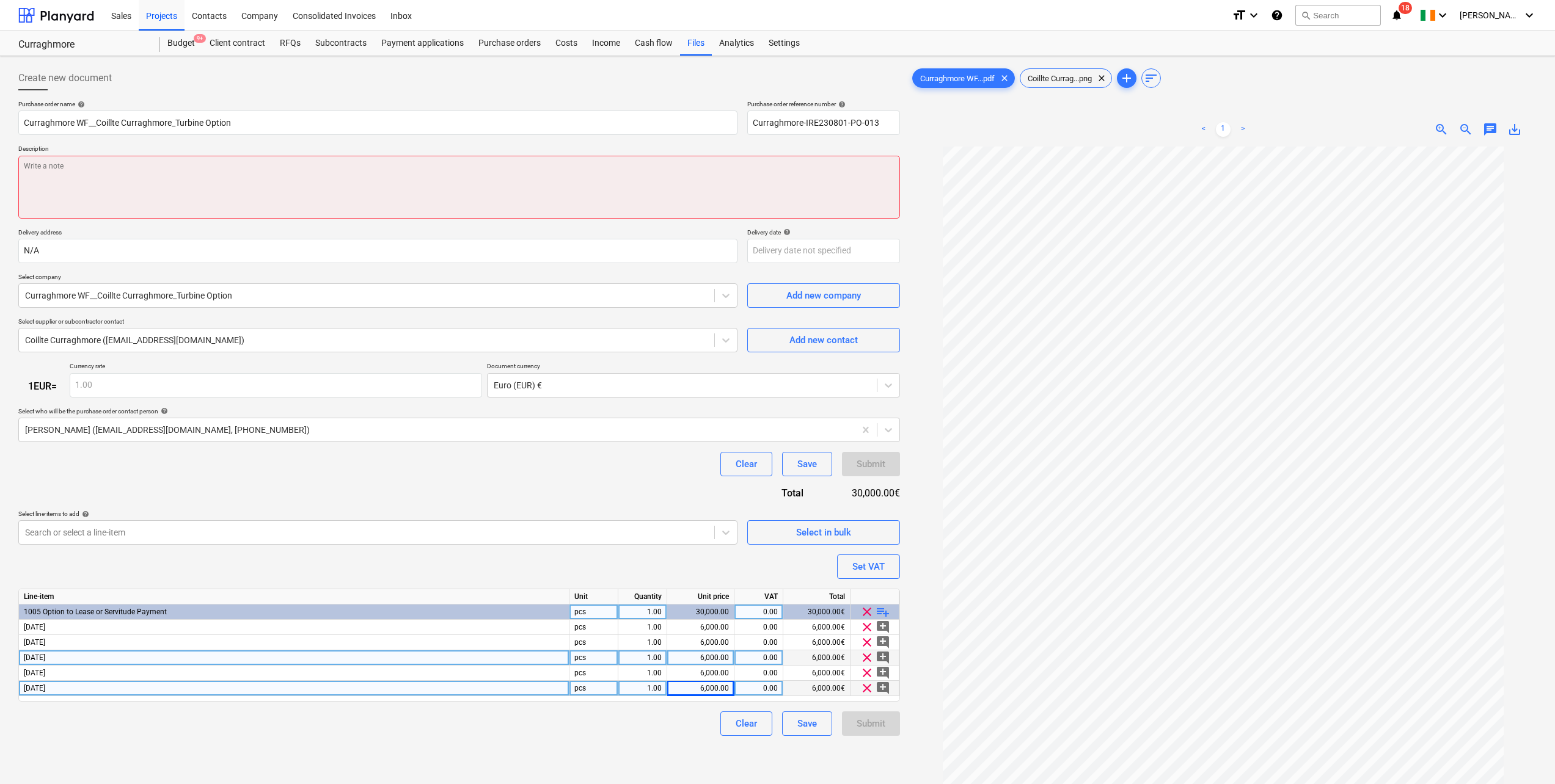
click at [176, 184] on textarea at bounding box center [459, 187] width 881 height 63
click at [88, 192] on textarea "To enrich screen reader interactions, please activate Accessibility in Grammarl…" at bounding box center [459, 187] width 881 height 63
paste textarea "Once-off payment of Six Thousand Euro [€6,000] as payment for Turbine Option Ag…"
type textarea "x"
type textarea "Once-off payment of Six Thousand Euro [€6,000] as payment for Turbine Option Ag…"
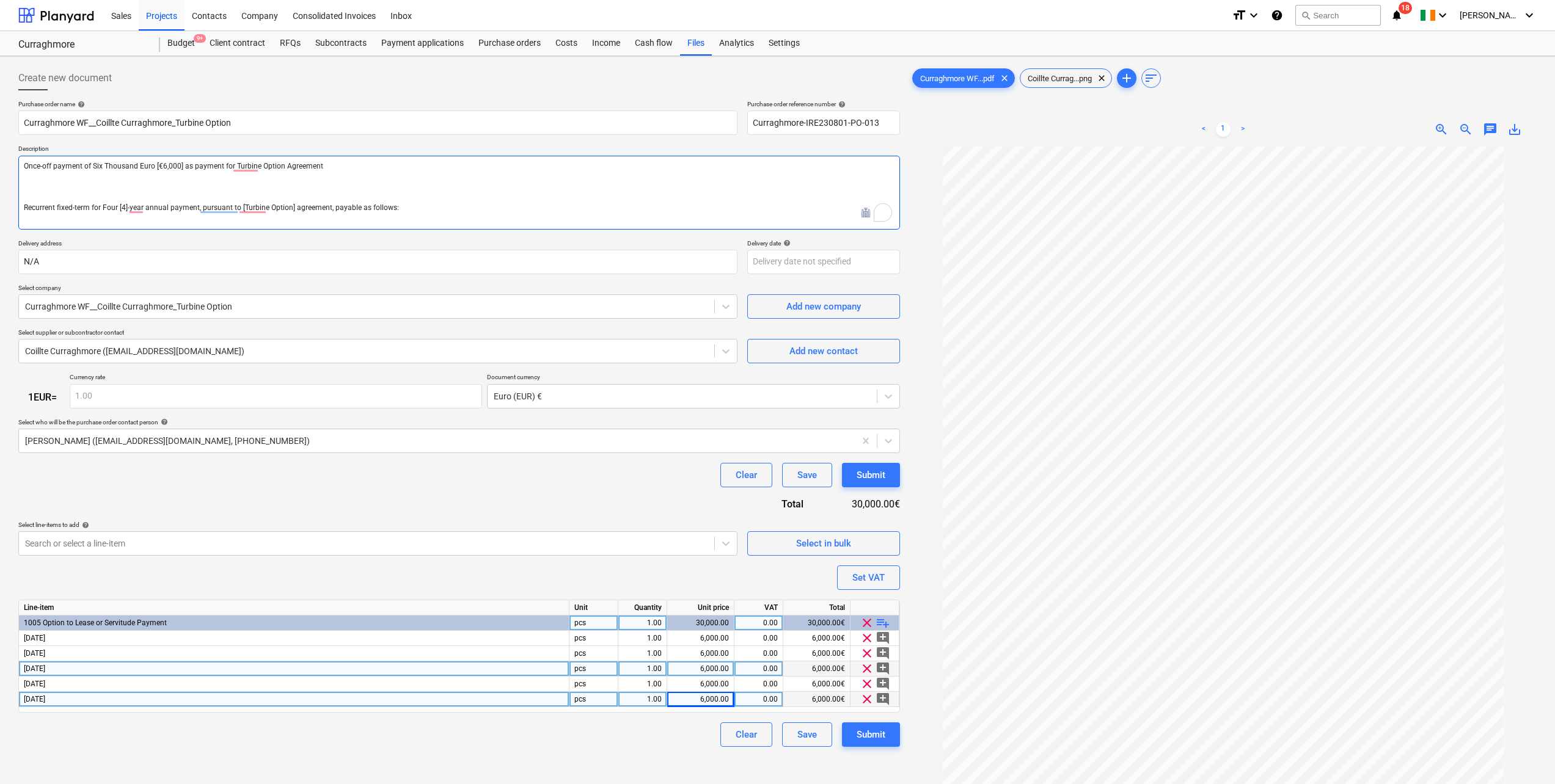
drag, startPoint x: 398, startPoint y: 207, endPoint x: 329, endPoint y: 207, distance: 69.0
click at [329, 207] on textarea "Once-off payment of Six Thousand Euro [€6,000] as payment for Turbine Option Ag…" at bounding box center [459, 193] width 881 height 74
type textarea "x"
type textarea "Once-off payment of Six Thousand Euro [€6,000] as payment for Turbine Option Ag…"
type textarea "x"
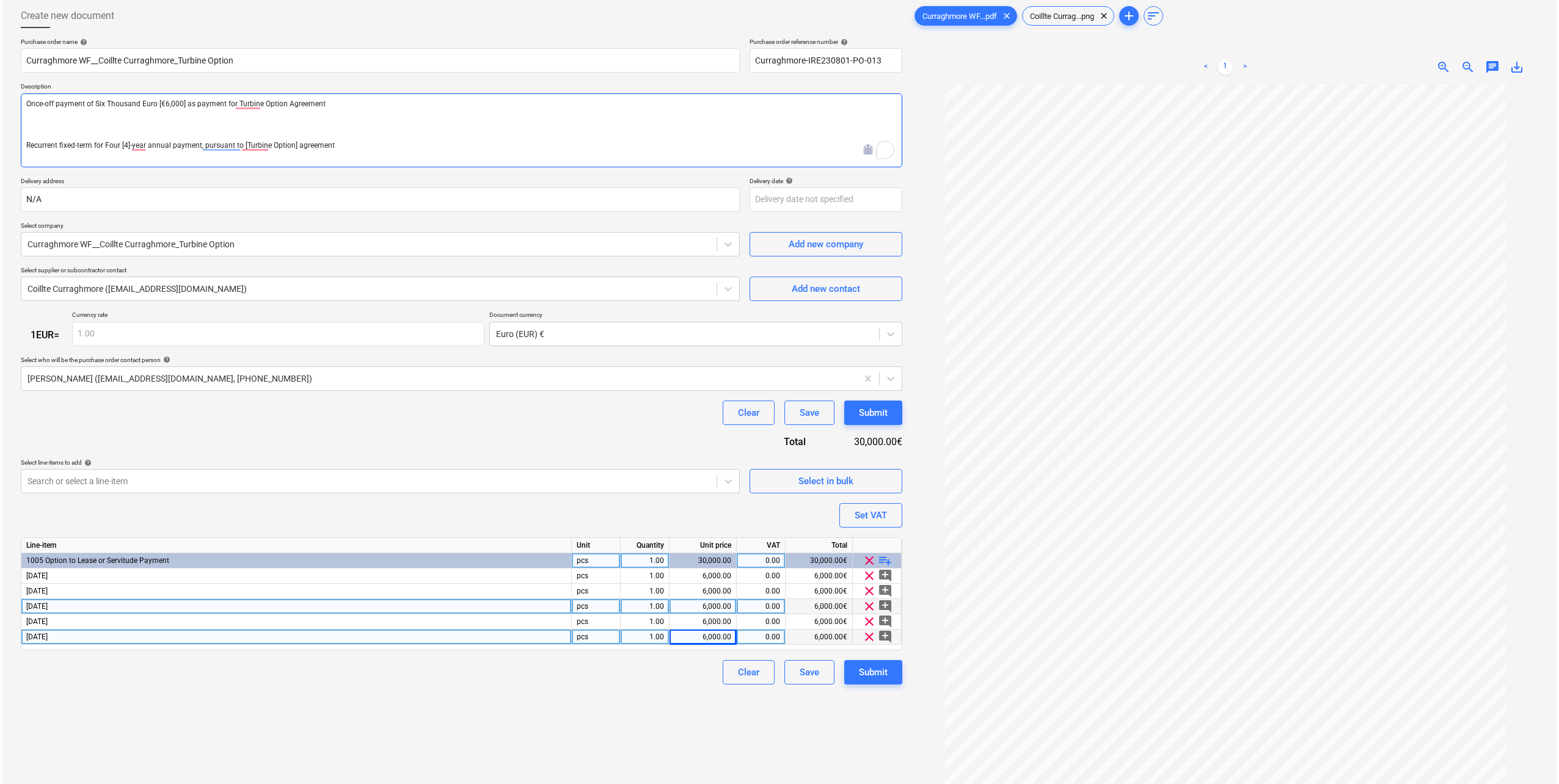
scroll to position [122, 0]
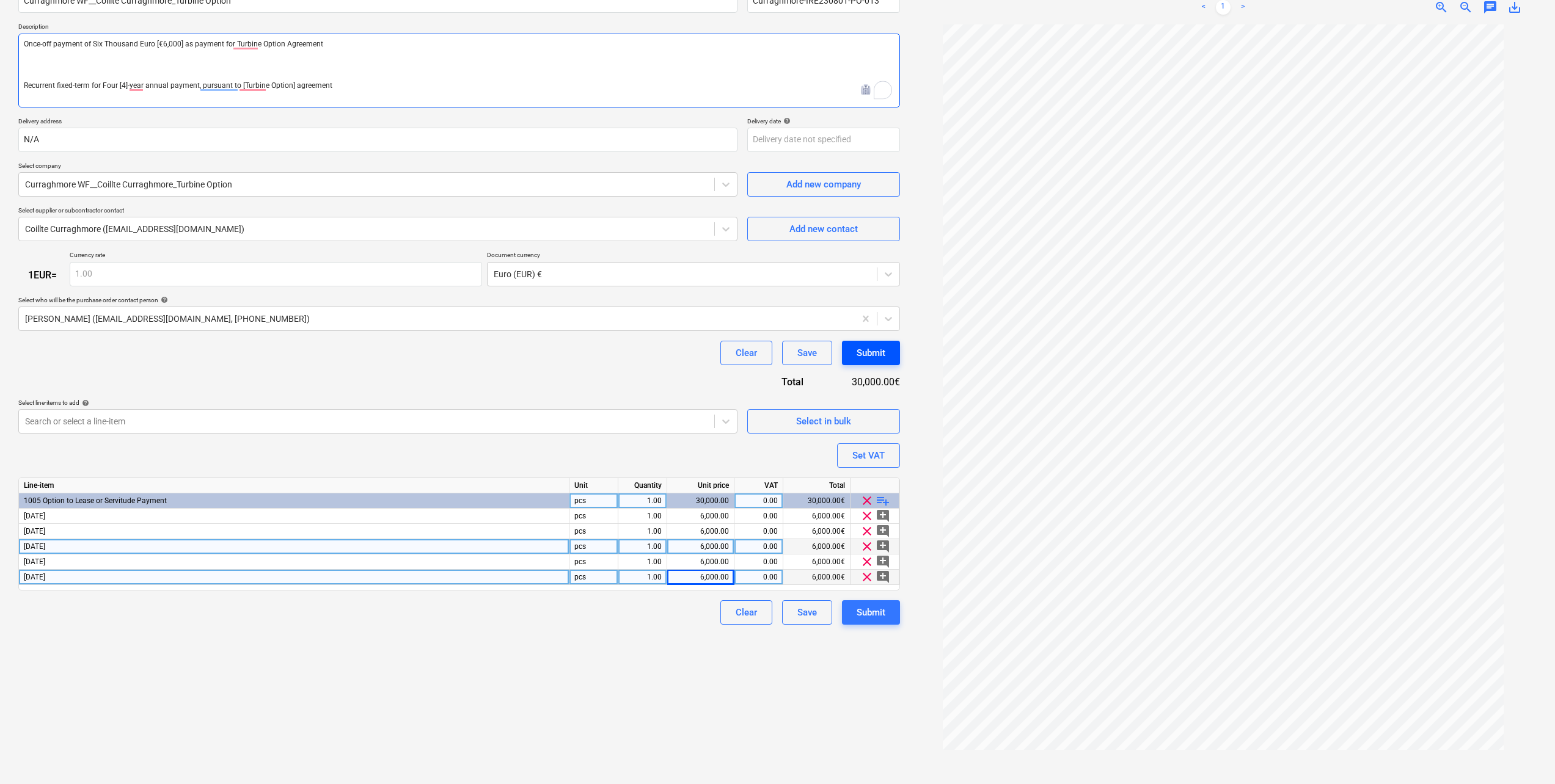
type textarea "Once-off payment of Six Thousand Euro [€6,000] as payment for Turbine Option Ag…"
click at [870, 352] on div "Submit" at bounding box center [871, 353] width 29 height 16
type textarea "x"
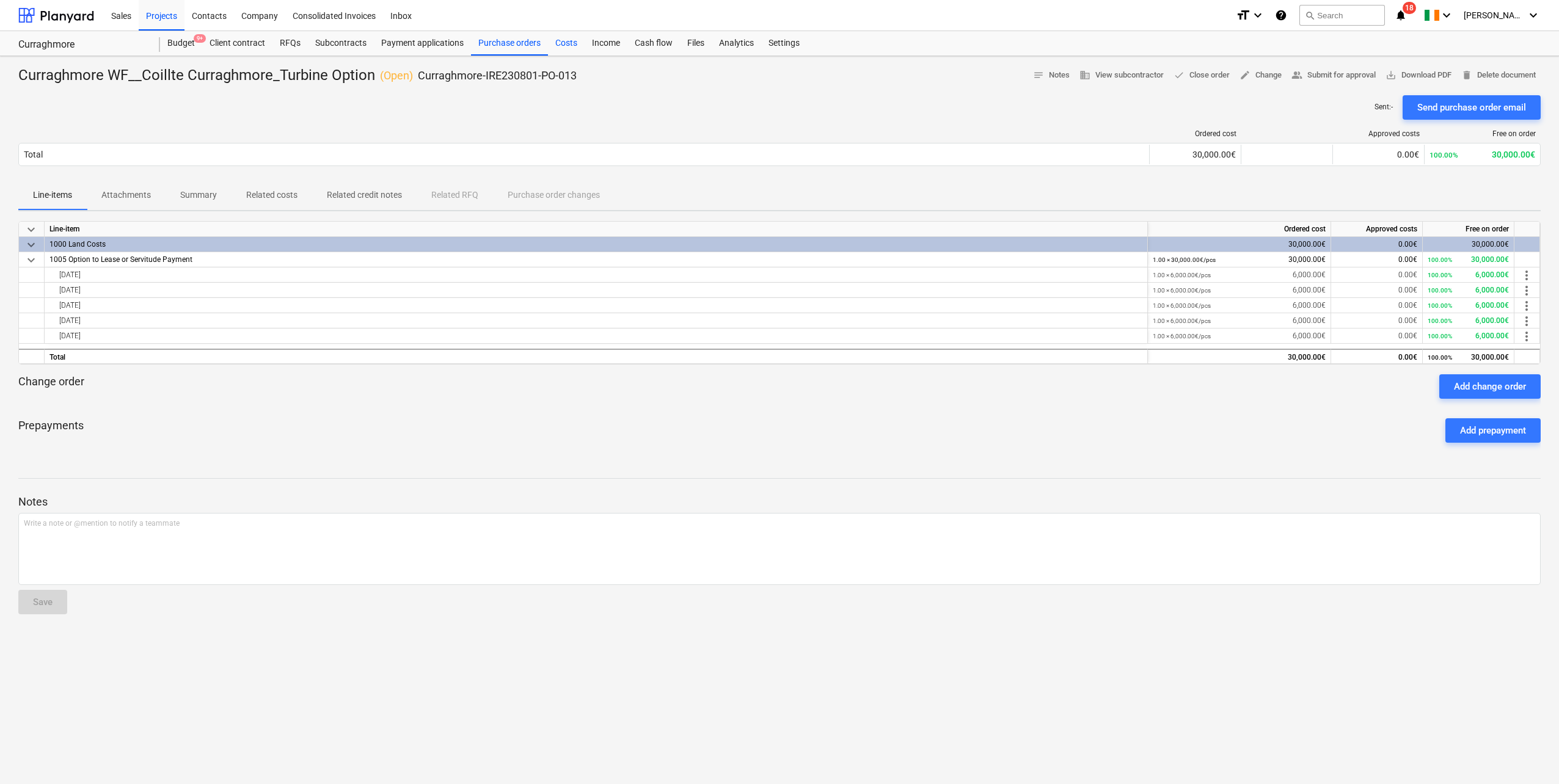
click at [563, 45] on div "Costs" at bounding box center [567, 43] width 37 height 24
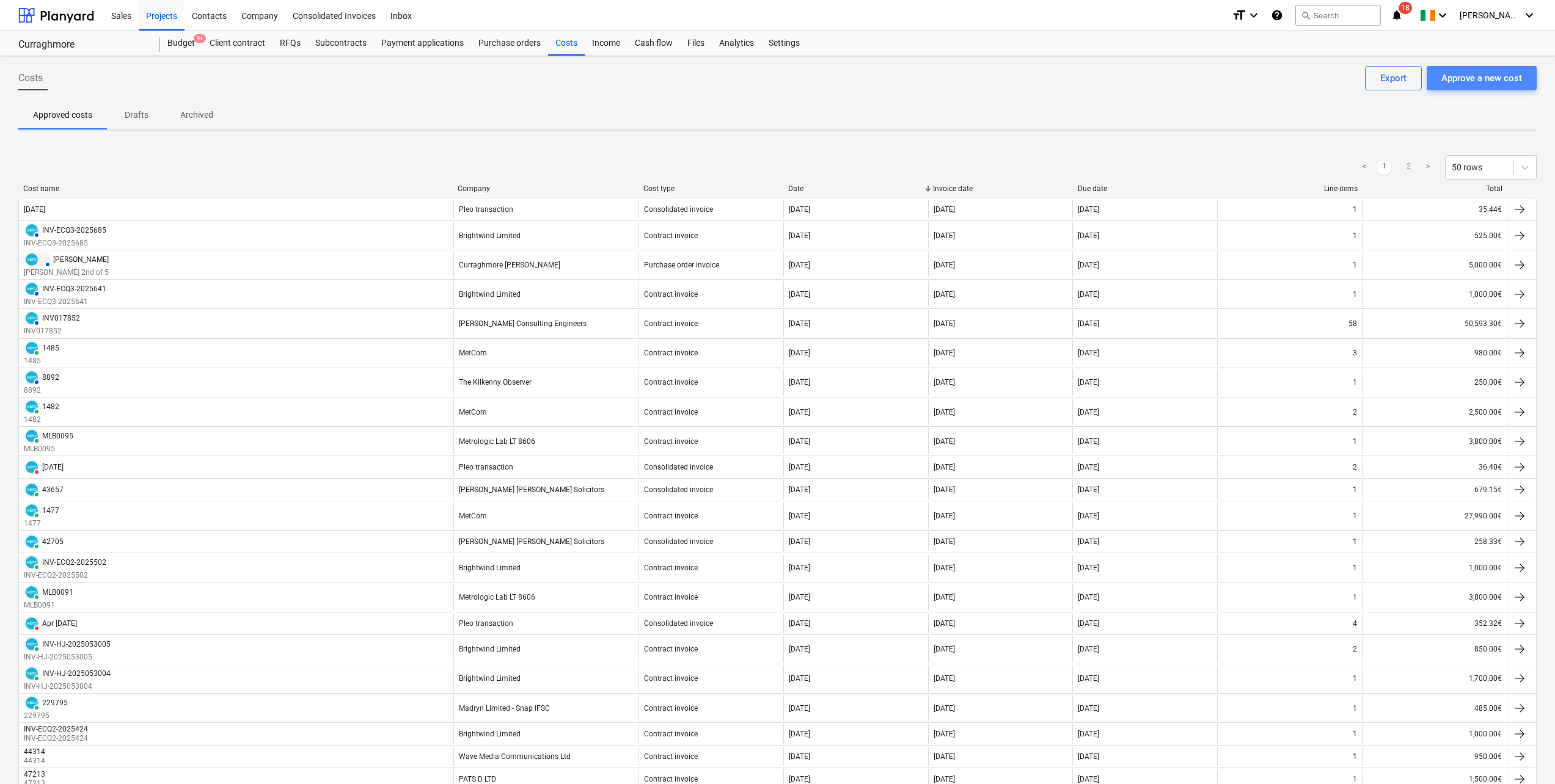
click at [1478, 72] on div "Approve a new cost" at bounding box center [1482, 77] width 81 height 16
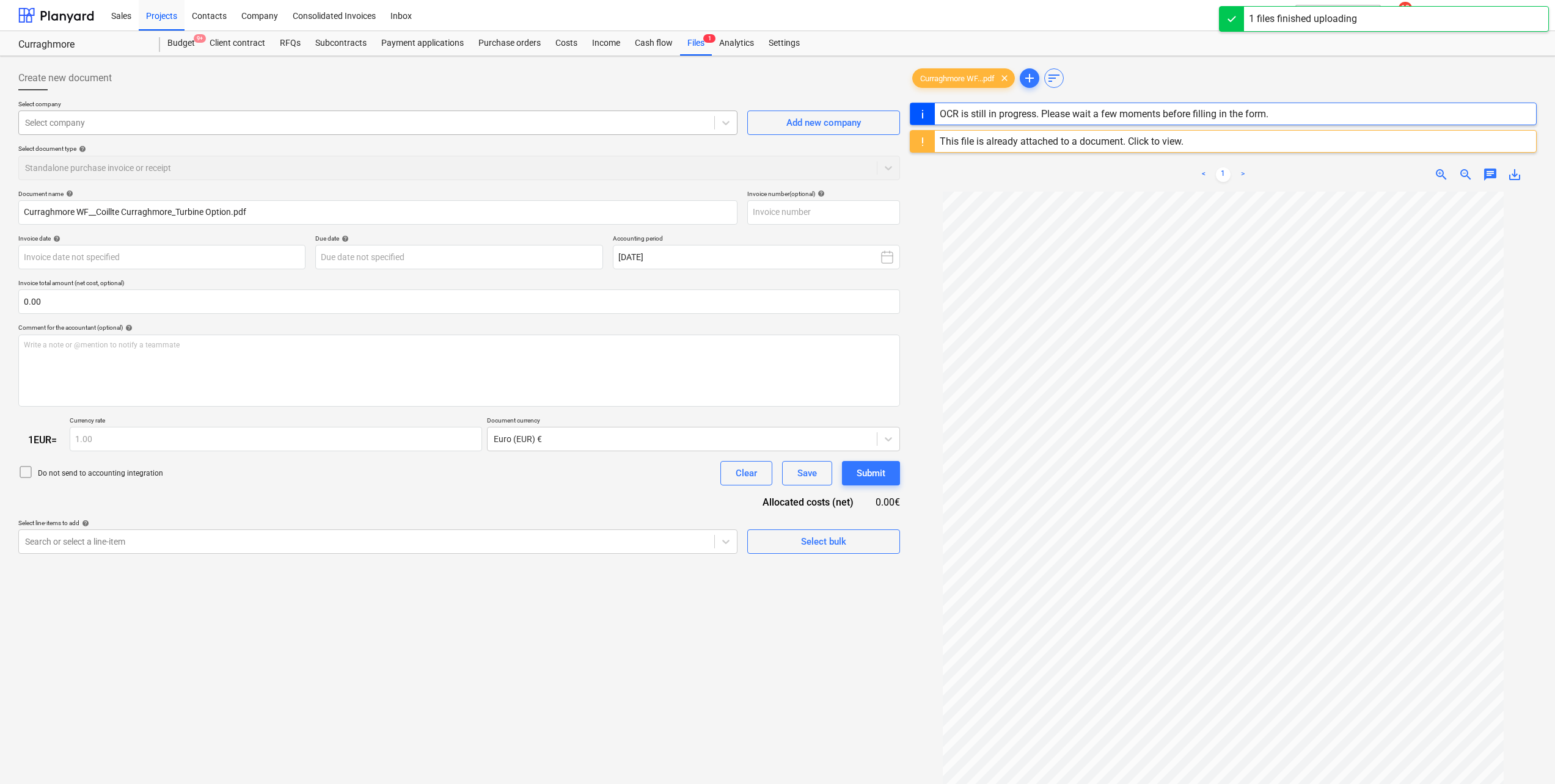
click at [280, 125] on div at bounding box center [366, 123] width 683 height 13
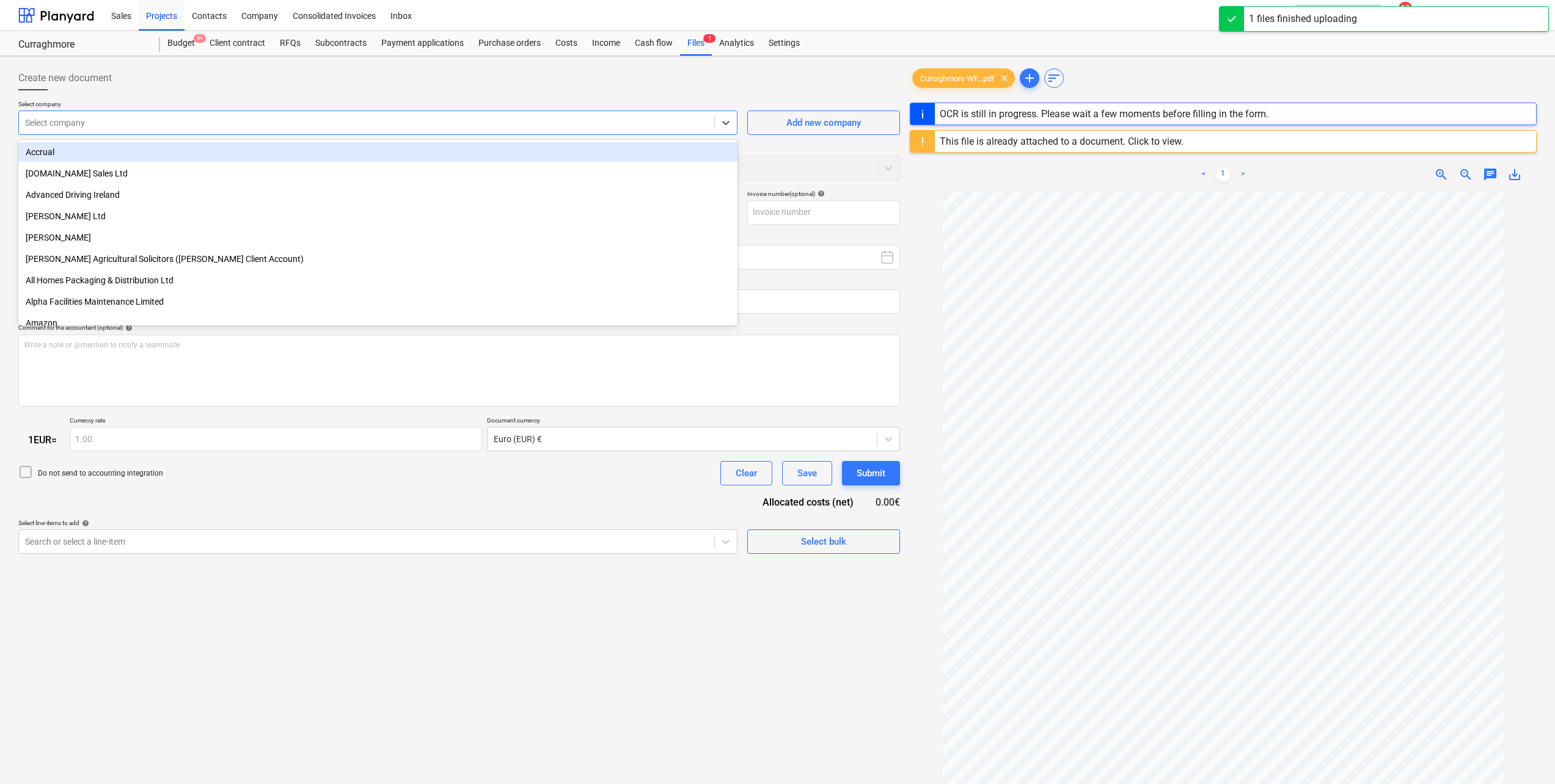
type input "10003506"
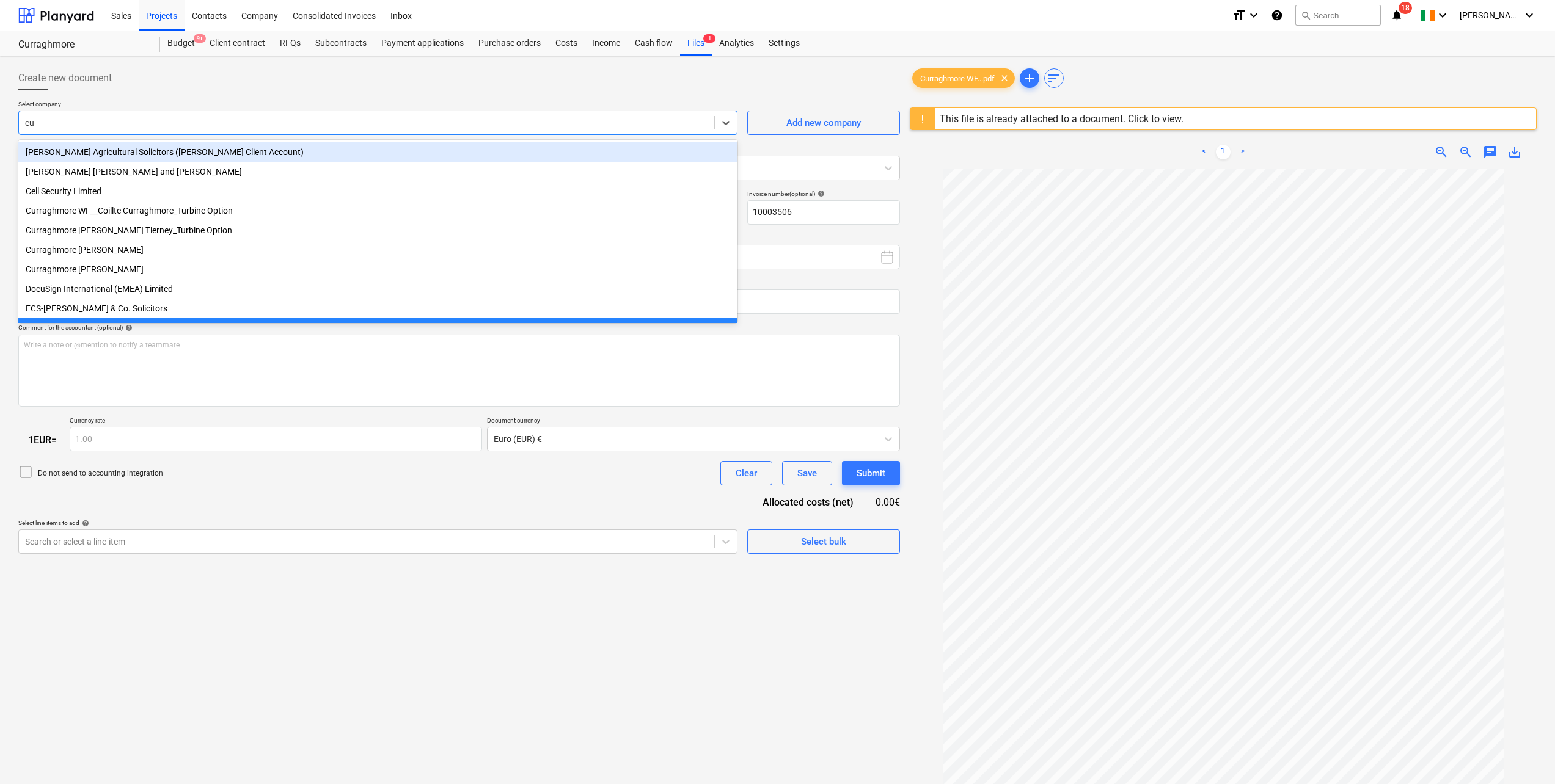
type input "cur"
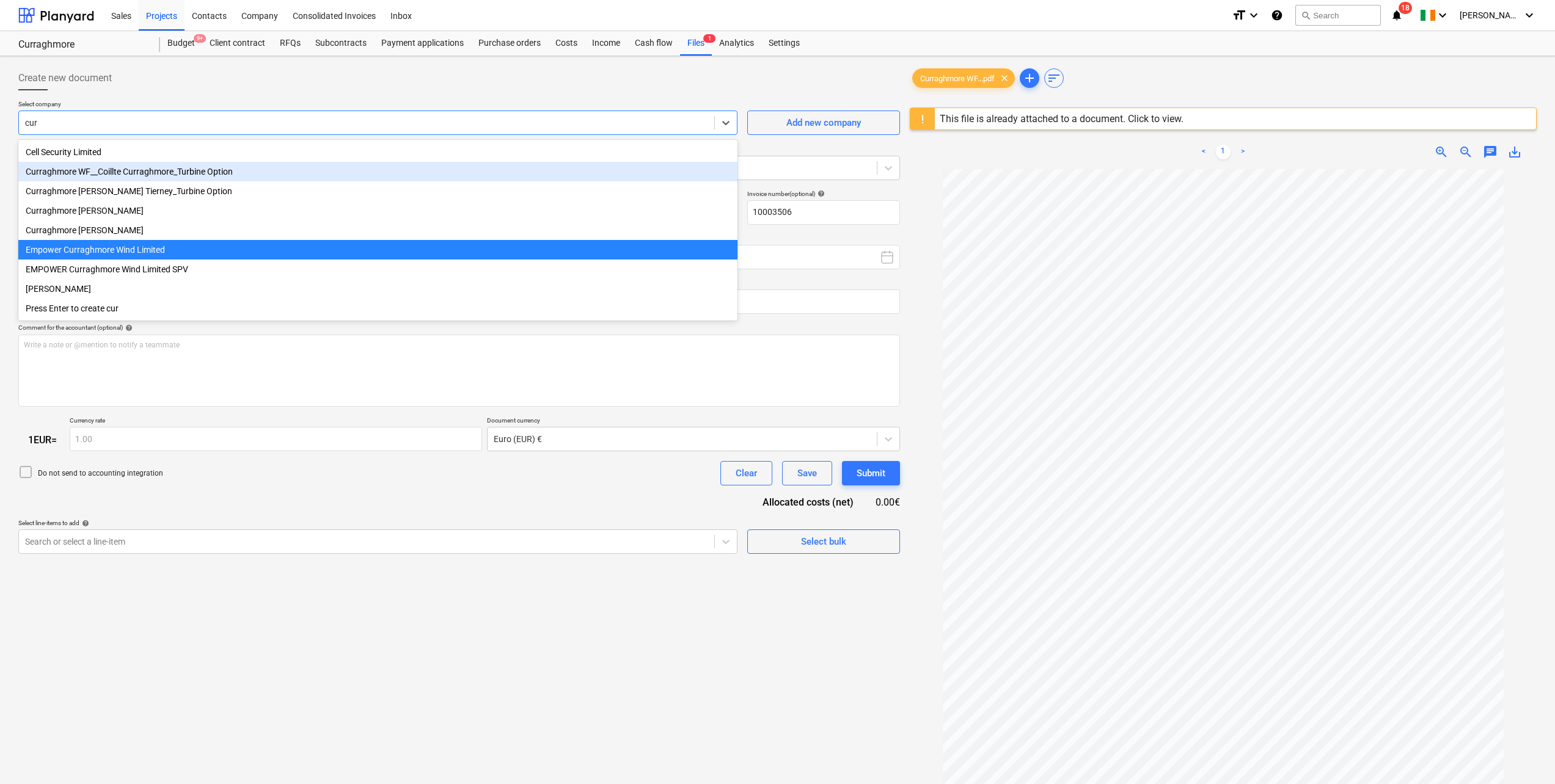
click at [142, 166] on div "Curraghmore WF__Coillte Curraghmore_Turbine Option" at bounding box center [378, 171] width 719 height 19
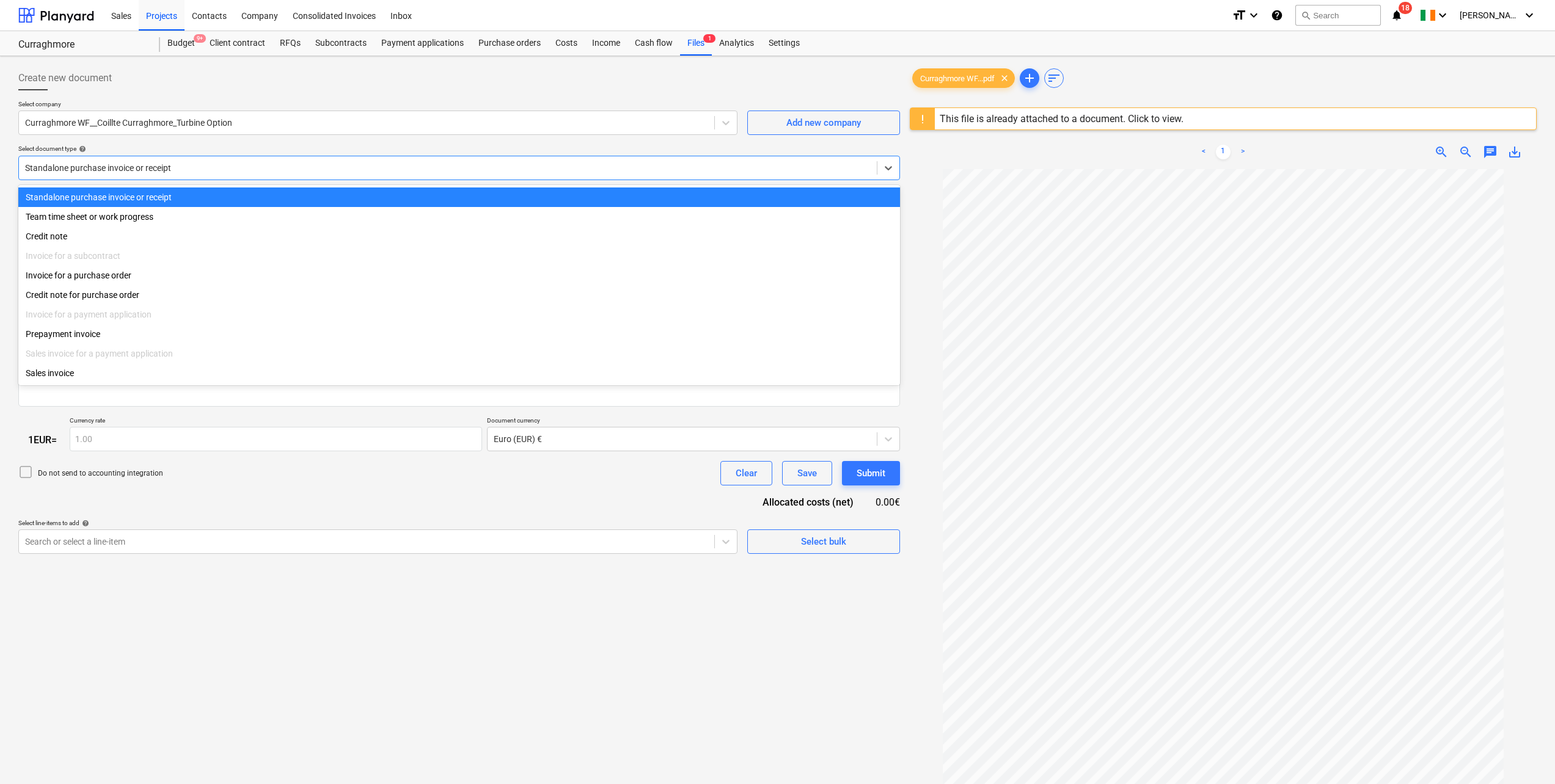
click at [272, 177] on div "Standalone purchase invoice or receipt" at bounding box center [459, 168] width 881 height 24
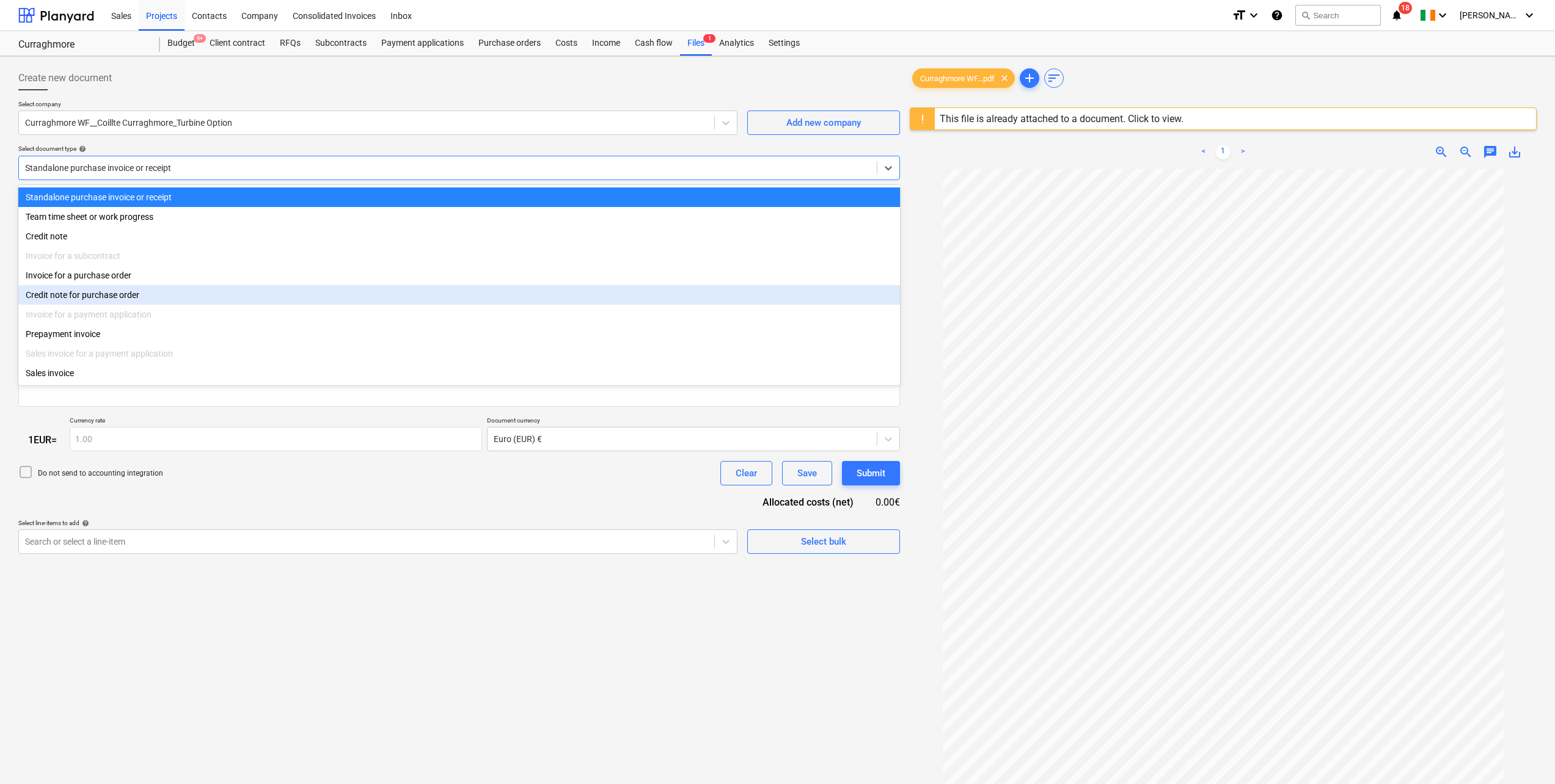
click at [176, 305] on div "Credit note for purchase order" at bounding box center [459, 295] width 881 height 19
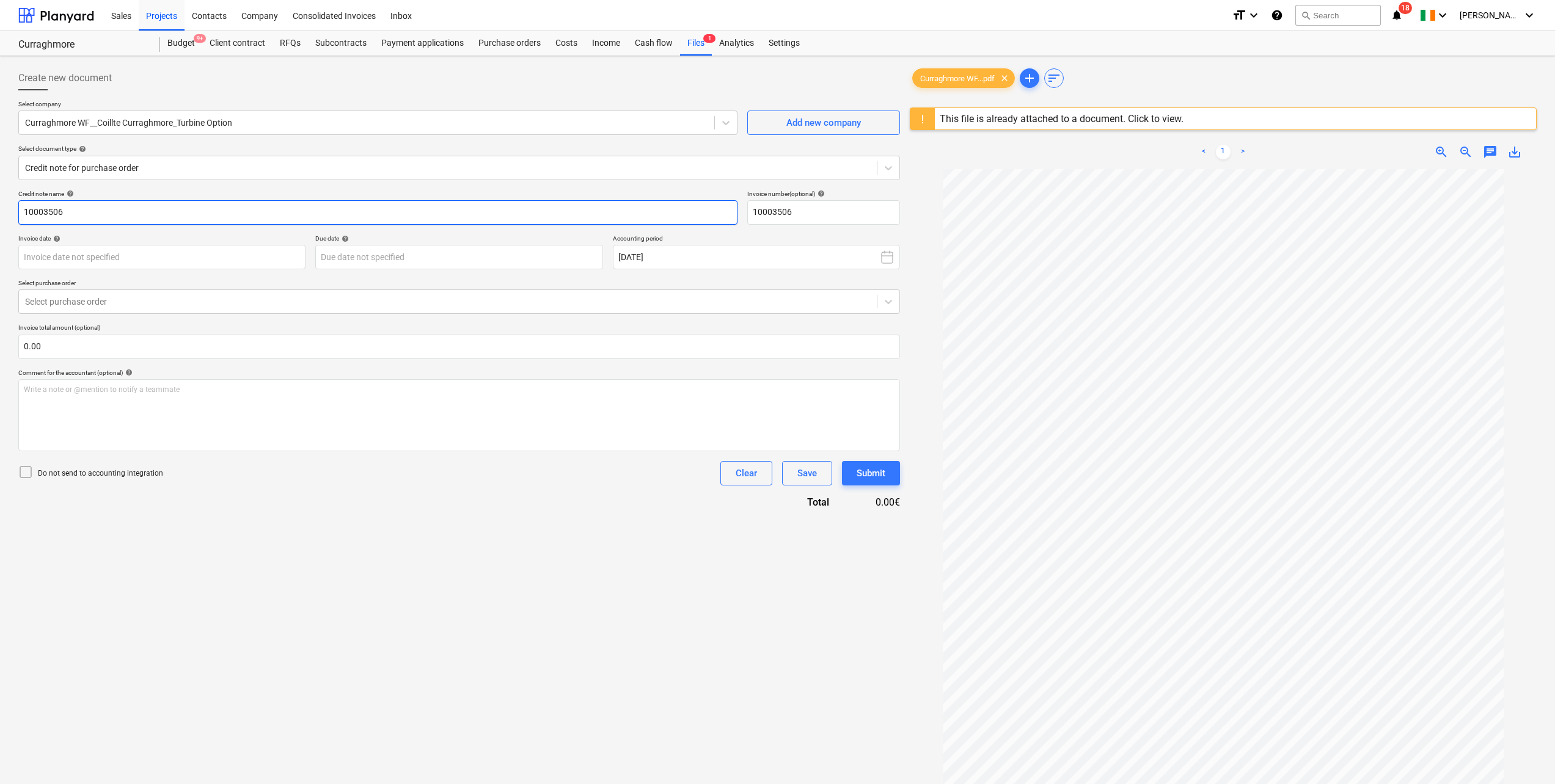
click at [108, 216] on input "10003506" at bounding box center [378, 212] width 719 height 24
click at [168, 166] on div at bounding box center [448, 168] width 846 height 13
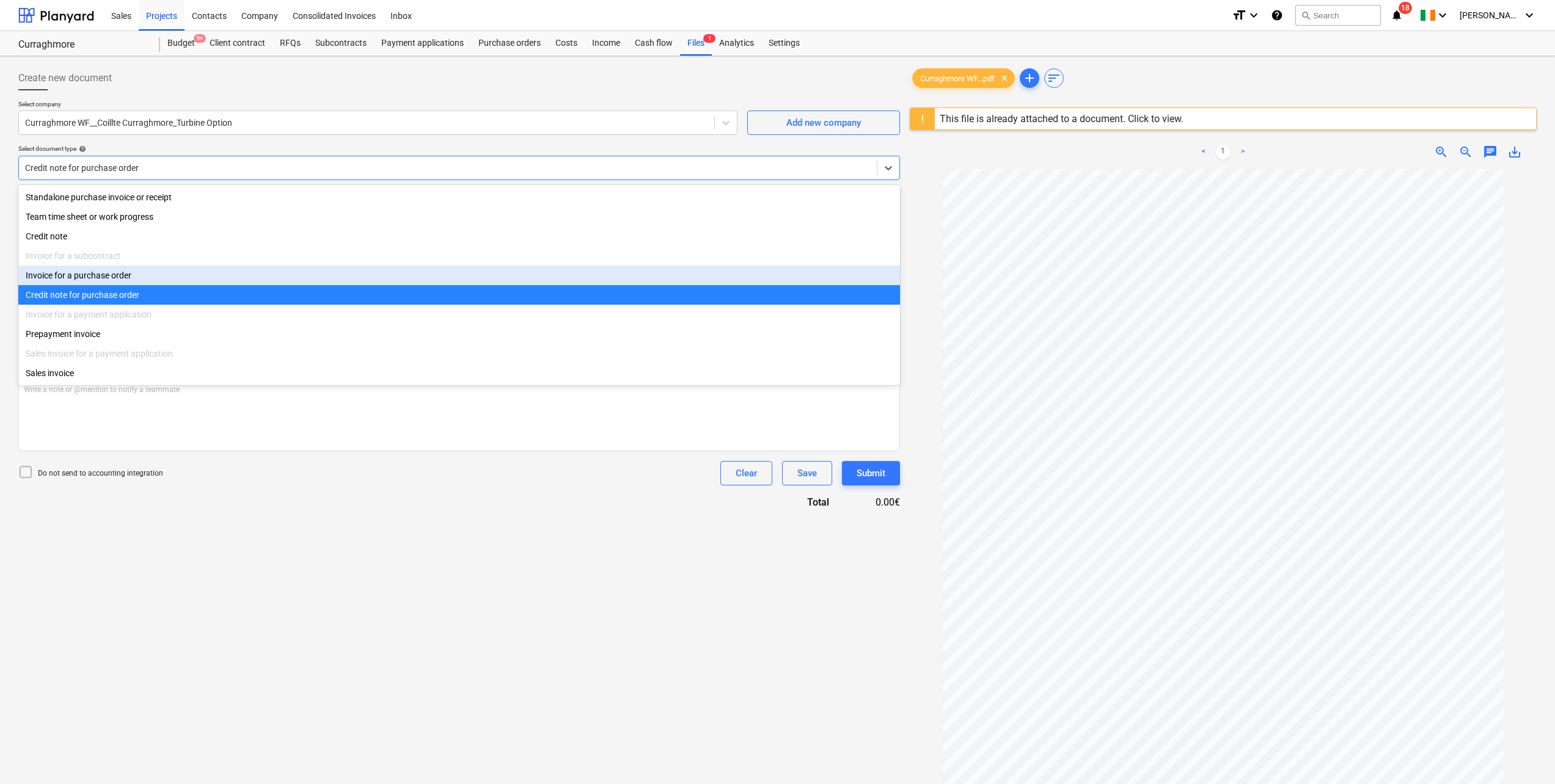
click at [67, 279] on div "Invoice for a purchase order" at bounding box center [459, 275] width 881 height 19
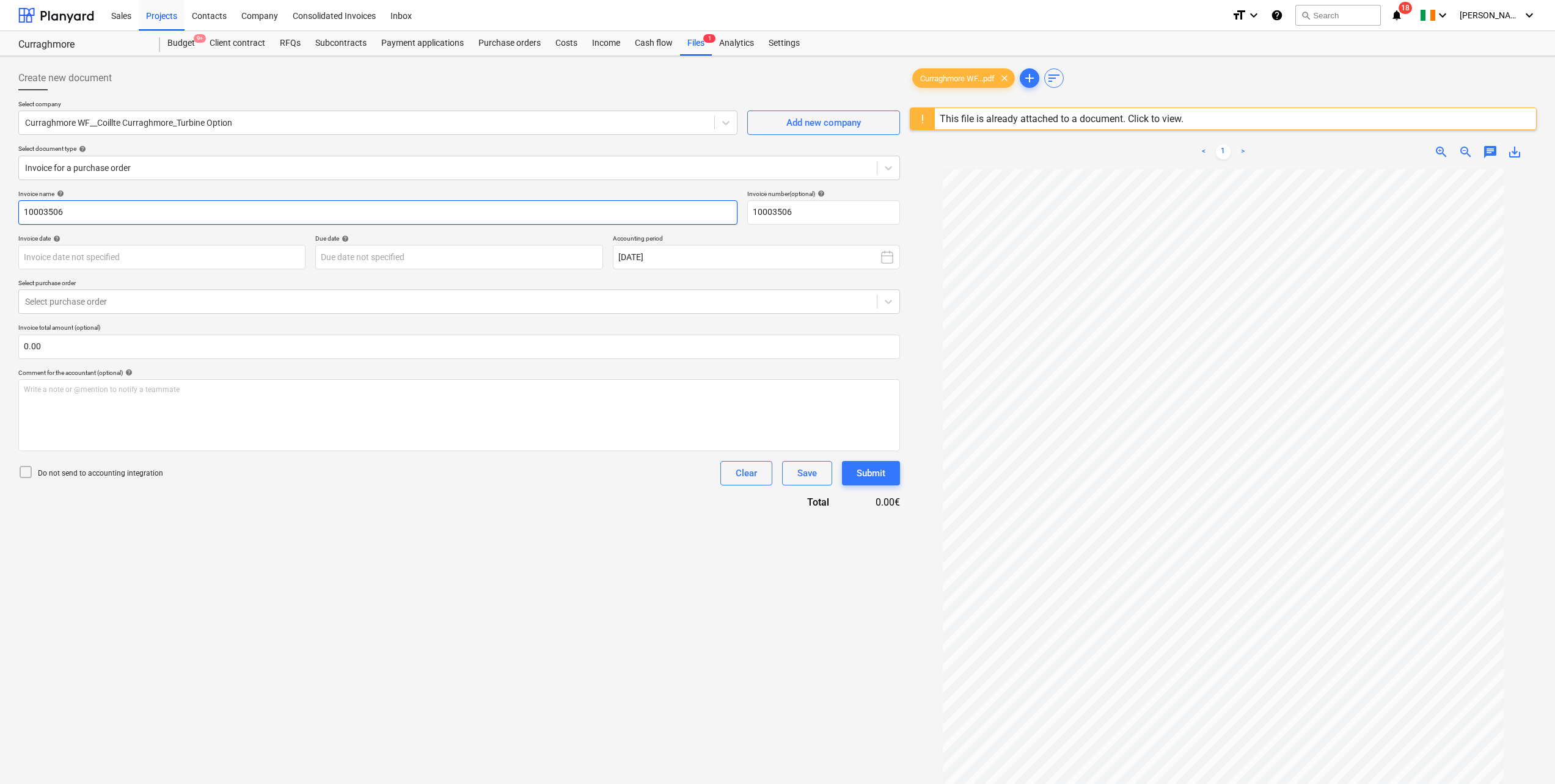
click at [237, 214] on input "10003506" at bounding box center [378, 212] width 719 height 24
type input "1"
click at [815, 211] on input "10003506" at bounding box center [823, 212] width 152 height 24
type input "1"
click at [101, 216] on input "text" at bounding box center [378, 212] width 719 height 24
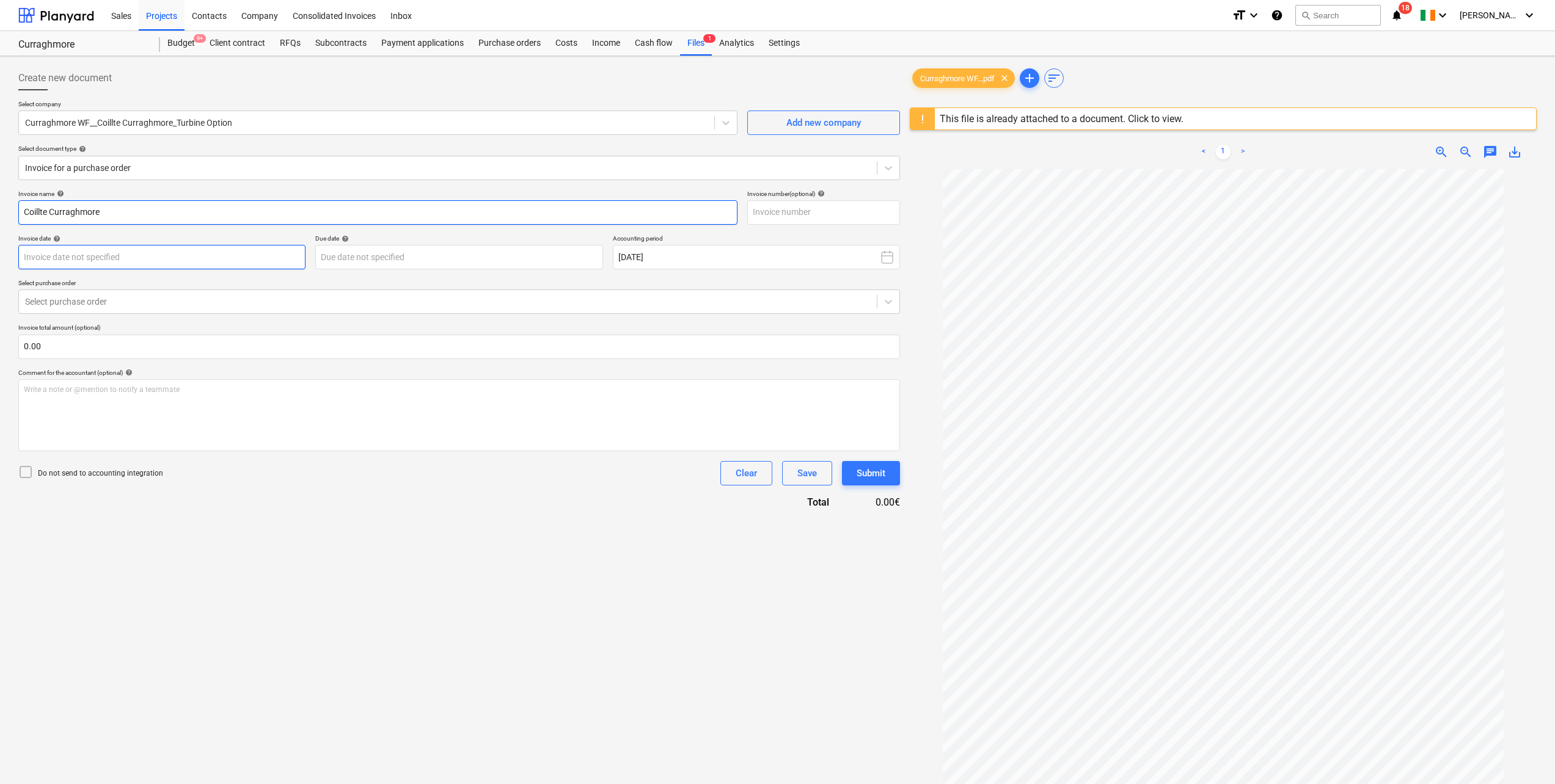
type input "Coillte Curraghmore"
click at [181, 266] on body "Sales Projects Contacts Company Consolidated Invoices Inbox format_size keyboar…" at bounding box center [778, 392] width 1555 height 784
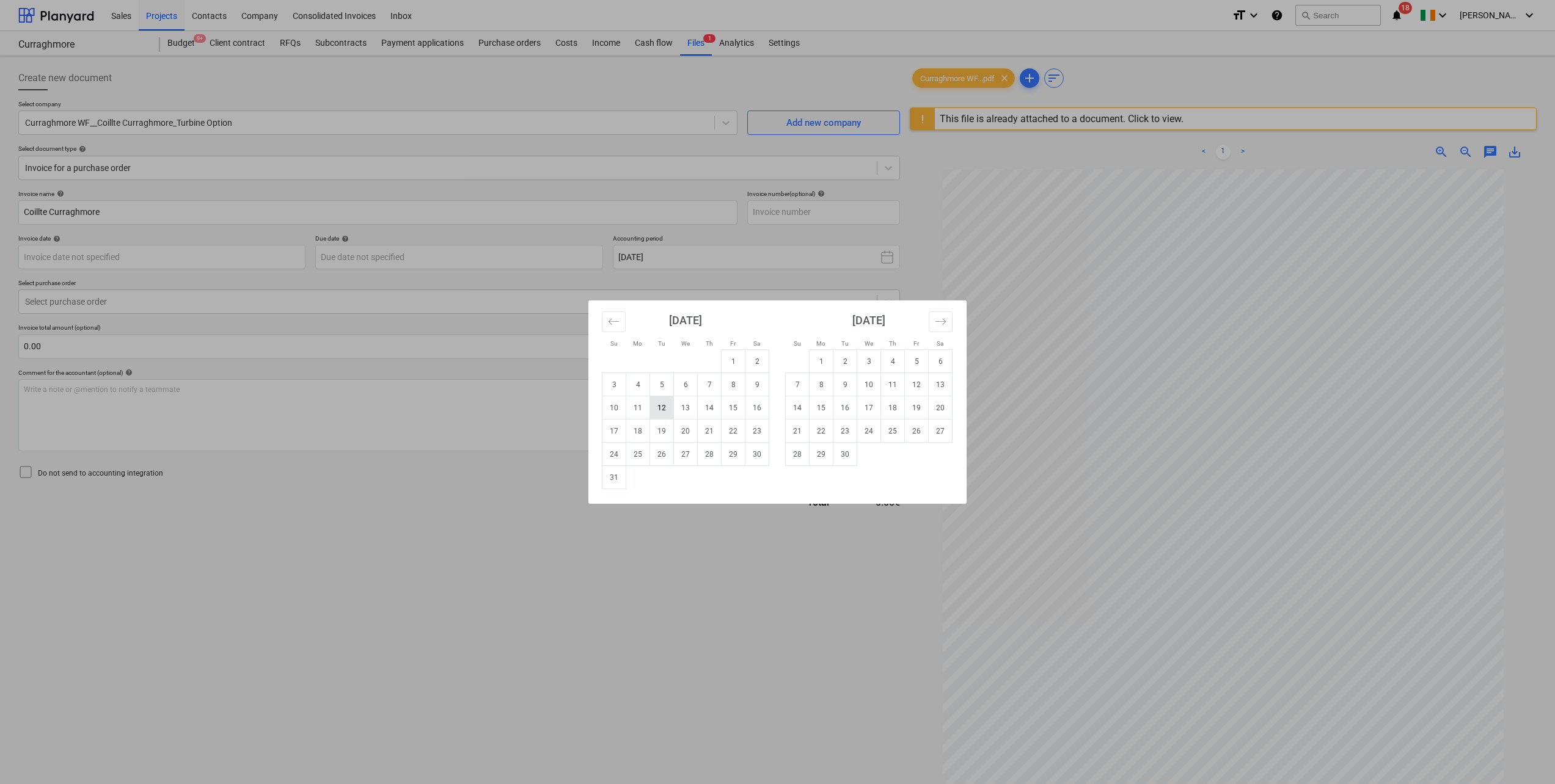
click at [665, 414] on td "12" at bounding box center [662, 408] width 24 height 24
type input "12 Aug 2025"
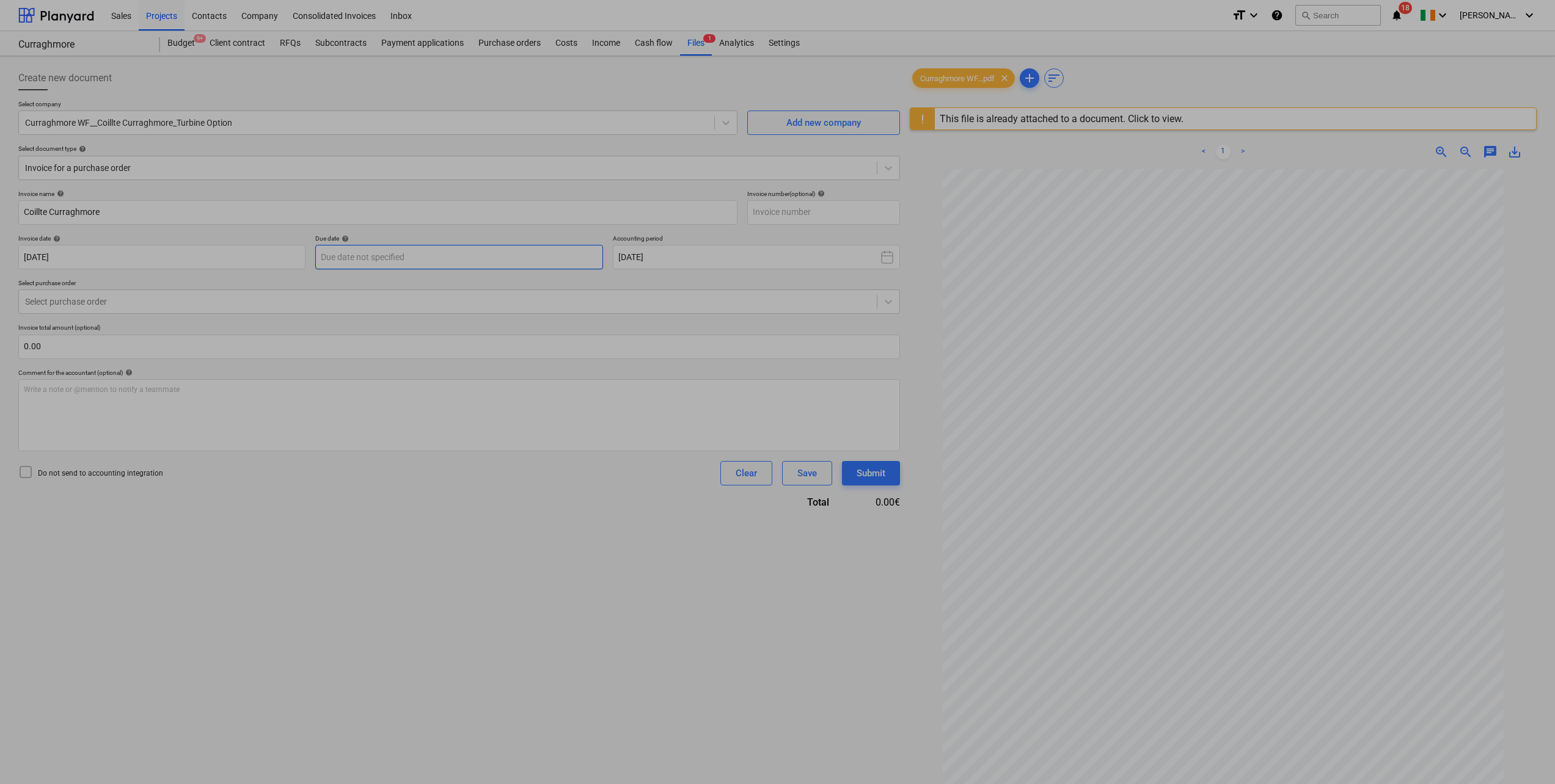
click at [470, 260] on body "Sales Projects Contacts Company Consolidated Invoices Inbox format_size keyboar…" at bounding box center [778, 392] width 1555 height 784
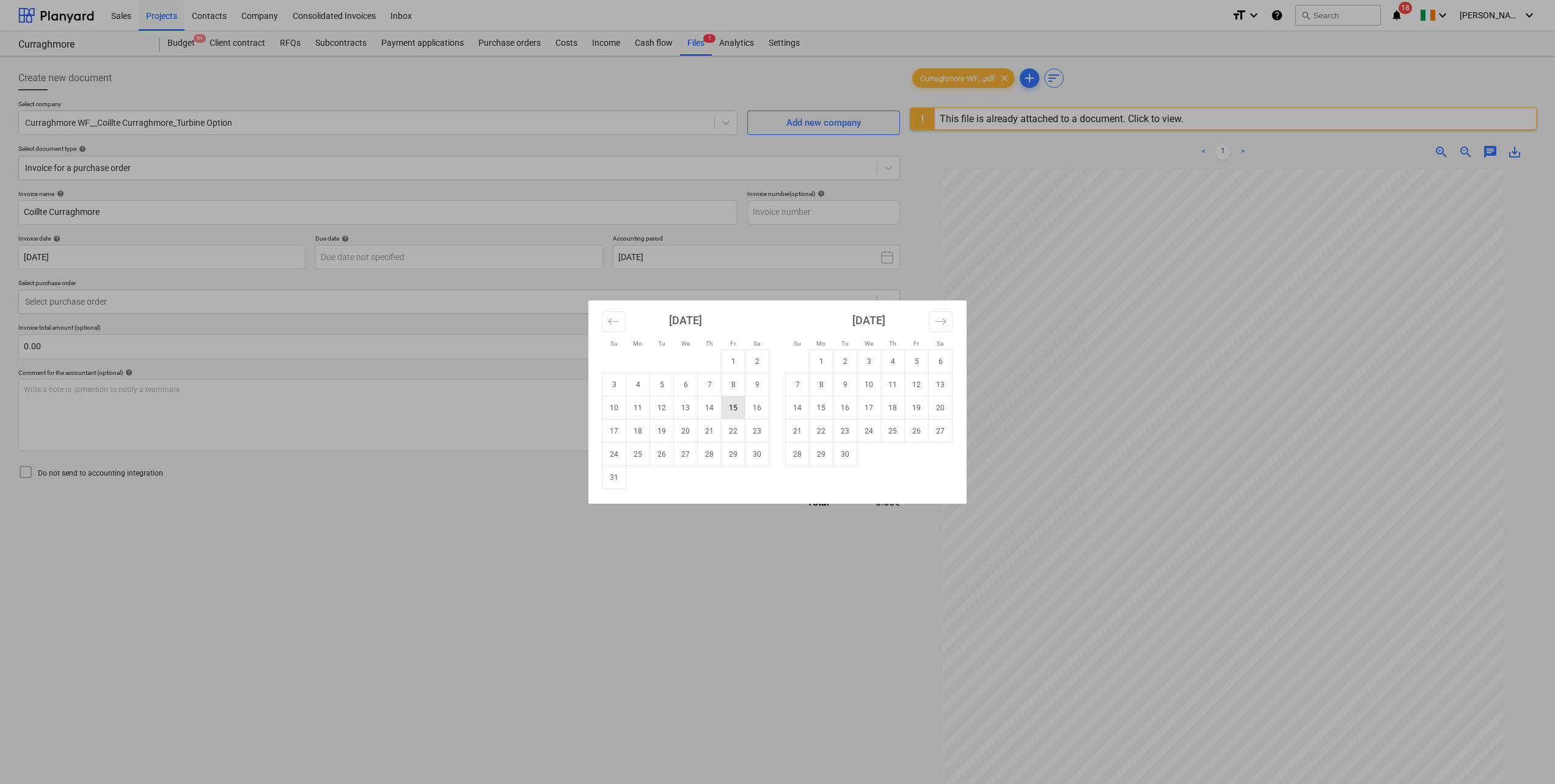
click at [734, 413] on td "15" at bounding box center [733, 408] width 24 height 24
type input "15 Aug 2025"
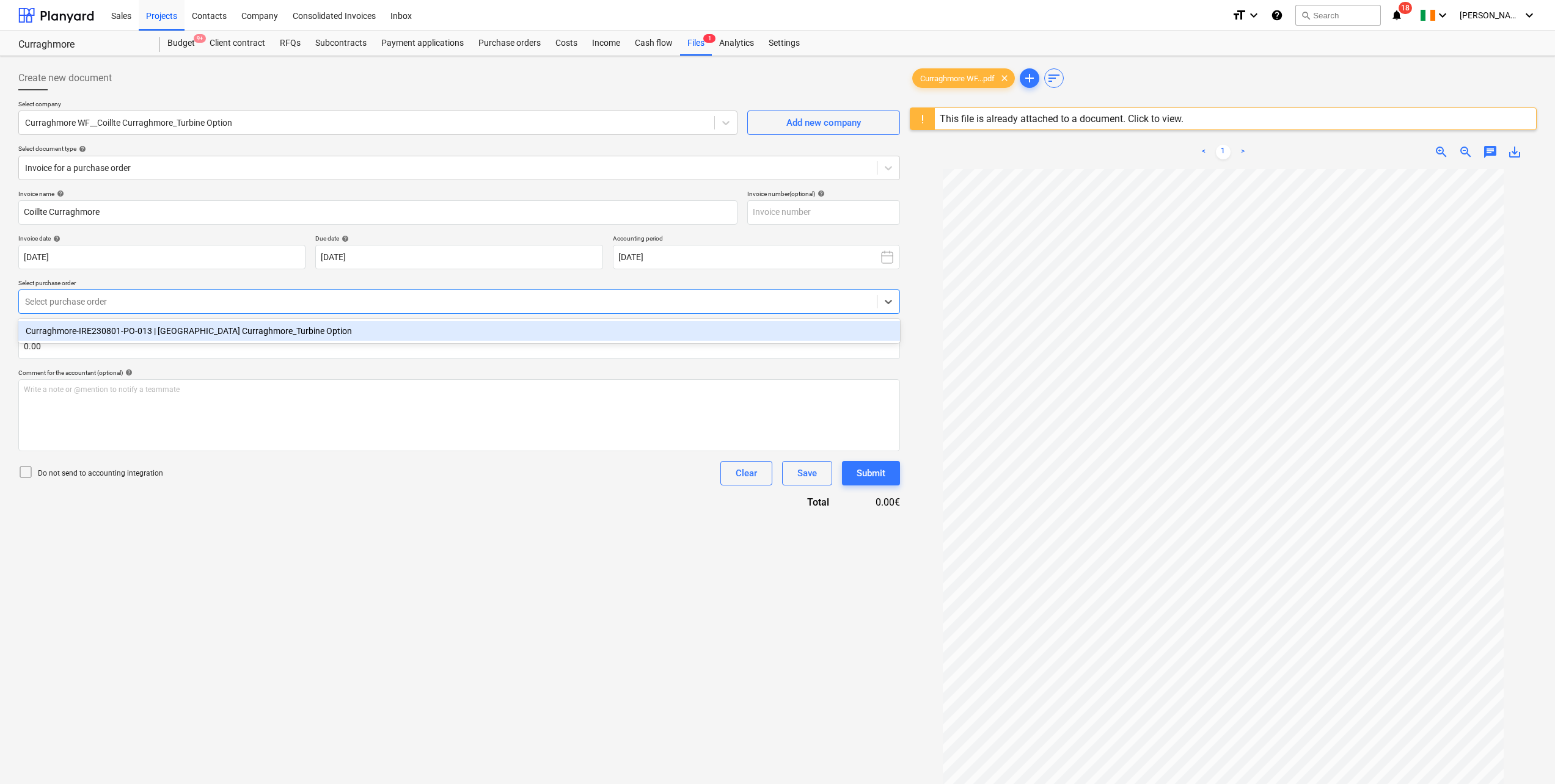
click at [307, 306] on div at bounding box center [448, 301] width 846 height 13
click at [304, 335] on div "Curraghmore-IRE230801-PO-013 | Curraghmore WF__Coillte Curraghmore_Turbine Opti…" at bounding box center [459, 330] width 881 height 19
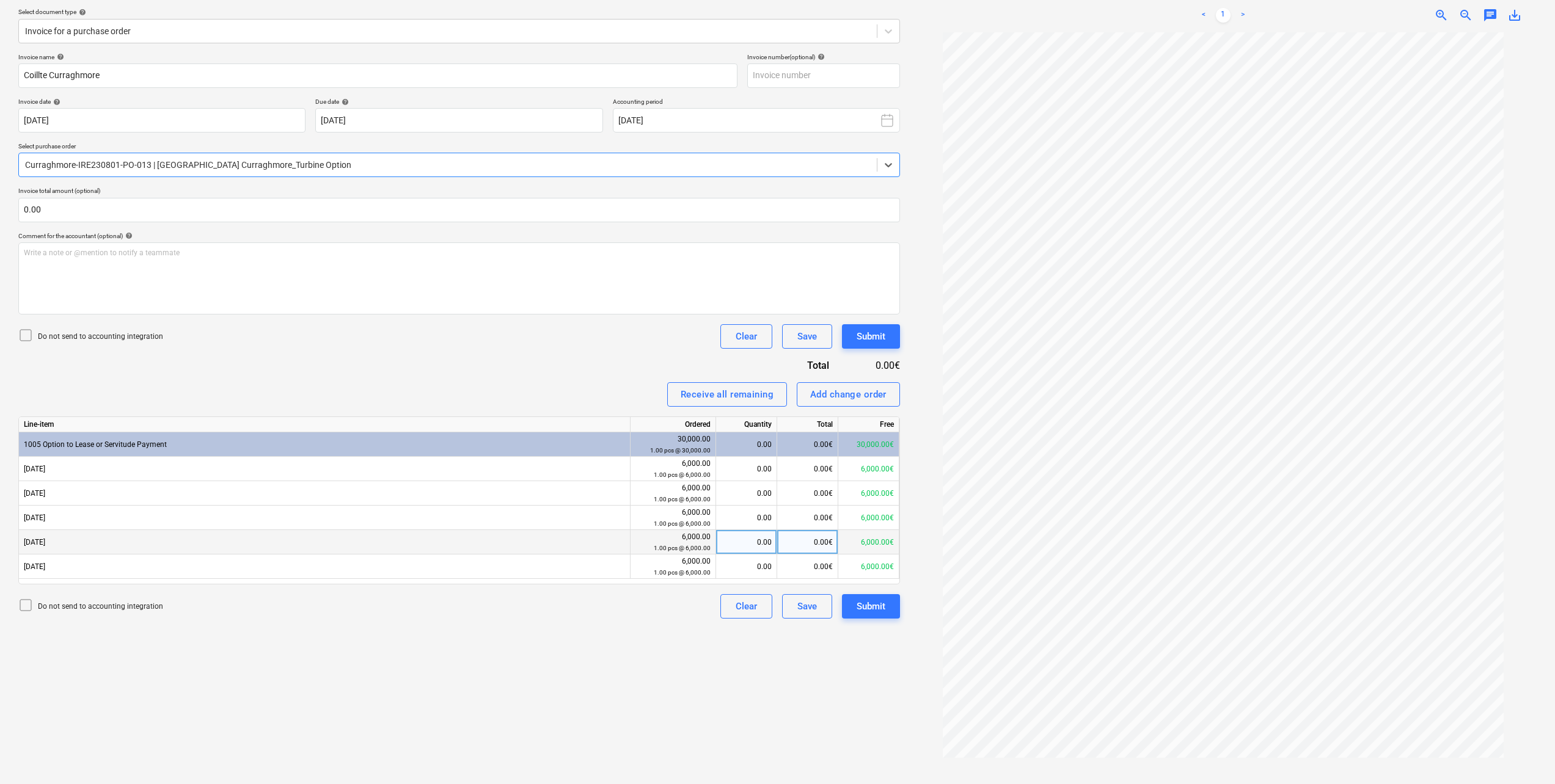
scroll to position [145, 0]
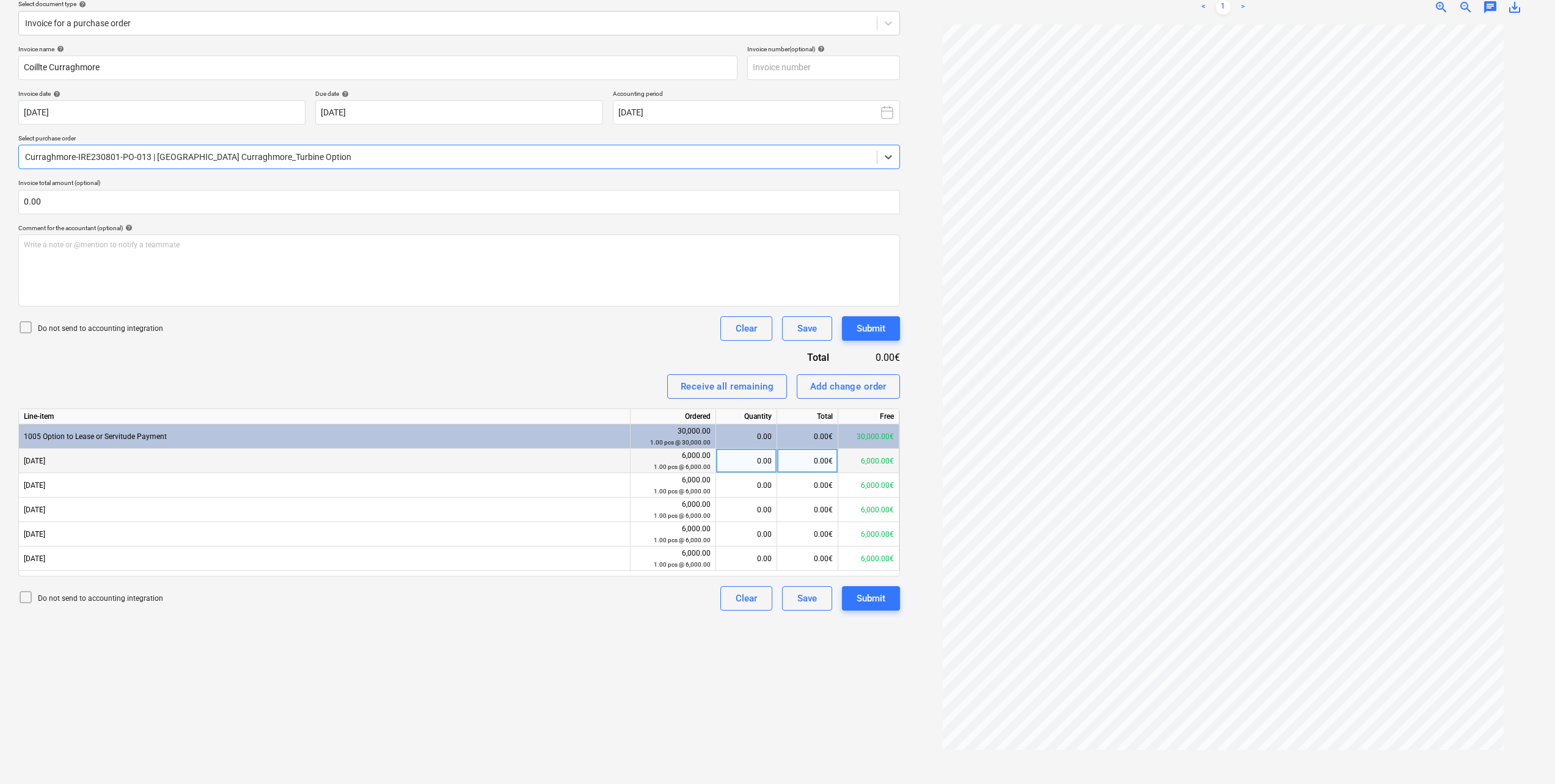
click at [738, 457] on div "0.00" at bounding box center [746, 461] width 51 height 24
type input "1"
click at [521, 638] on div "Create new document Select company Curraghmore WF__Coillte Curraghmore_Turbine …" at bounding box center [459, 348] width 891 height 863
click at [879, 603] on div "Submit" at bounding box center [871, 598] width 29 height 16
